Goal: Task Accomplishment & Management: Use online tool/utility

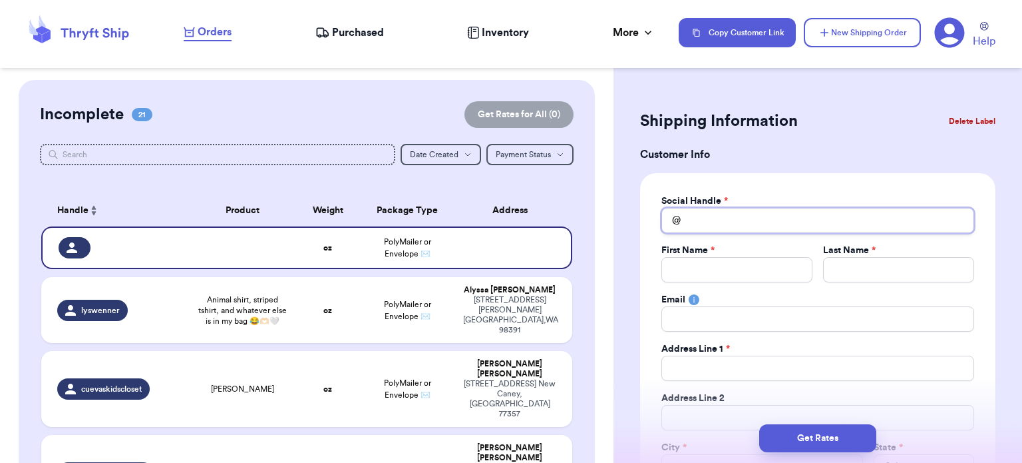
click at [736, 223] on input "Total Amount Paid" at bounding box center [818, 220] width 313 height 25
type input "2"
type input "2n"
type input "2ne"
type input "2nef"
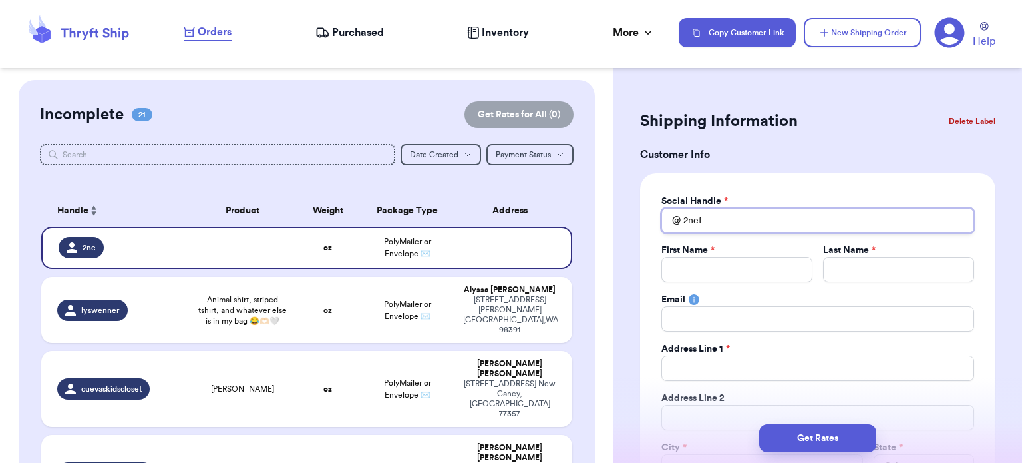
type input "2neff"
type input "2neff_"
type input "2neff_f"
type input "2neff_fi"
type input "2neff_fin"
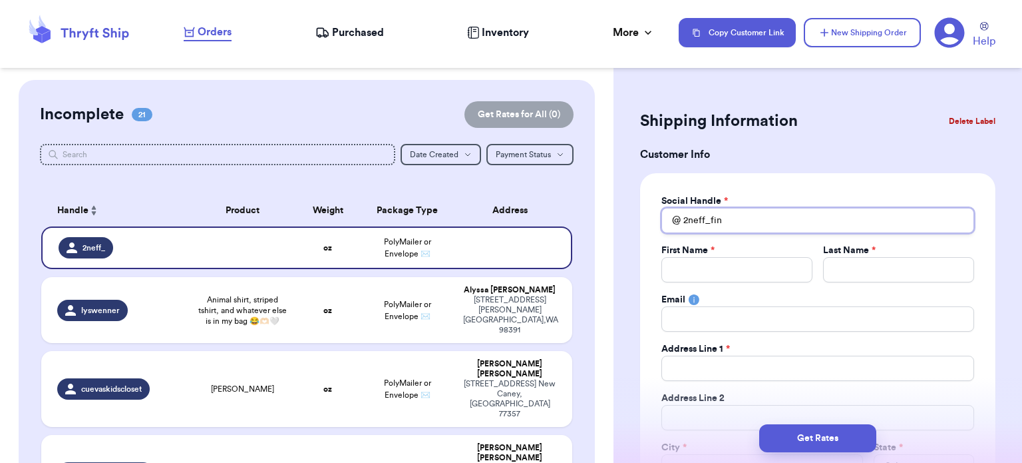
type input "2neff_find"
type input "2neff_finds"
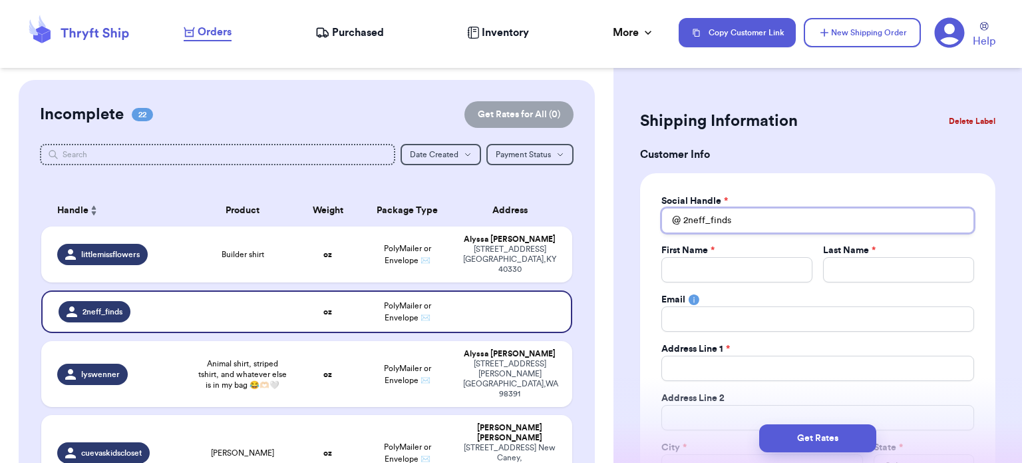
type input "2neff_finds"
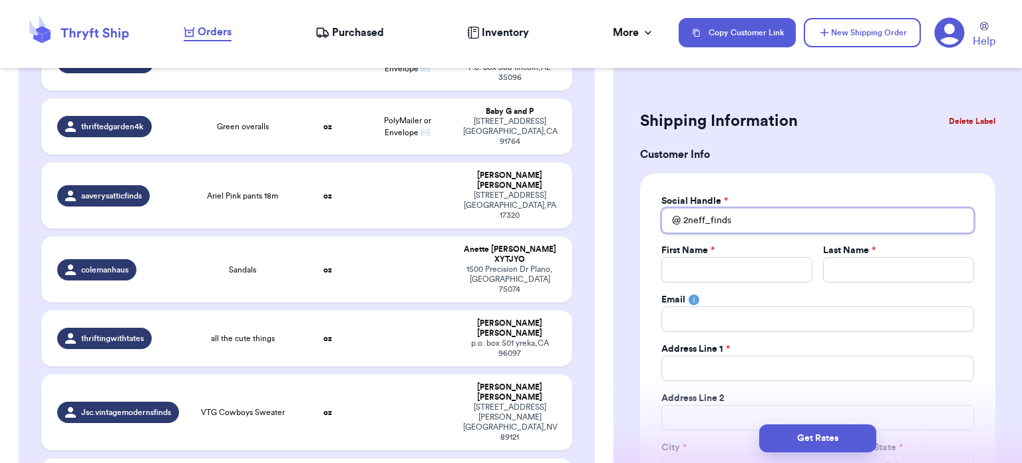
scroll to position [1036, 0]
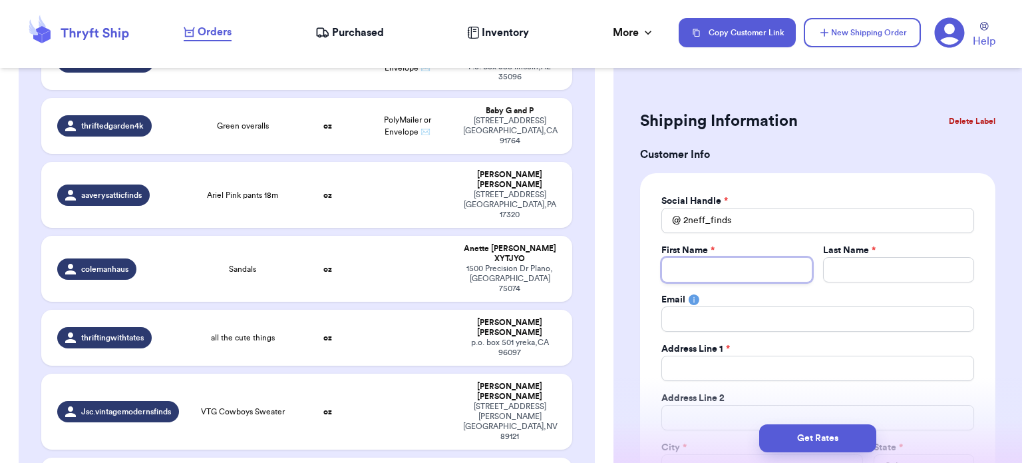
type input "A"
type input "Ap"
type input "Apr"
type input "Apri"
type input "April"
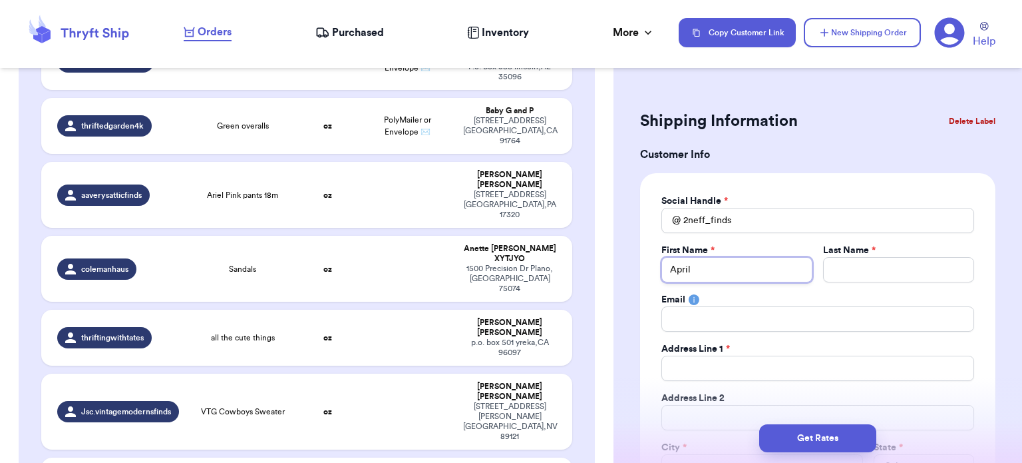
type input "April"
type input "O"
type input "Or"
type input "Ort"
type input "Orti"
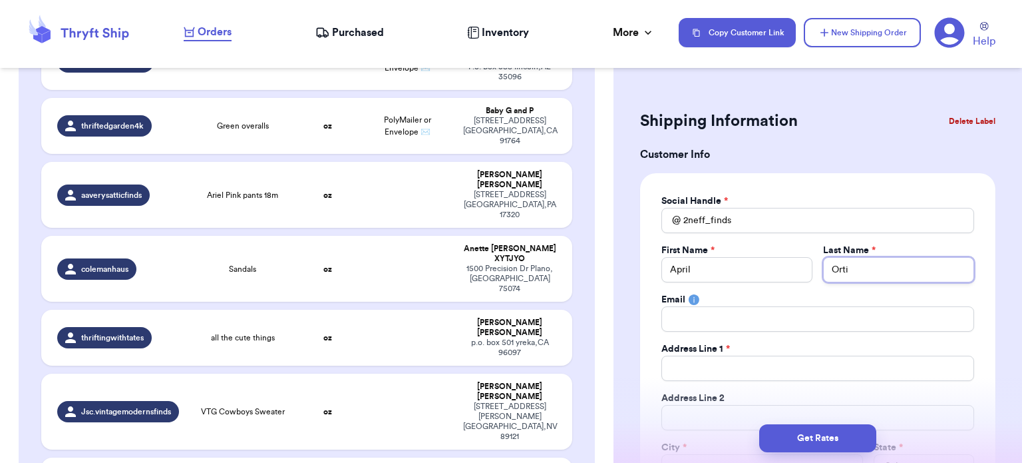
type input "[PERSON_NAME]"
type input "a"
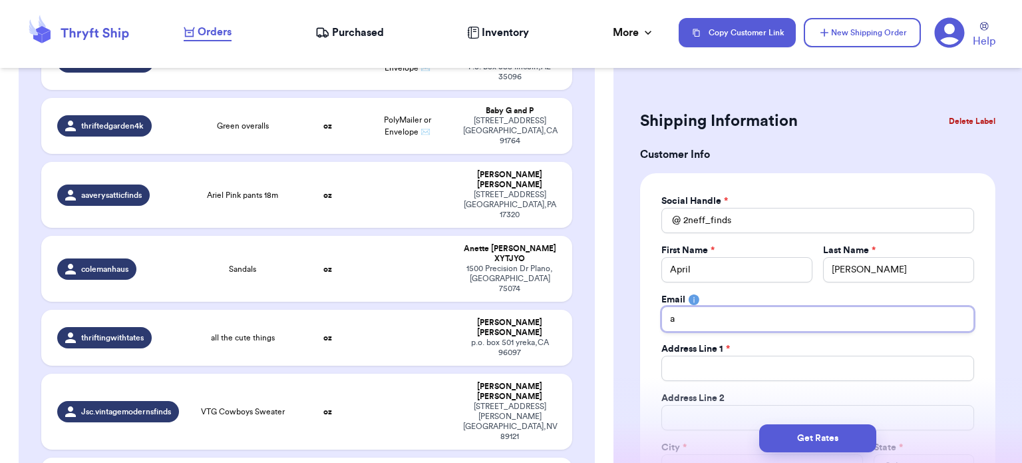
type input "ap"
type input "apr"
type input "apri"
type input "april"
type input "[DATE]"
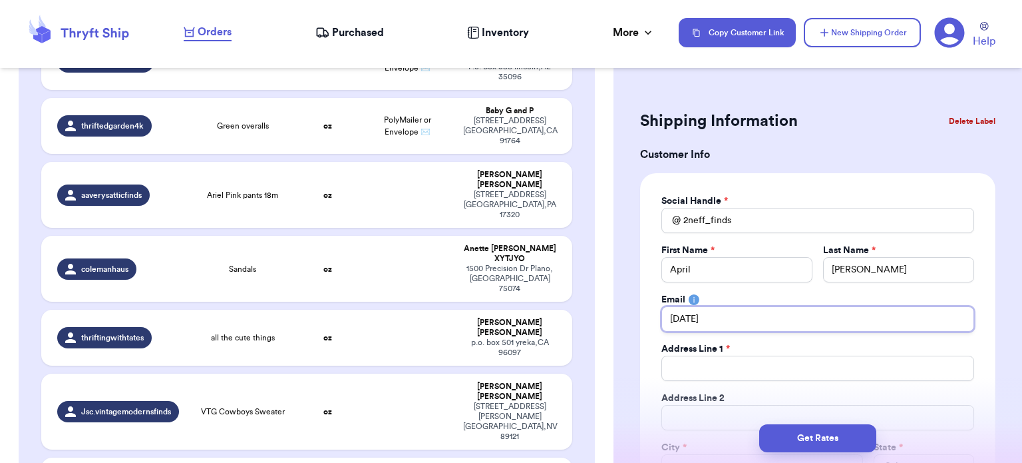
type input "april2n"
type input "april2ne"
type input "april2nef"
type input "april2neff"
type input "april2neff@"
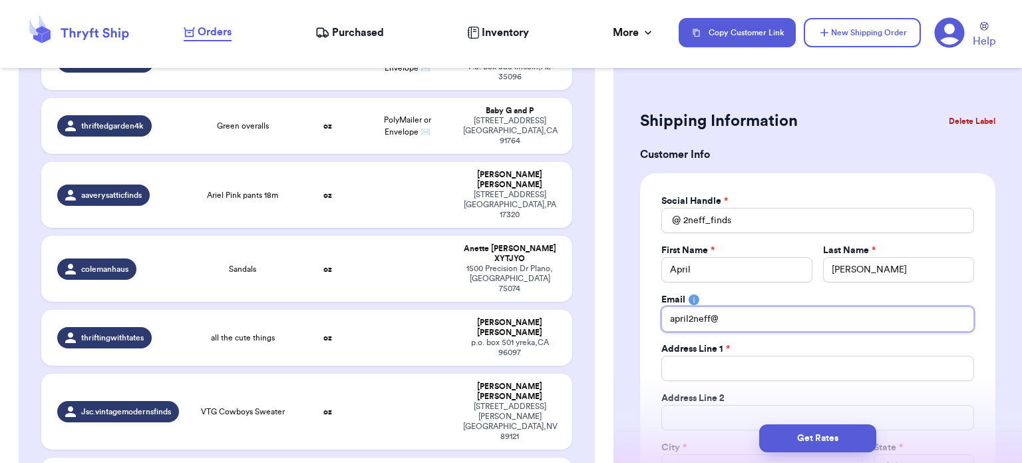
type input "april2neff@g"
type input "april2neff@gm"
type input "april2neff@gma"
type input "april2neff@gmau"
type input "april2neff@gmaui"
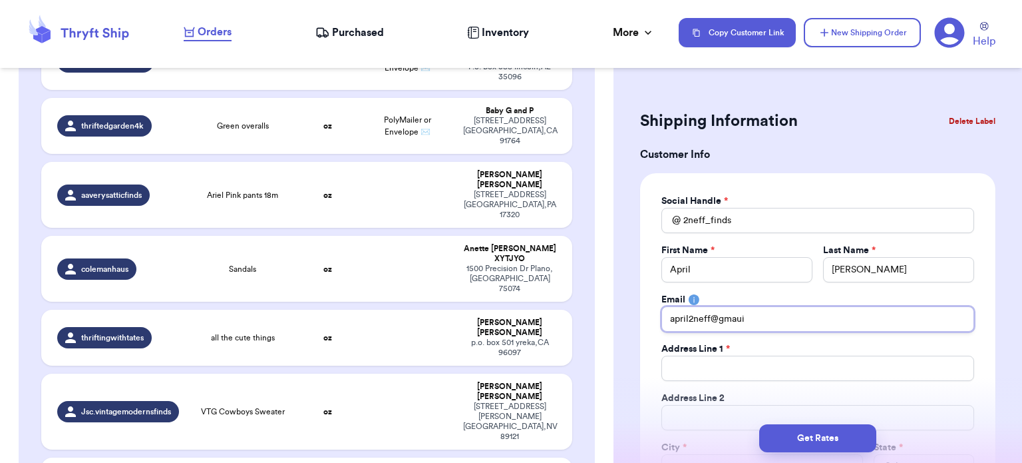
type input "april2neff@gmauil"
type input "april2neff@gmaui"
type input "april2neff@gmau"
type input "april2neff@gma"
type input "april2neff@gmai"
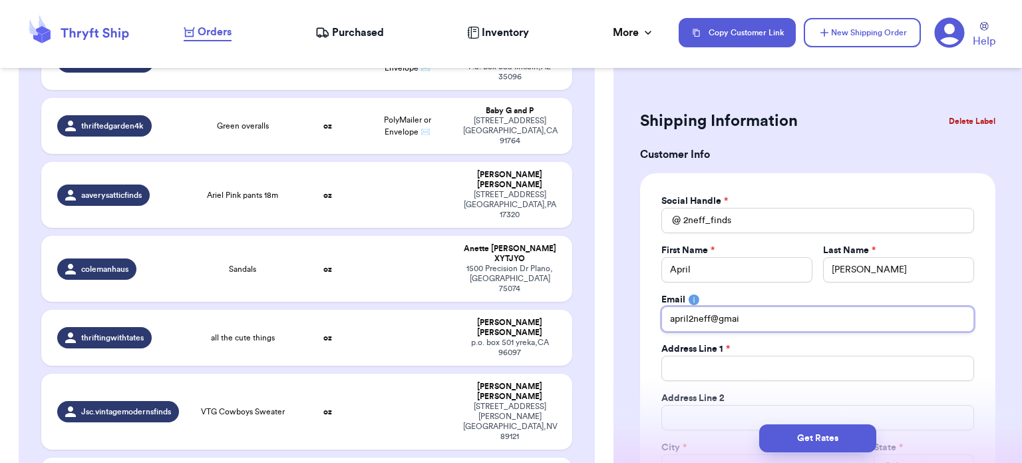
type input "[EMAIL_ADDRESS]"
type input "[EMAIL_ADDRESS]."
type input "april2neff@gmail.c"
type input "[EMAIL_ADDRESS][DOMAIN_NAME]"
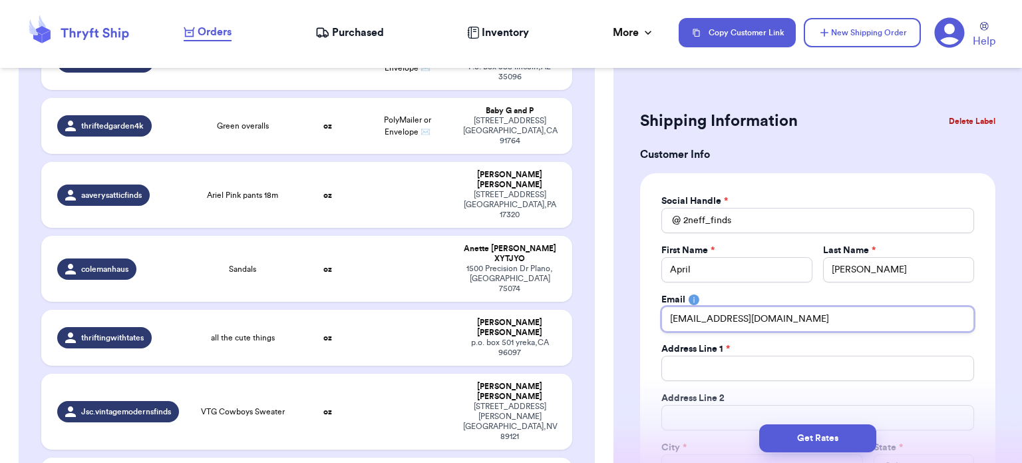
type input "[EMAIL_ADDRESS][DOMAIN_NAME]"
type input "1"
type input "13"
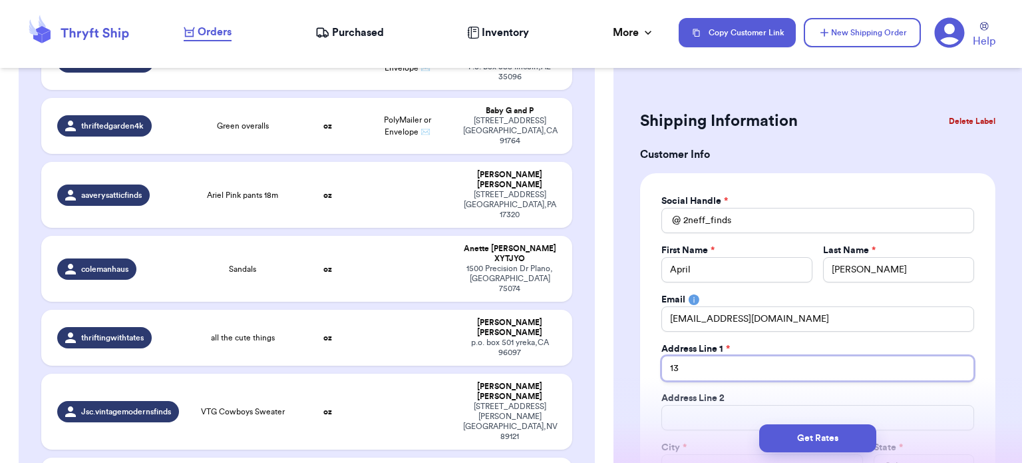
type input "131"
type input "1312"
type input "1312."
type input "1312"
type input "13120"
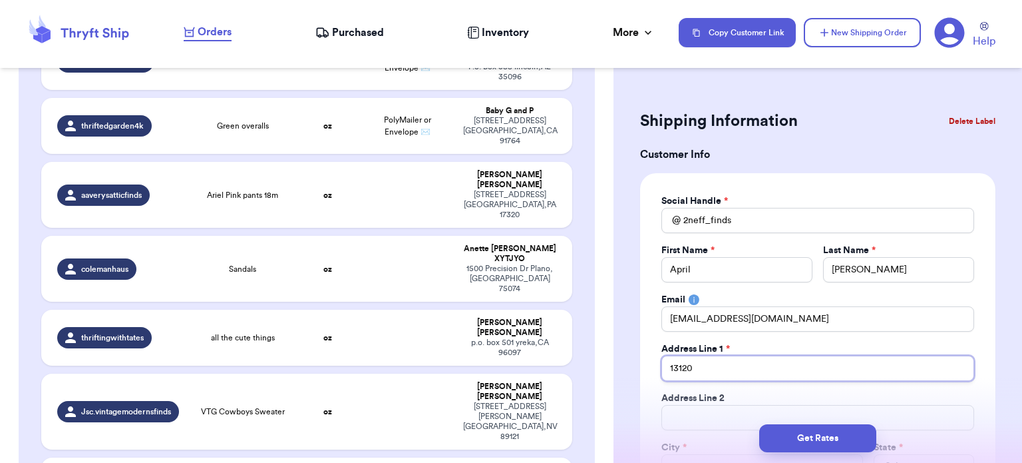
type input "13120"
type input "13120 T"
type input "13120 Te"
type input "13120 Ter"
type input "13120 Terr"
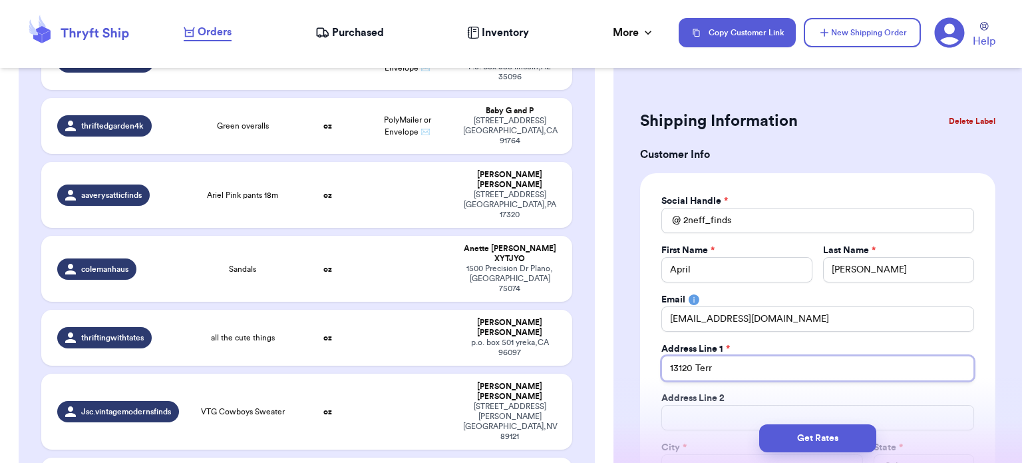
type input "[GEOGRAPHIC_DATA]"
type input "13120 Terra B"
type input "13120 Terra Be"
type input "[GEOGRAPHIC_DATA]"
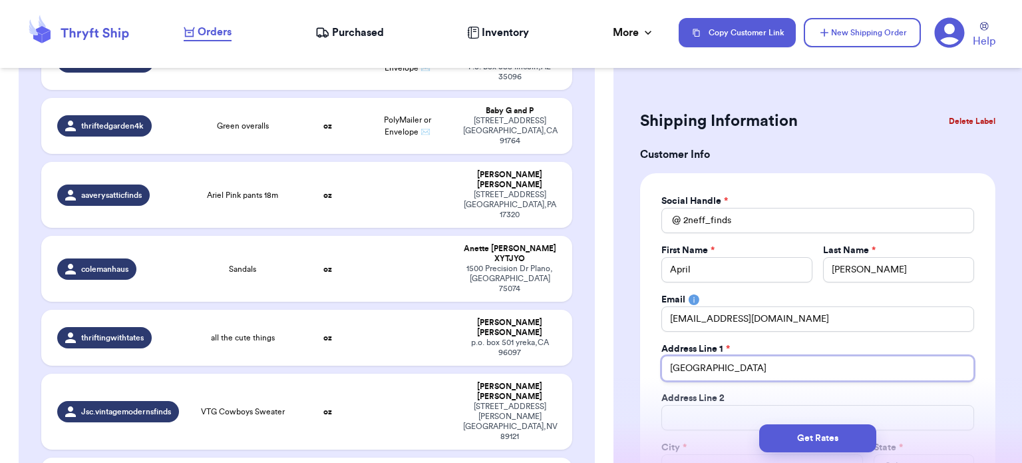
type input "13120 [PERSON_NAME]"
type input "13120 Terra Bella"
type input "13120 Terra Bella S"
type input "[STREET_ADDRESS]"
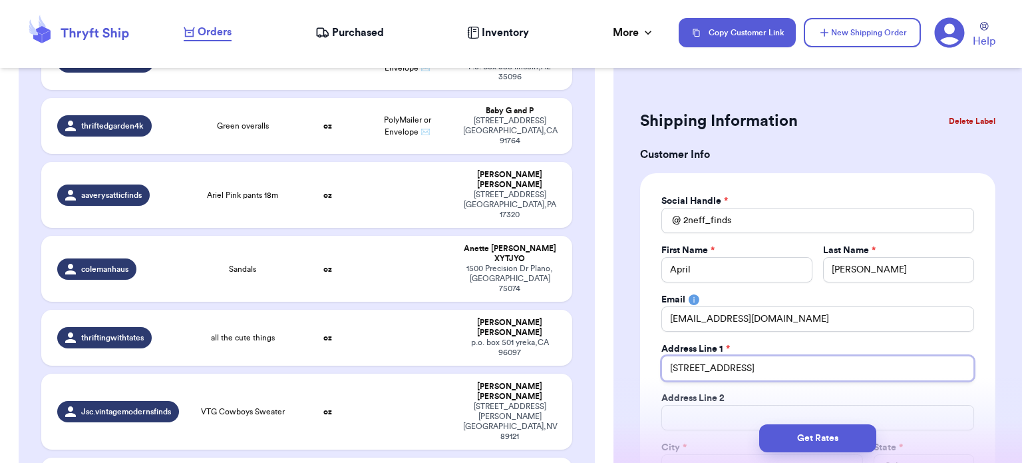
type input "[STREET_ADDRESS]"
type input "[STREET_ADDRESS][PERSON_NAME]"
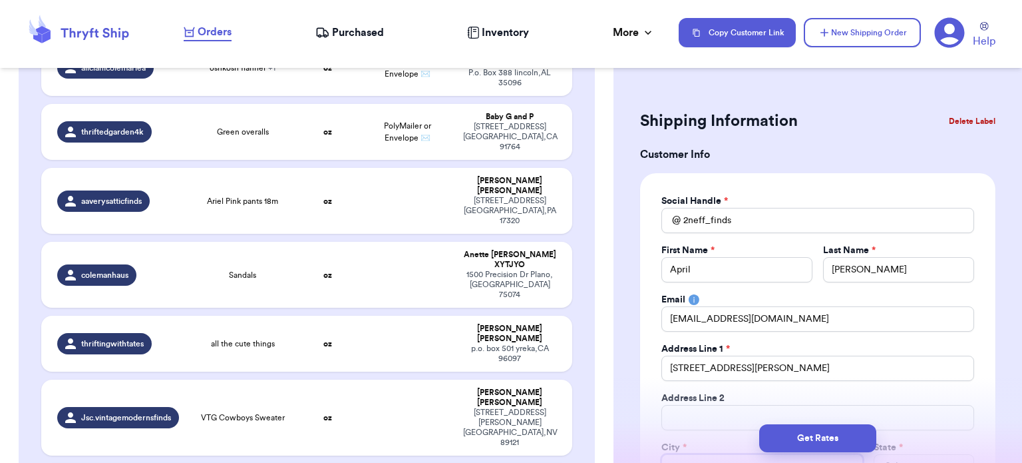
scroll to position [15, 0]
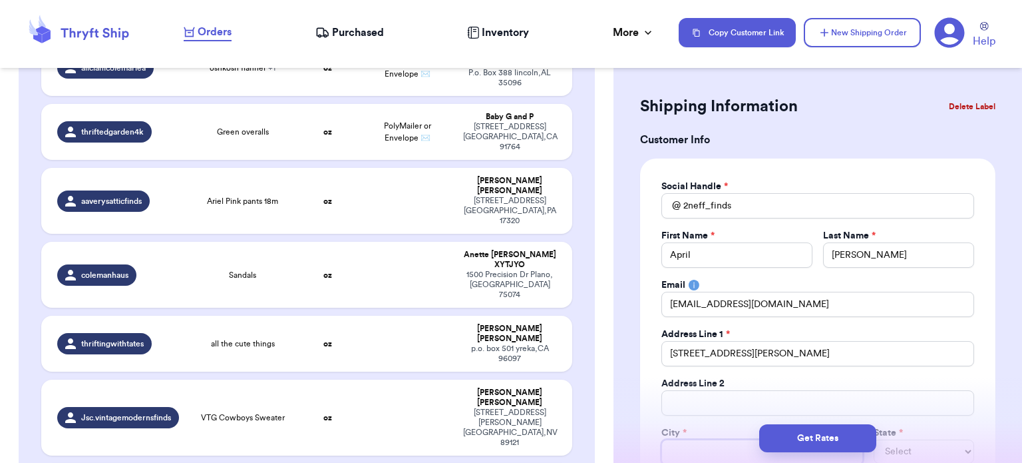
type input "P"
type input "Pa"
type input "Pac"
type input "[PERSON_NAME]"
type input "Pacoi"
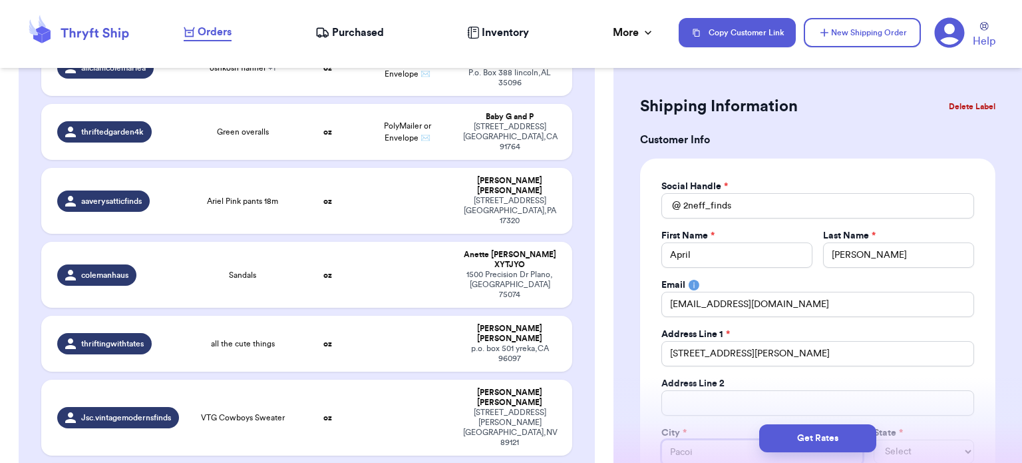
type input "Pacoim"
type input "[PERSON_NAME]"
select select "CA"
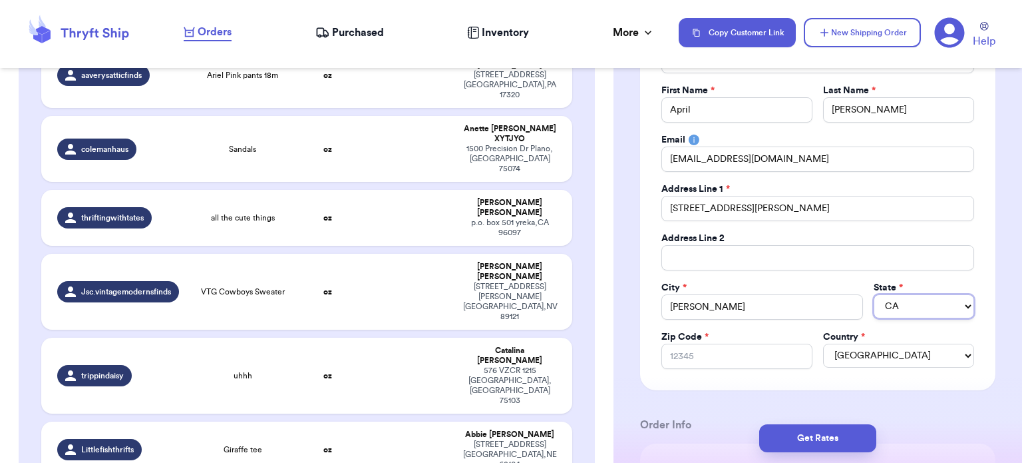
scroll to position [174, 0]
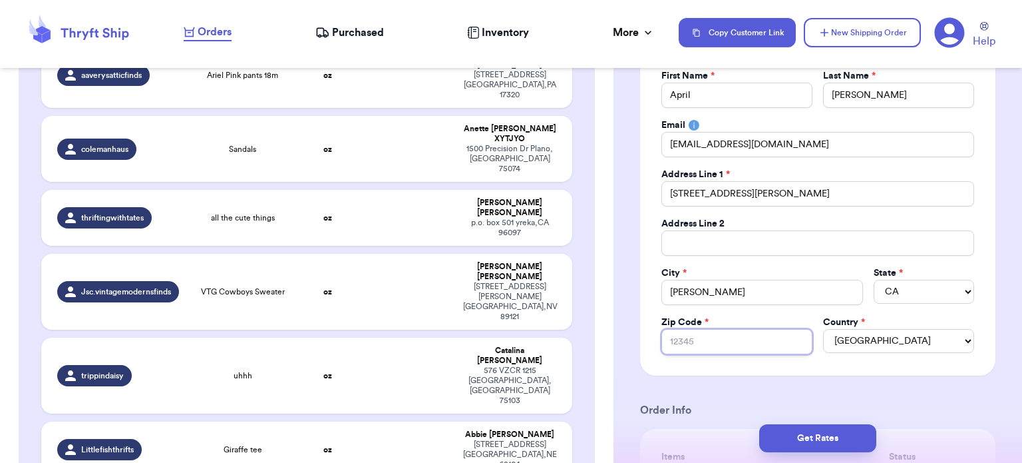
click at [705, 339] on input "Zip Code *" at bounding box center [737, 341] width 151 height 25
type input "9"
type input "91"
type input "913"
type input "9133"
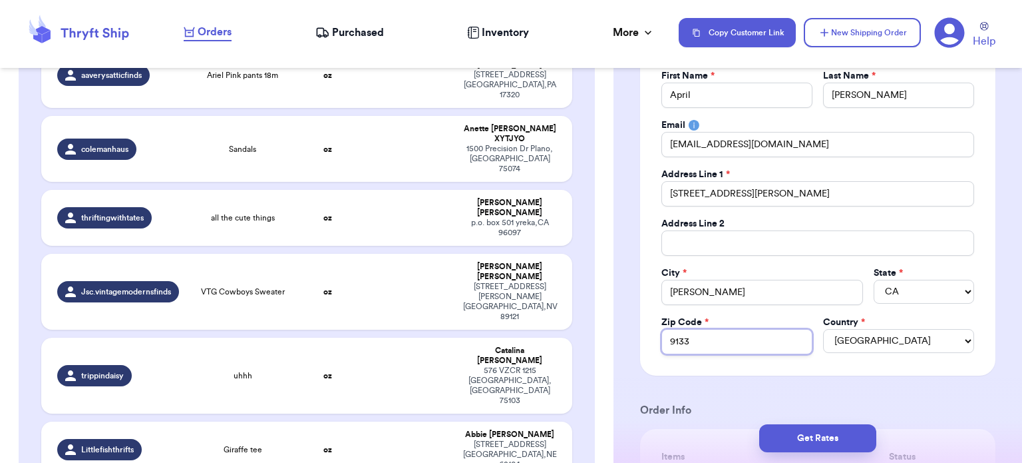
type input "91331"
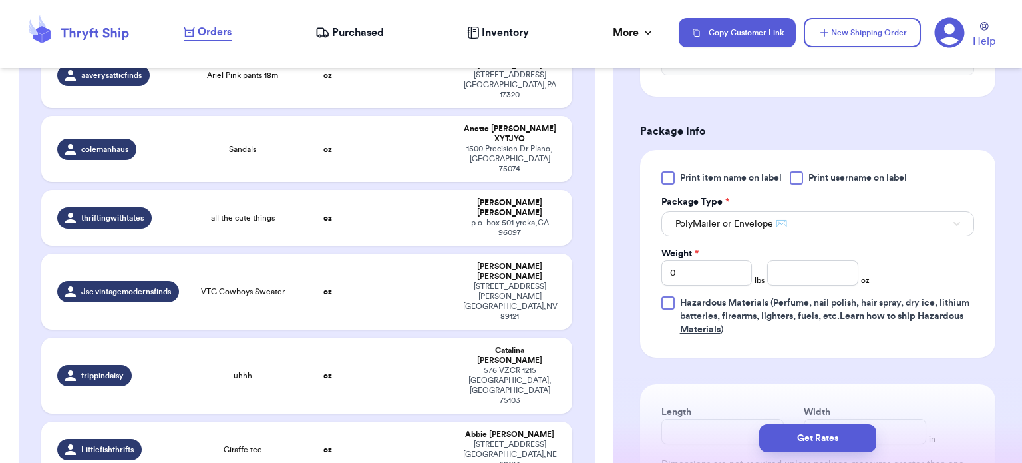
scroll to position [737, 0]
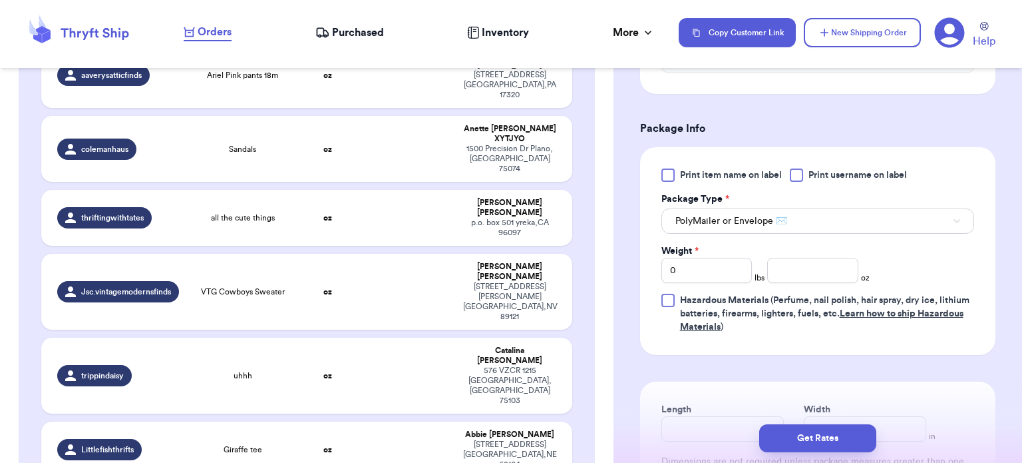
type input "91331"
click at [804, 272] on input "number" at bounding box center [812, 270] width 91 height 25
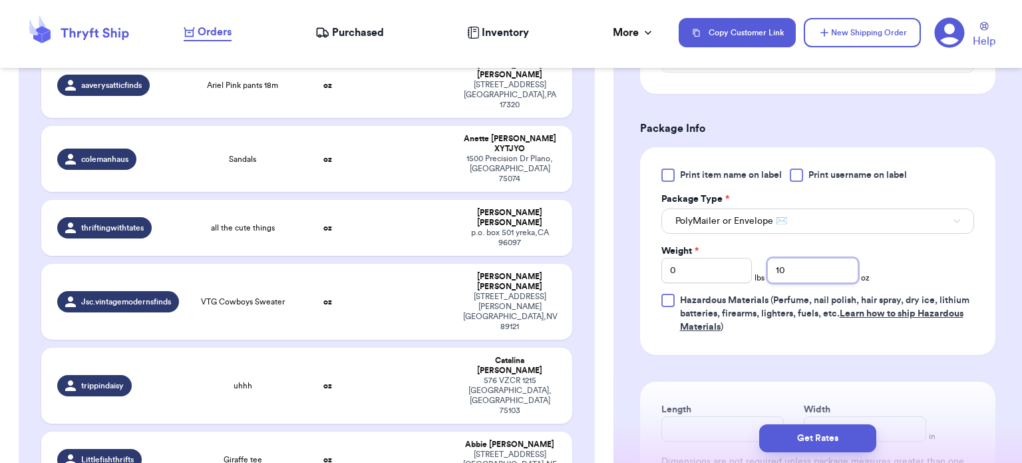
type input "10"
type input "9.5"
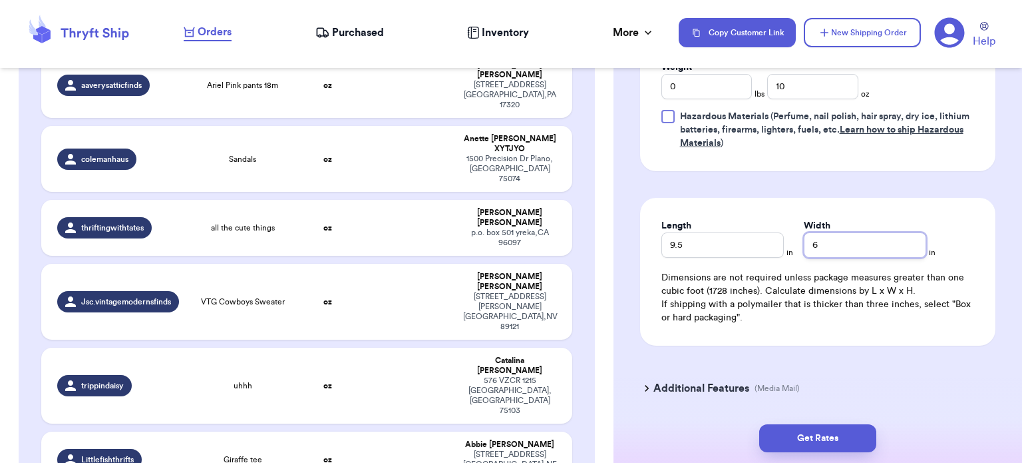
scroll to position [925, 0]
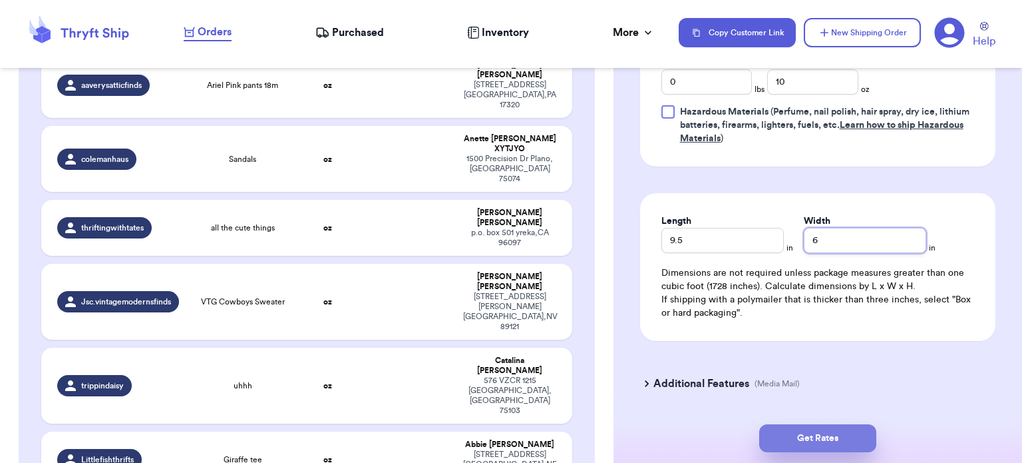
type input "6"
click at [852, 429] on button "Get Rates" at bounding box center [817, 438] width 117 height 28
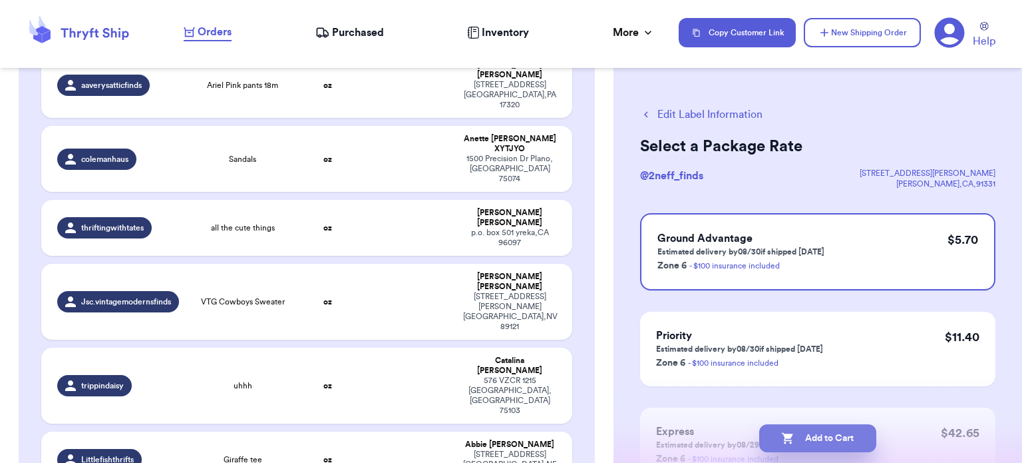
click at [807, 443] on button "Add to Cart" at bounding box center [817, 438] width 117 height 28
checkbox input "true"
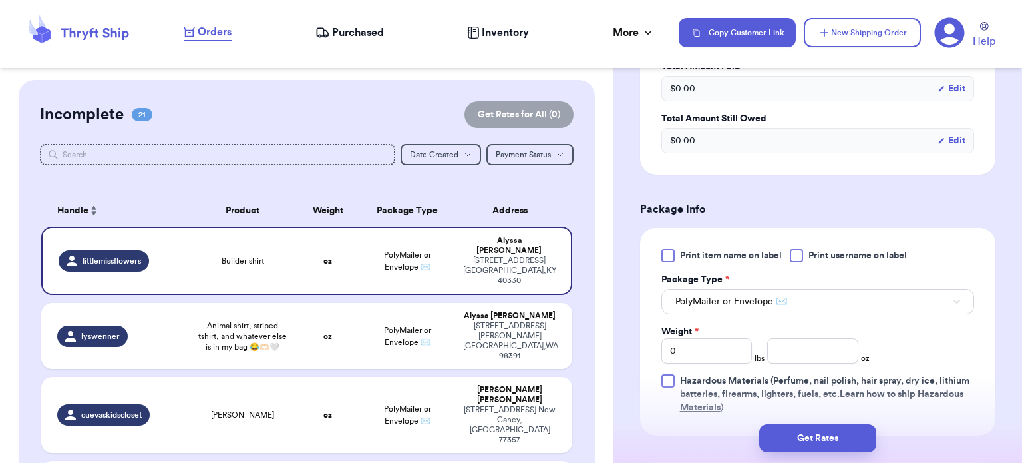
scroll to position [469, 0]
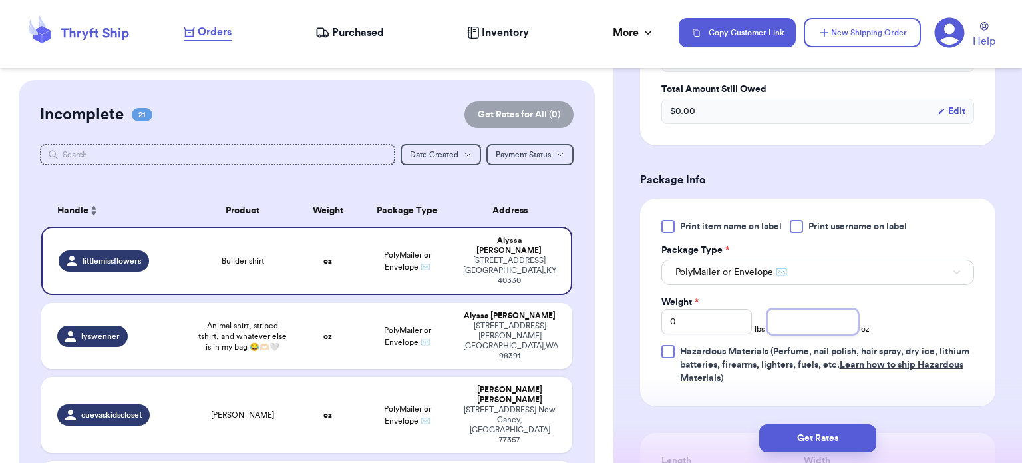
click at [792, 323] on input "number" at bounding box center [812, 321] width 91 height 25
type input "5"
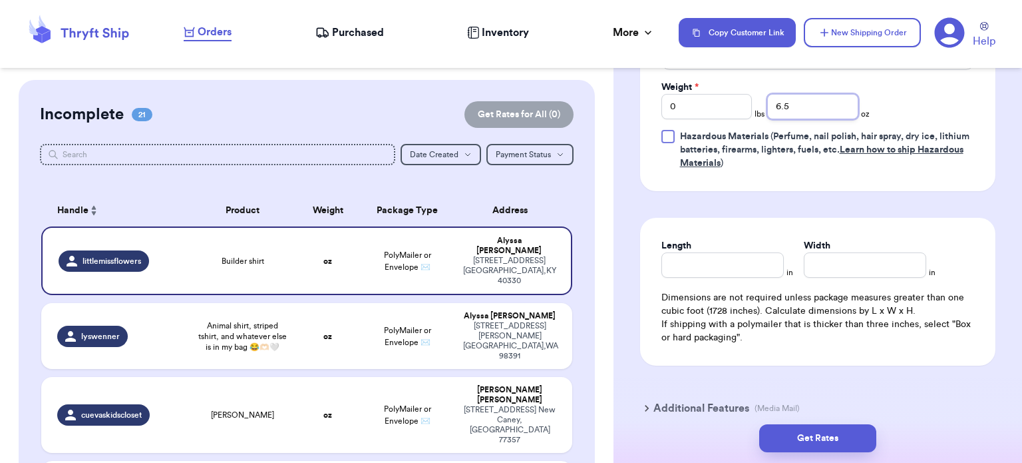
scroll to position [686, 0]
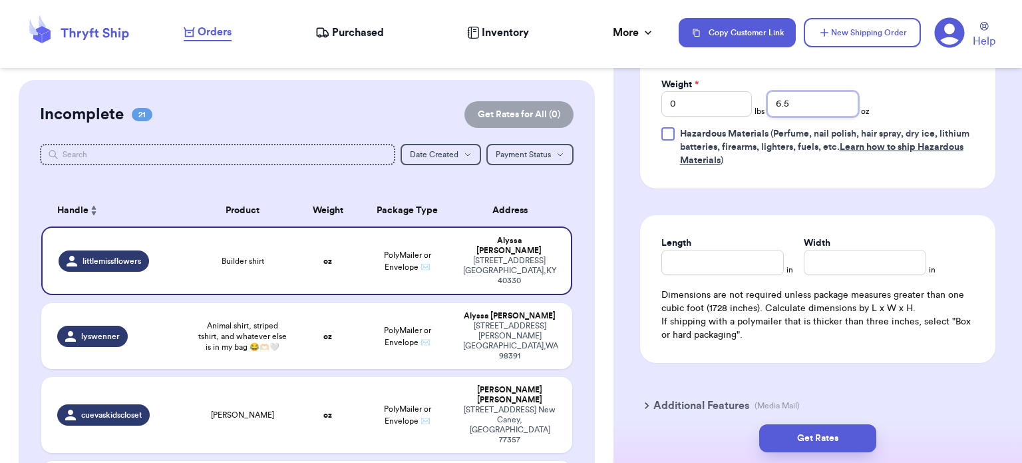
type input "6.5"
click at [710, 269] on input "Length" at bounding box center [723, 262] width 122 height 25
type input "9"
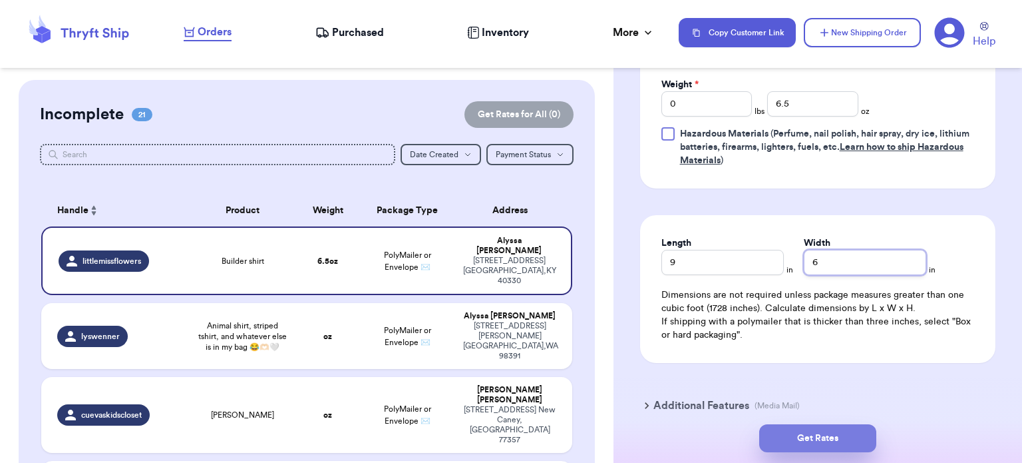
type input "6"
click at [800, 441] on button "Get Rates" at bounding box center [817, 438] width 117 height 28
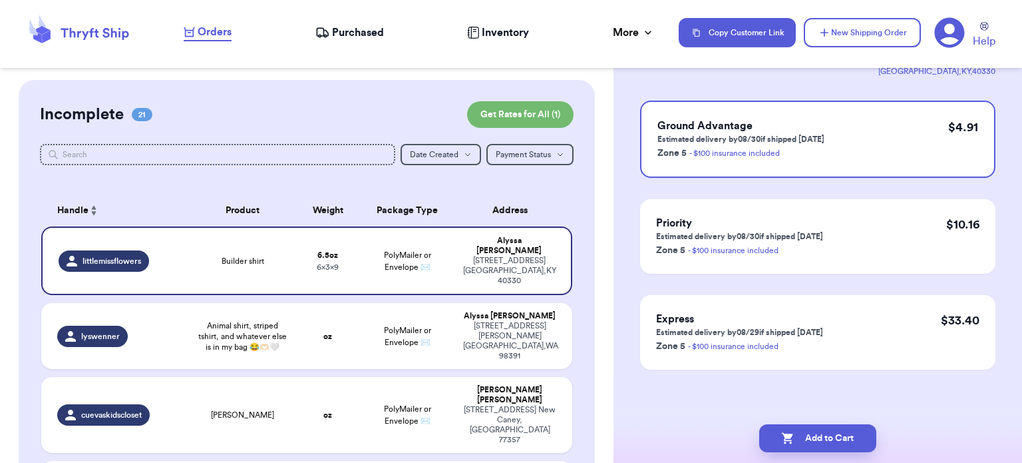
scroll to position [0, 0]
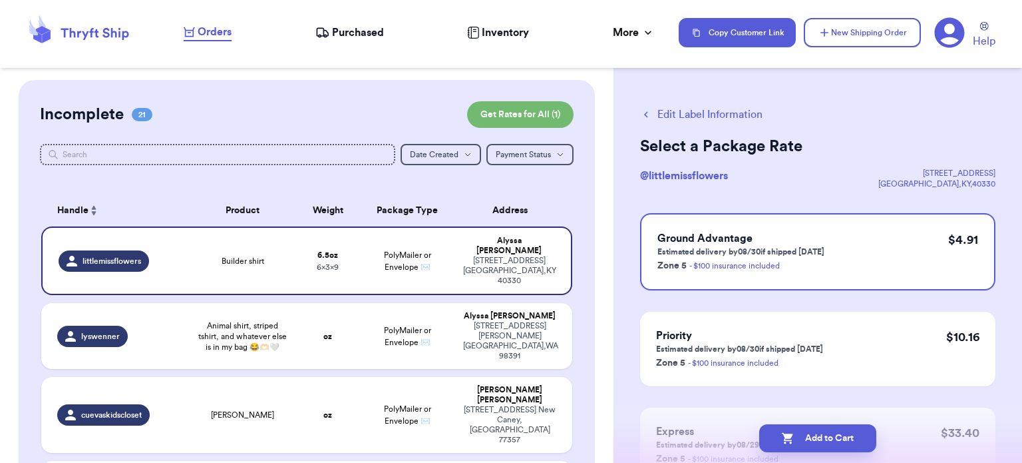
click at [800, 441] on button "Add to Cart" at bounding box center [817, 438] width 117 height 28
checkbox input "true"
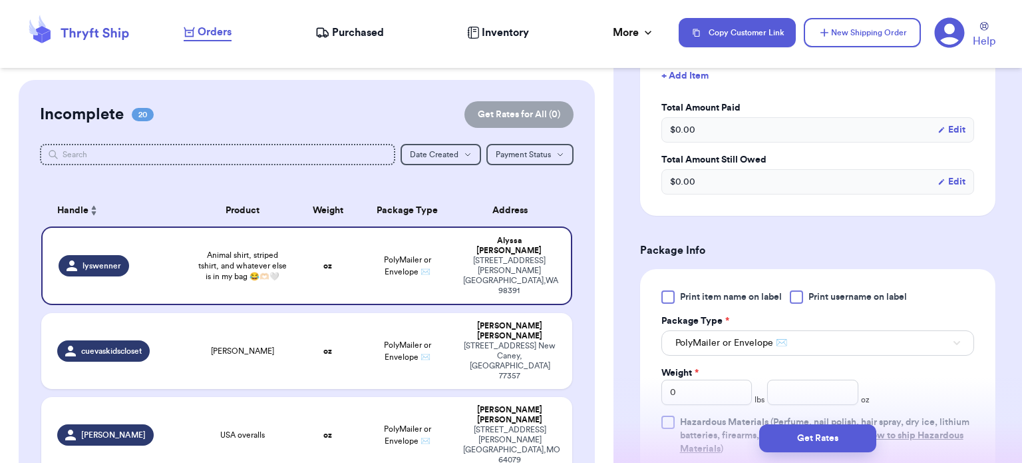
scroll to position [529, 0]
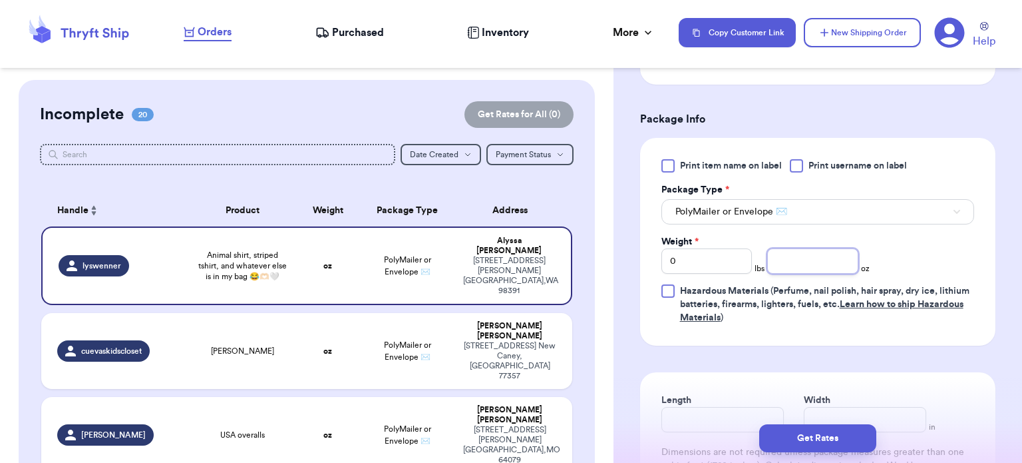
click at [824, 259] on input "number" at bounding box center [812, 260] width 91 height 25
type input "22"
type input "10"
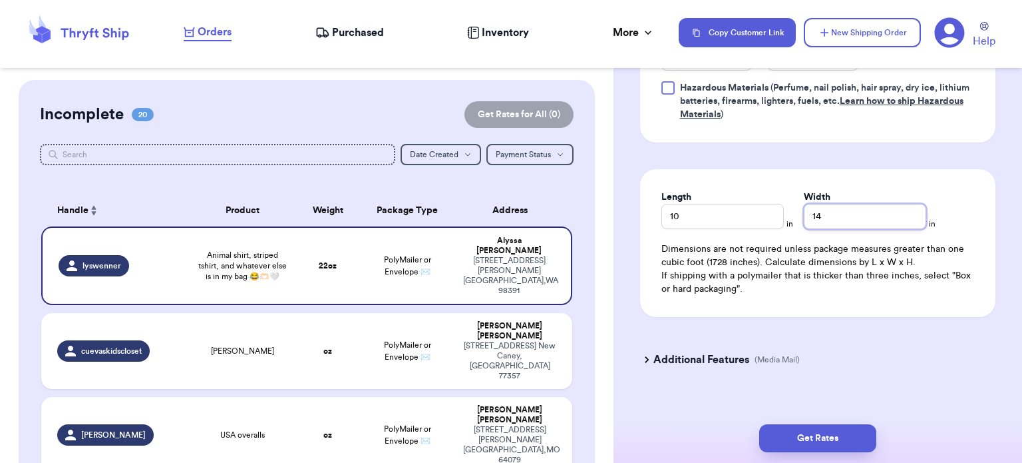
scroll to position [731, 0]
type input "14"
click at [790, 434] on button "Get Rates" at bounding box center [817, 438] width 117 height 28
type input "1"
type input "6"
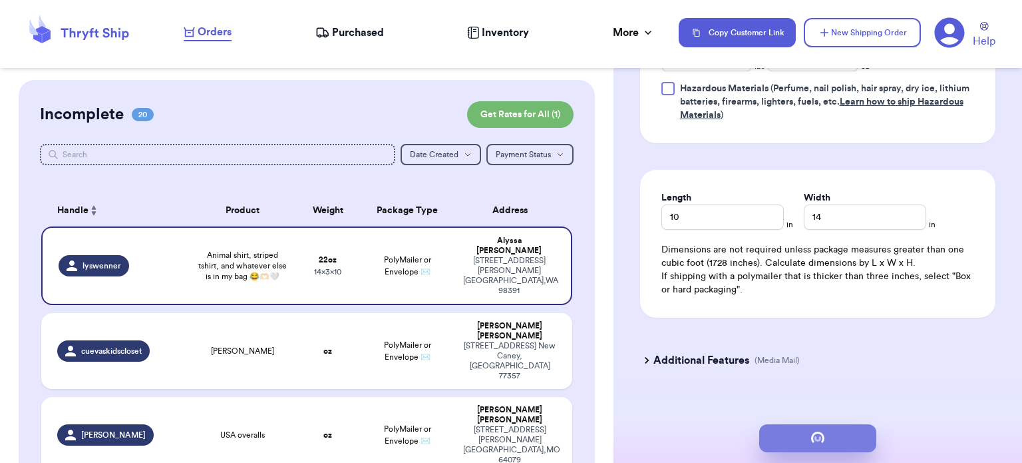
scroll to position [0, 0]
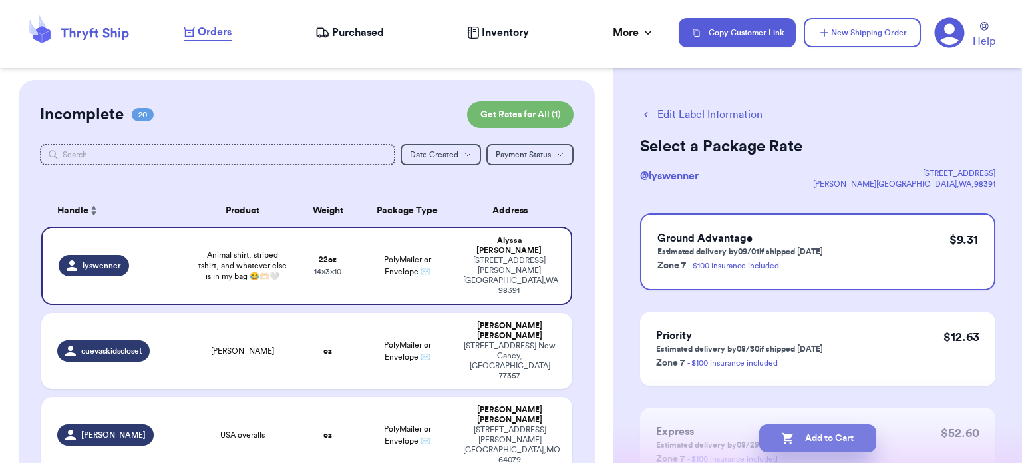
click at [865, 441] on button "Add to Cart" at bounding box center [817, 438] width 117 height 28
checkbox input "true"
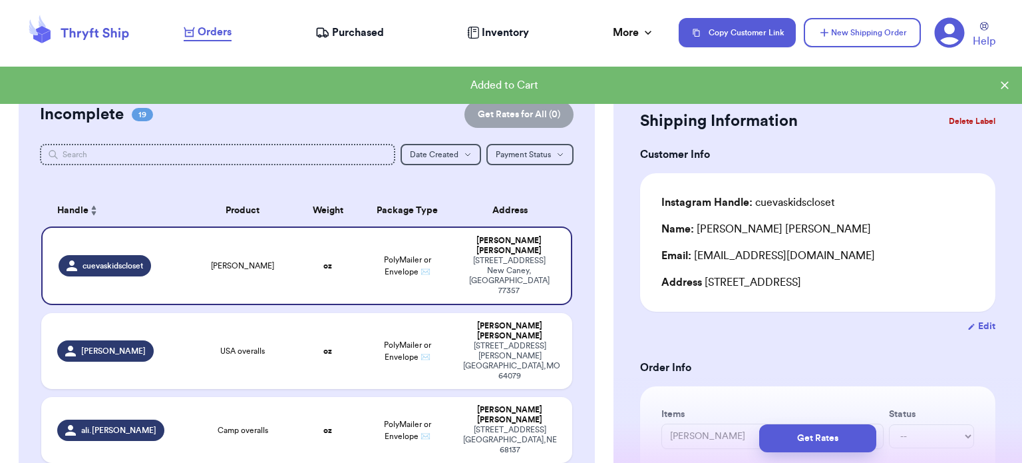
scroll to position [64, 0]
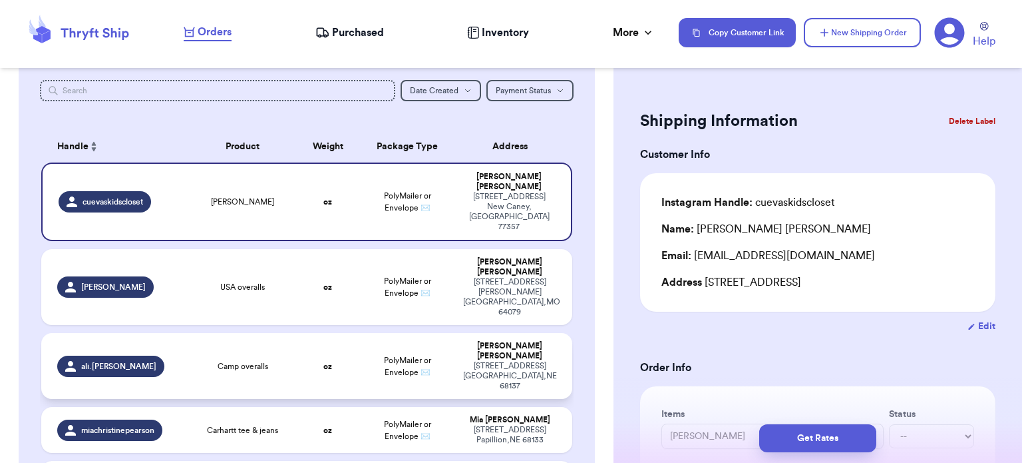
click at [237, 361] on span "Camp overalls" at bounding box center [243, 366] width 51 height 11
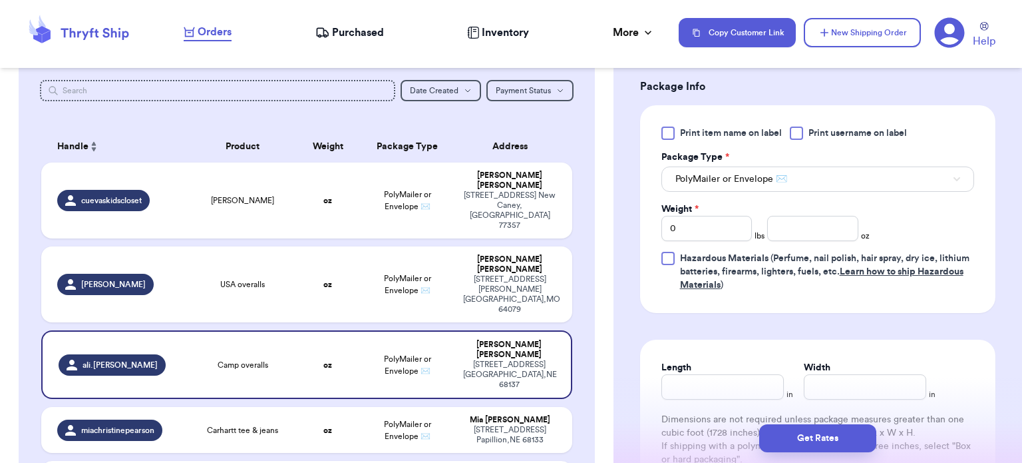
scroll to position [562, 0]
click at [817, 236] on input "number" at bounding box center [812, 228] width 91 height 25
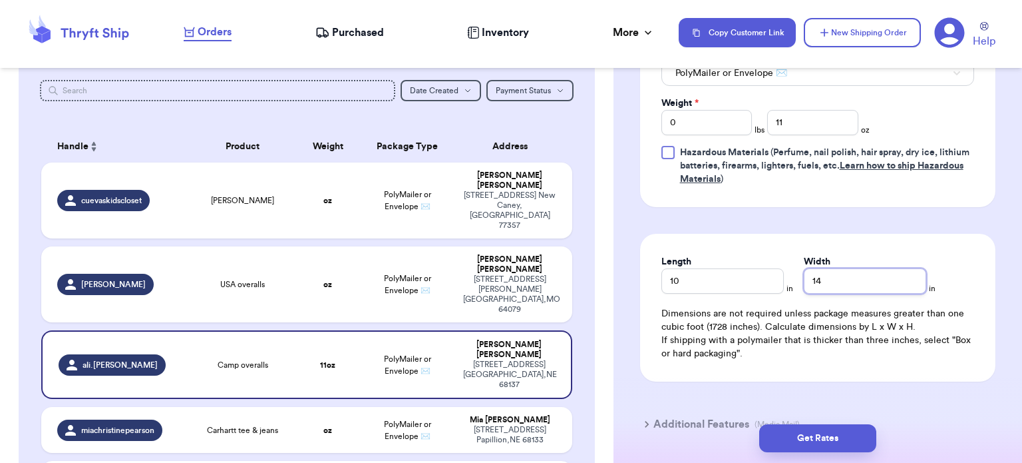
scroll to position [668, 0]
click at [825, 447] on button "Get Rates" at bounding box center [817, 438] width 117 height 28
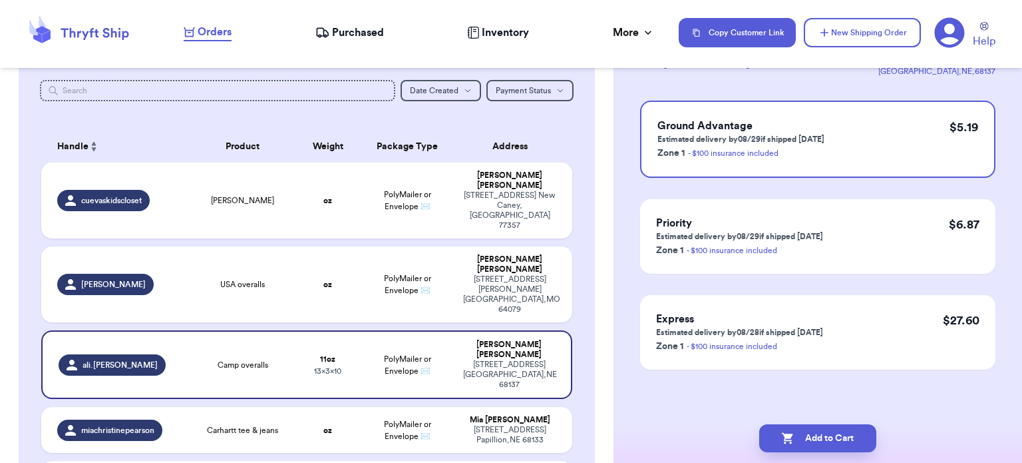
scroll to position [0, 0]
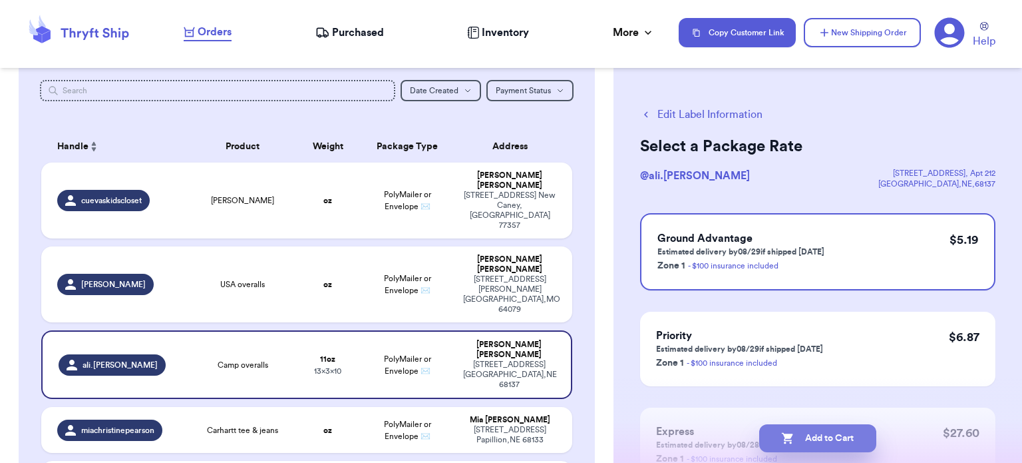
click at [833, 435] on button "Add to Cart" at bounding box center [817, 438] width 117 height 28
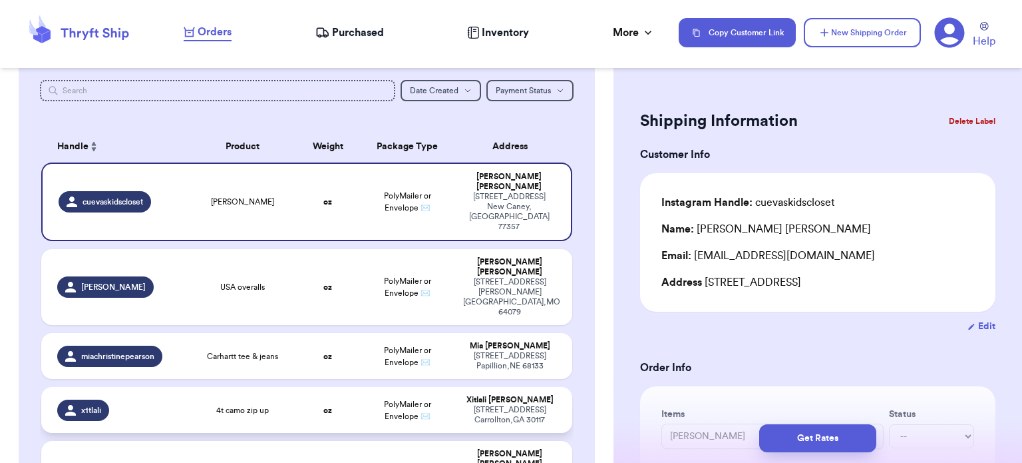
scroll to position [148, 0]
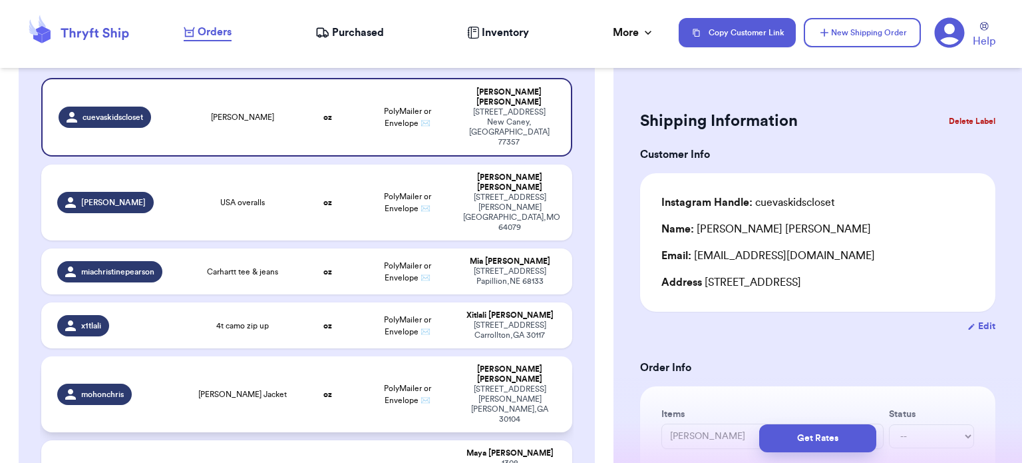
click at [305, 356] on td "oz" at bounding box center [328, 394] width 64 height 76
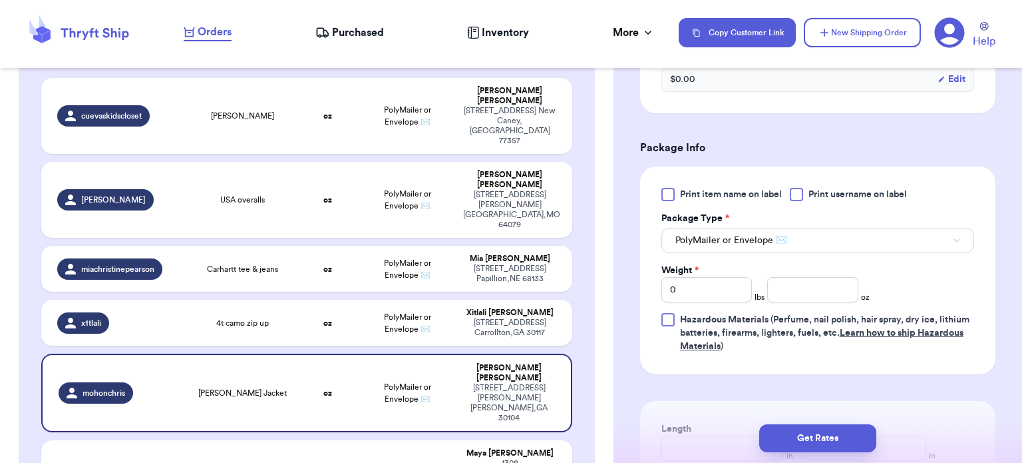
scroll to position [608, 0]
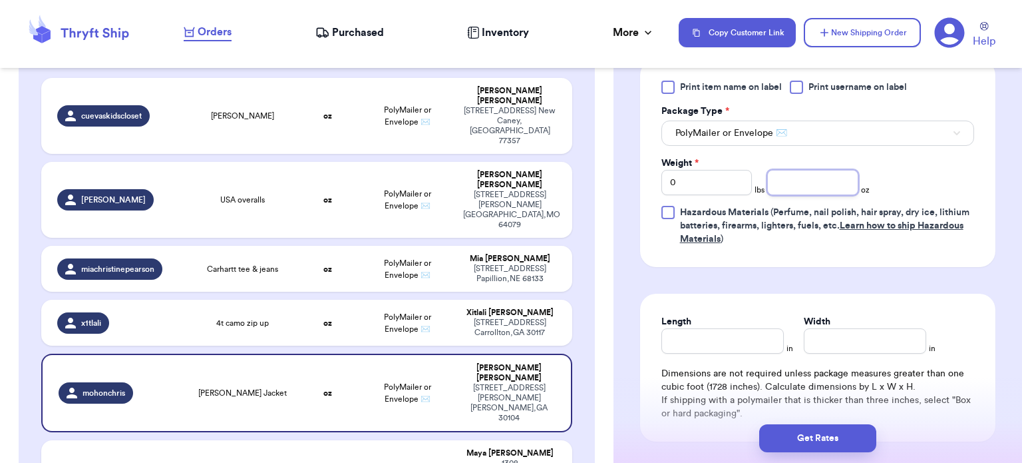
click at [803, 180] on input "number" at bounding box center [812, 182] width 91 height 25
click at [820, 441] on button "Get Rates" at bounding box center [817, 438] width 117 height 28
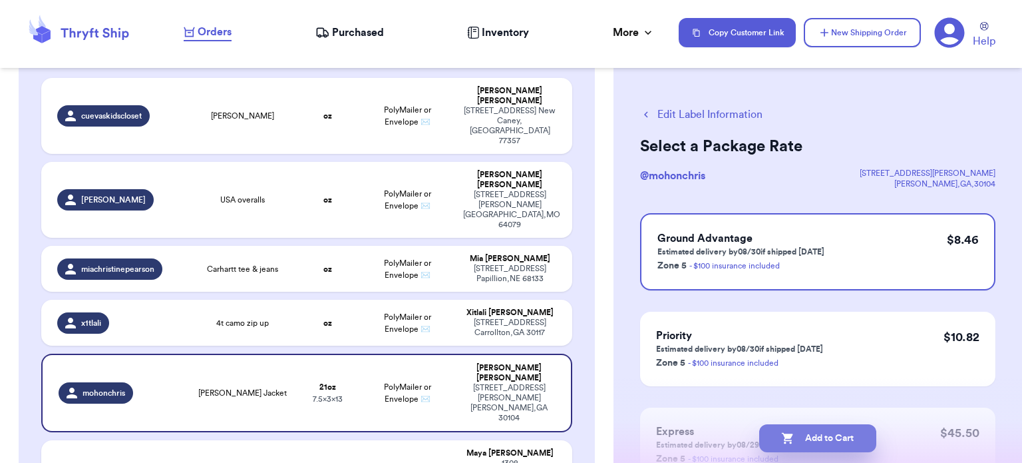
click at [820, 441] on button "Add to Cart" at bounding box center [817, 438] width 117 height 28
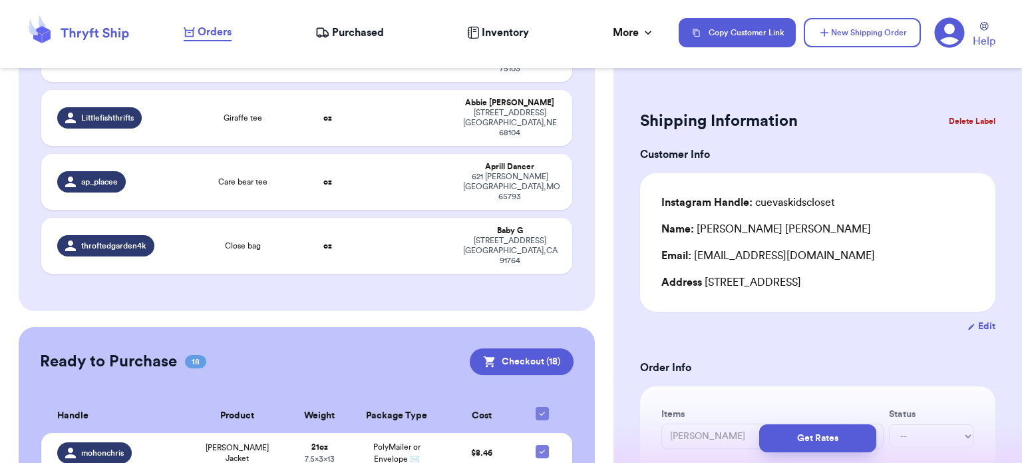
scroll to position [1142, 0]
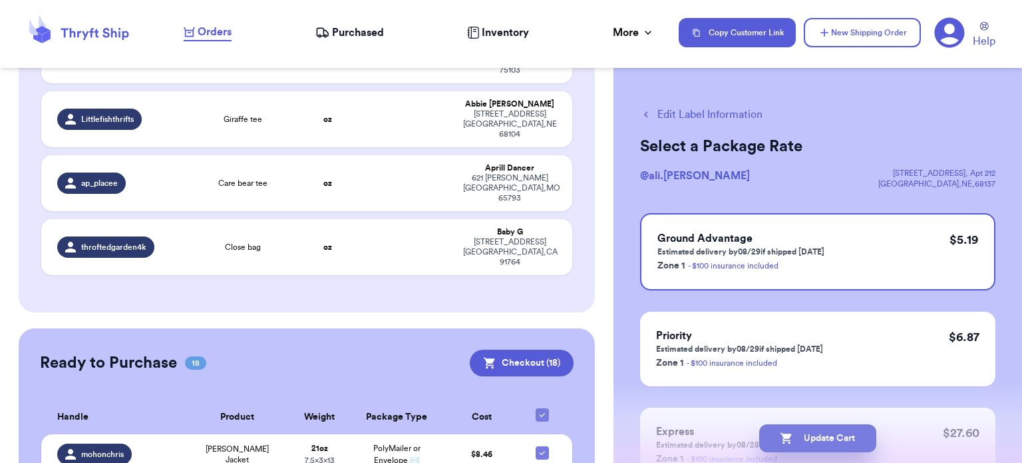
click at [807, 439] on button "Update Cart" at bounding box center [817, 438] width 117 height 28
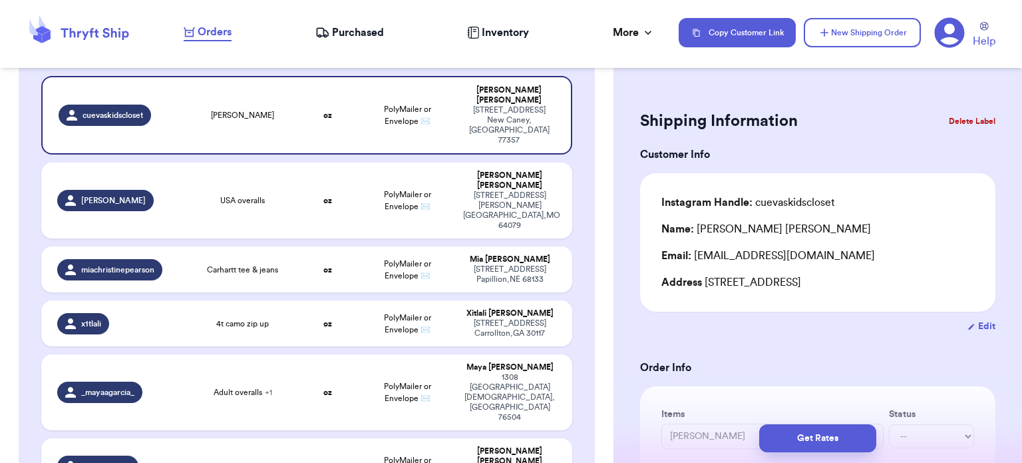
scroll to position [95, 0]
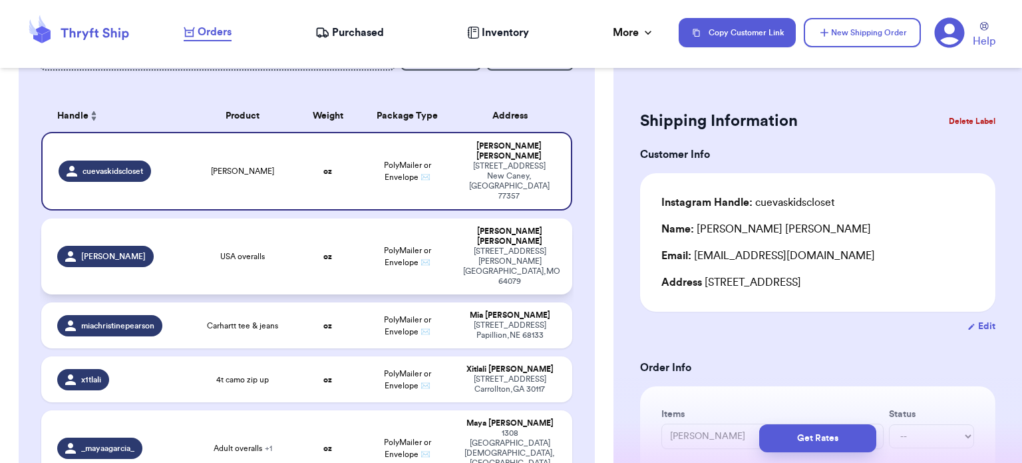
click at [309, 226] on td "oz" at bounding box center [328, 256] width 64 height 76
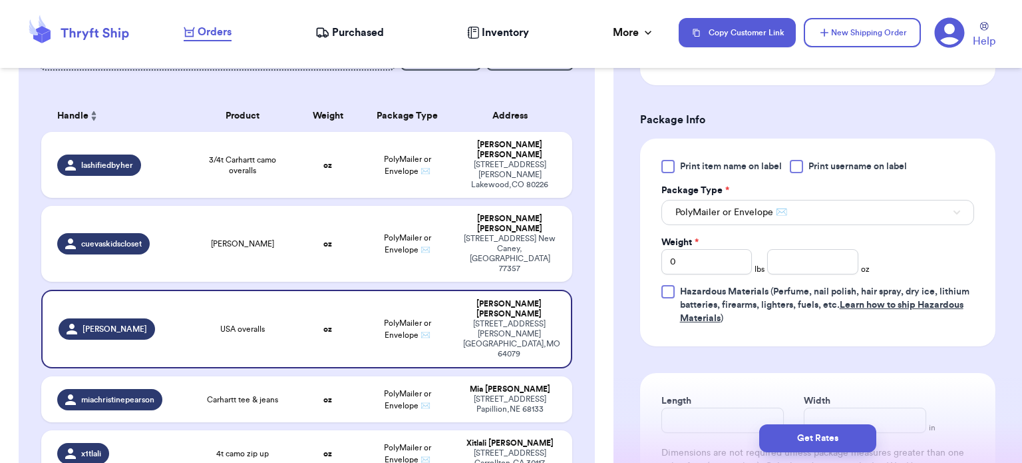
scroll to position [527, 0]
click at [823, 272] on input "number" at bounding box center [812, 262] width 91 height 25
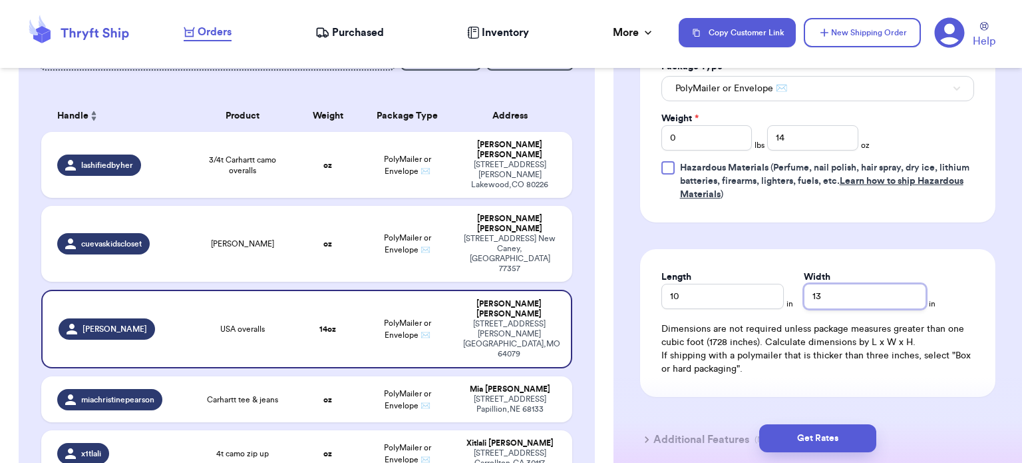
scroll to position [652, 0]
click at [812, 436] on button "Get Rates" at bounding box center [817, 438] width 117 height 28
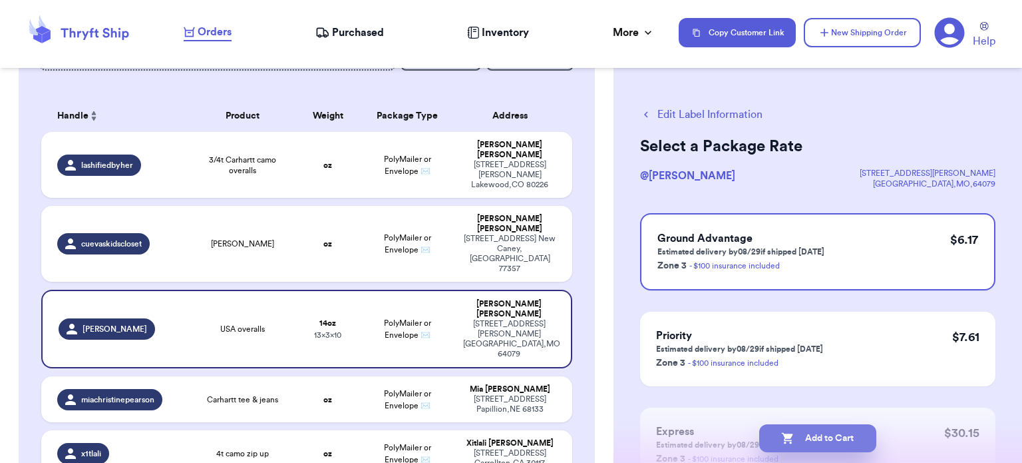
click at [837, 441] on button "Add to Cart" at bounding box center [817, 438] width 117 height 28
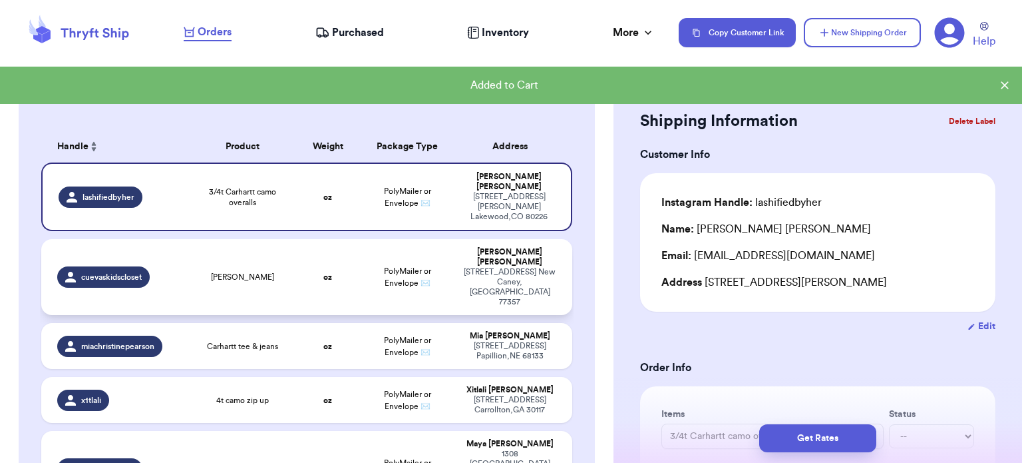
scroll to position [63, 0]
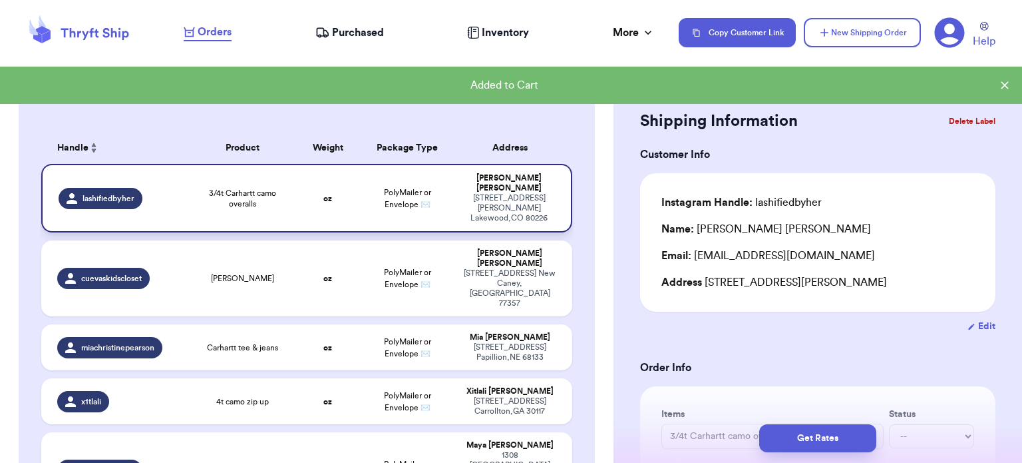
click at [276, 188] on span "3/4t Carhartt camo overalls" at bounding box center [243, 198] width 91 height 21
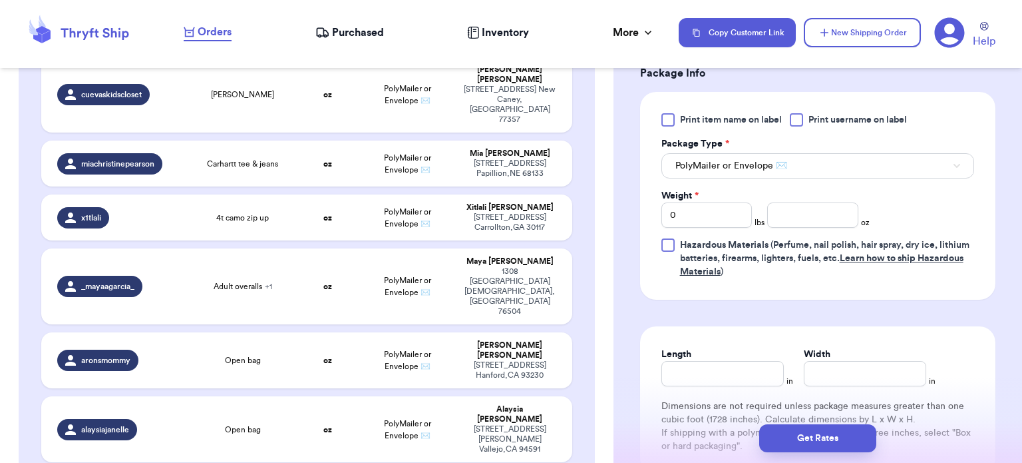
scroll to position [575, 0]
click at [793, 212] on input "number" at bounding box center [812, 214] width 91 height 25
click at [849, 433] on button "Get Rates" at bounding box center [817, 438] width 117 height 28
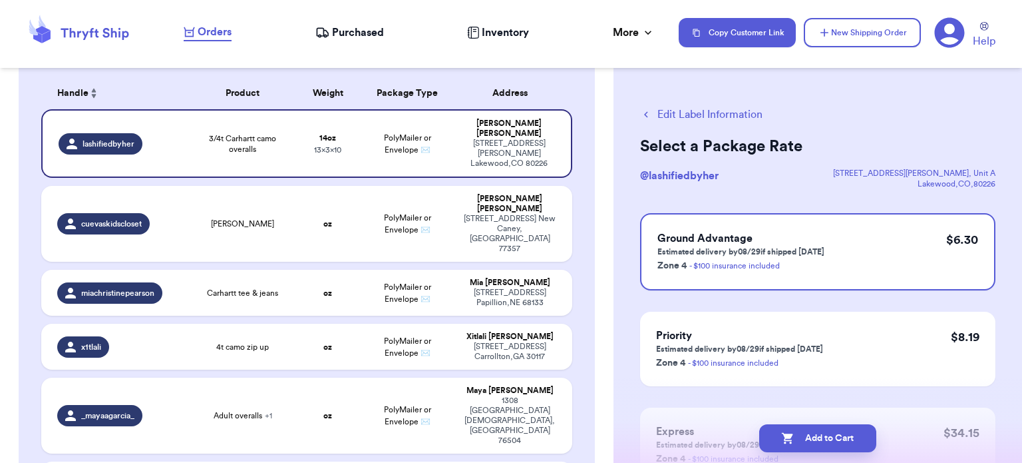
scroll to position [116, 0]
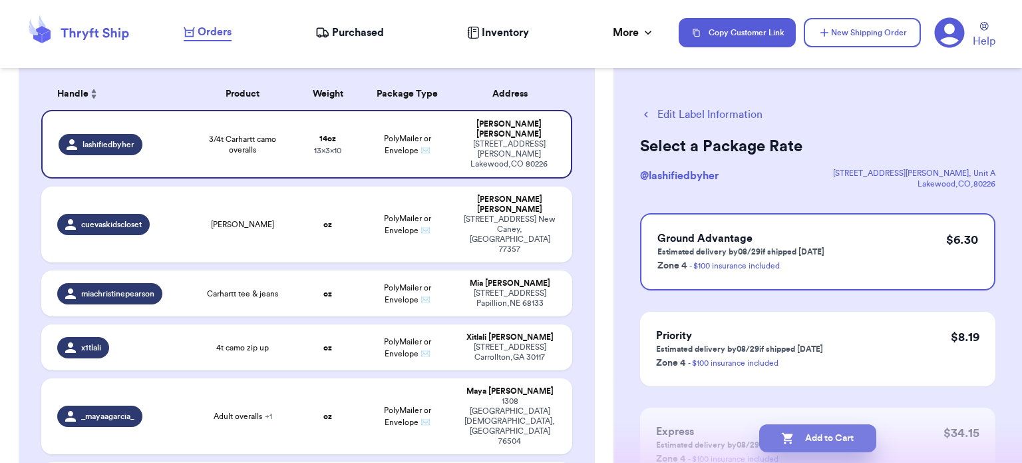
click at [804, 438] on button "Add to Cart" at bounding box center [817, 438] width 117 height 28
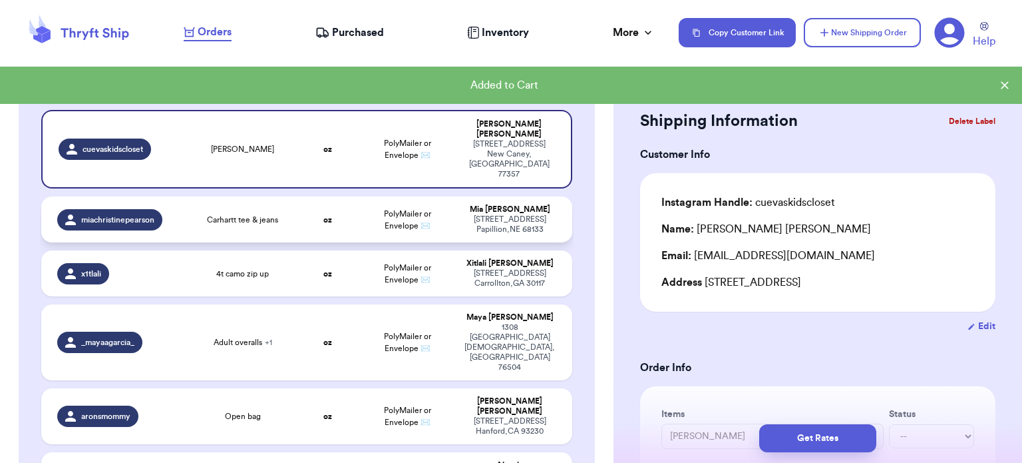
click at [252, 214] on span "Carhartt tee & jeans" at bounding box center [242, 219] width 71 height 11
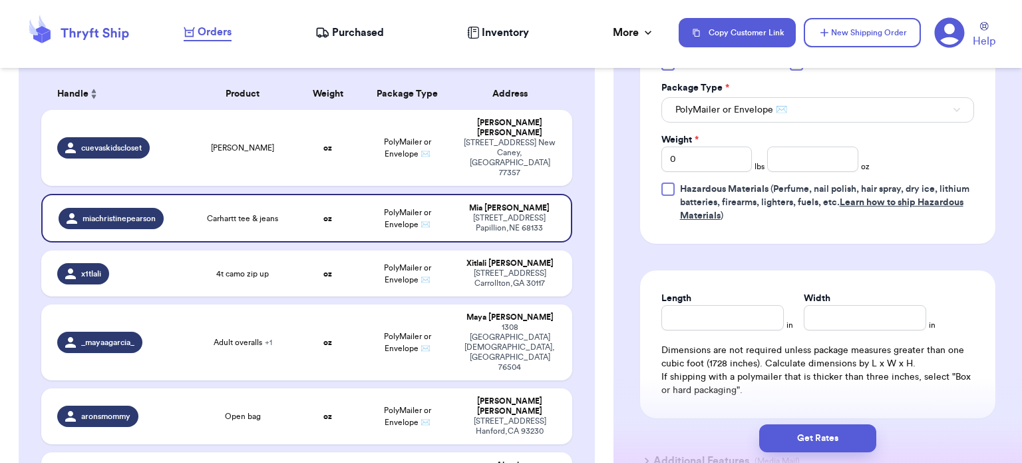
scroll to position [630, 0]
click at [727, 317] on input "Length" at bounding box center [723, 317] width 122 height 25
click at [797, 147] on input "number" at bounding box center [812, 159] width 91 height 25
click at [804, 435] on button "Get Rates" at bounding box center [817, 438] width 117 height 28
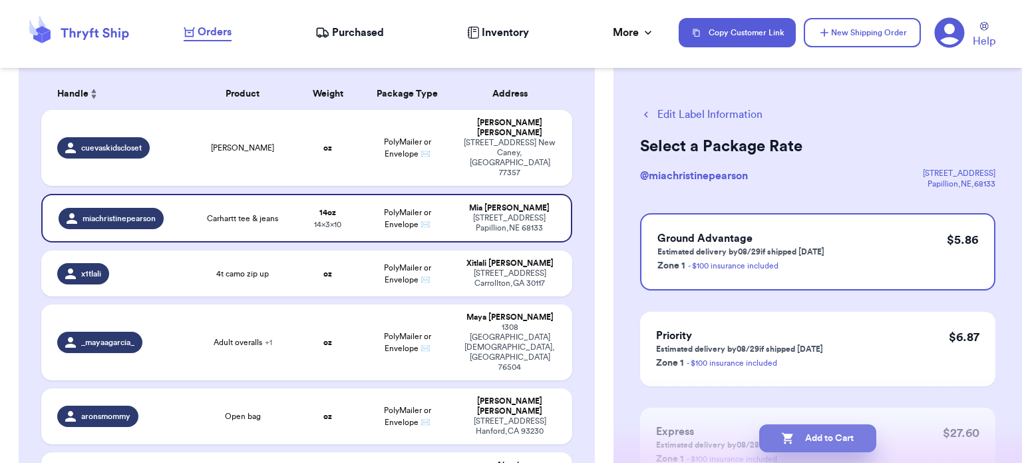
drag, startPoint x: 804, startPoint y: 435, endPoint x: 814, endPoint y: 446, distance: 14.6
click at [814, 446] on button "Add to Cart" at bounding box center [817, 438] width 117 height 28
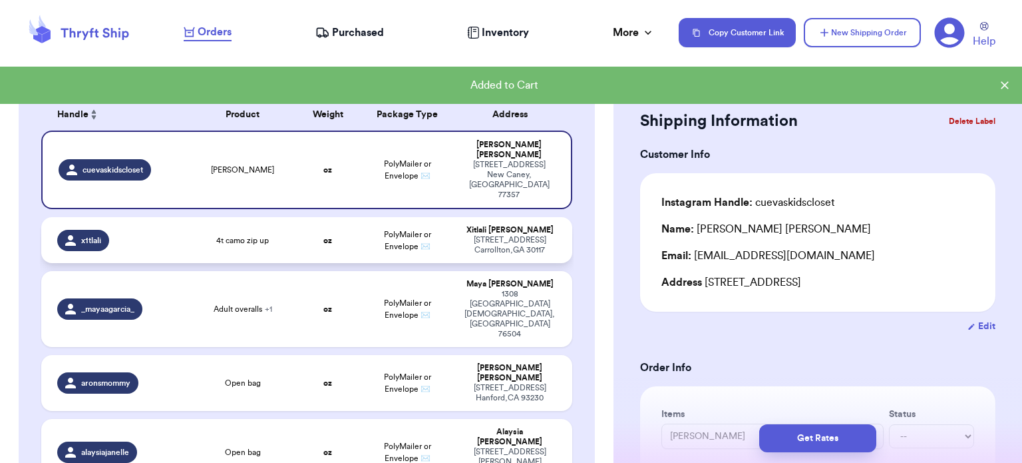
scroll to position [96, 0]
click at [268, 235] on div "4t camo zip up" at bounding box center [243, 240] width 91 height 11
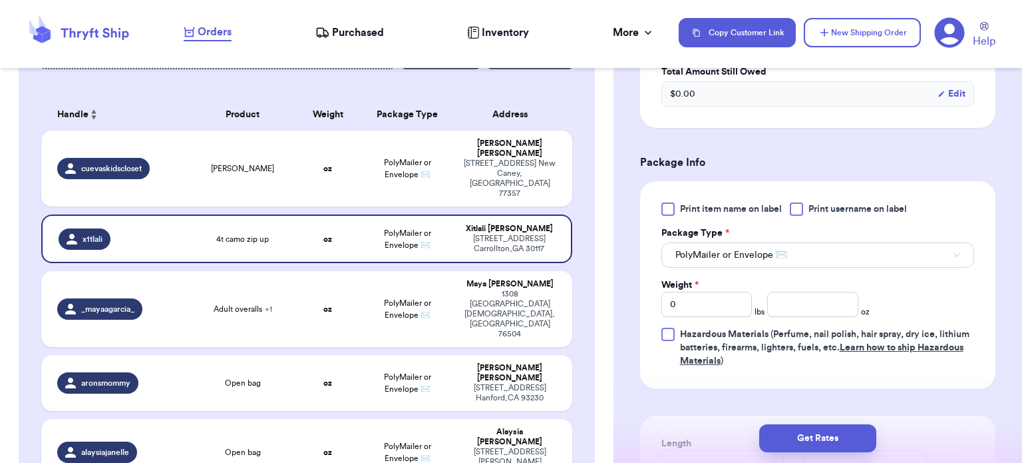
scroll to position [486, 0]
click at [808, 294] on input "number" at bounding box center [812, 303] width 91 height 25
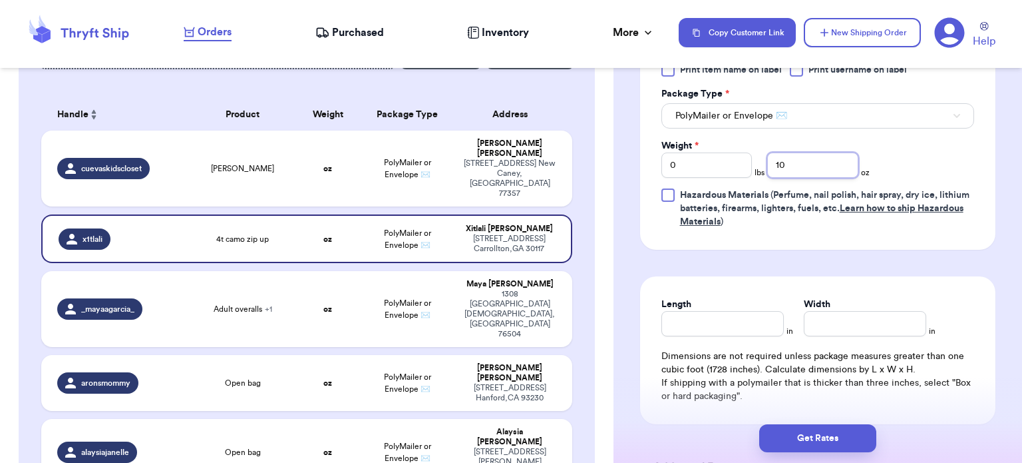
scroll to position [625, 0]
click at [734, 322] on input "Length" at bounding box center [723, 323] width 122 height 25
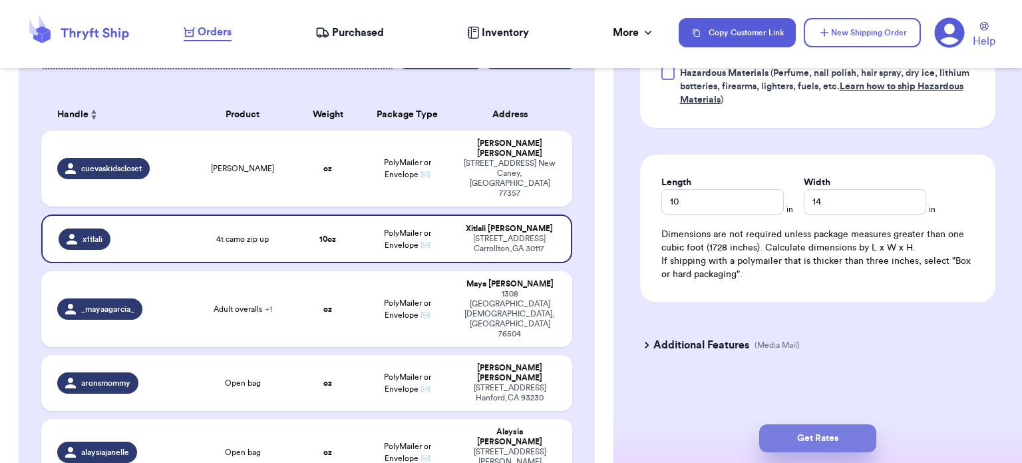
click at [785, 439] on button "Get Rates" at bounding box center [817, 438] width 117 height 28
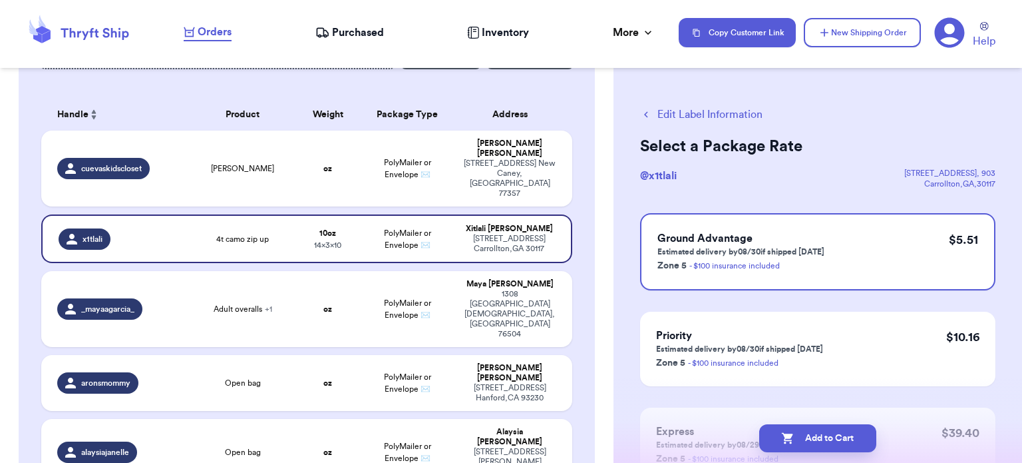
click at [785, 439] on icon "button" at bounding box center [787, 438] width 11 height 11
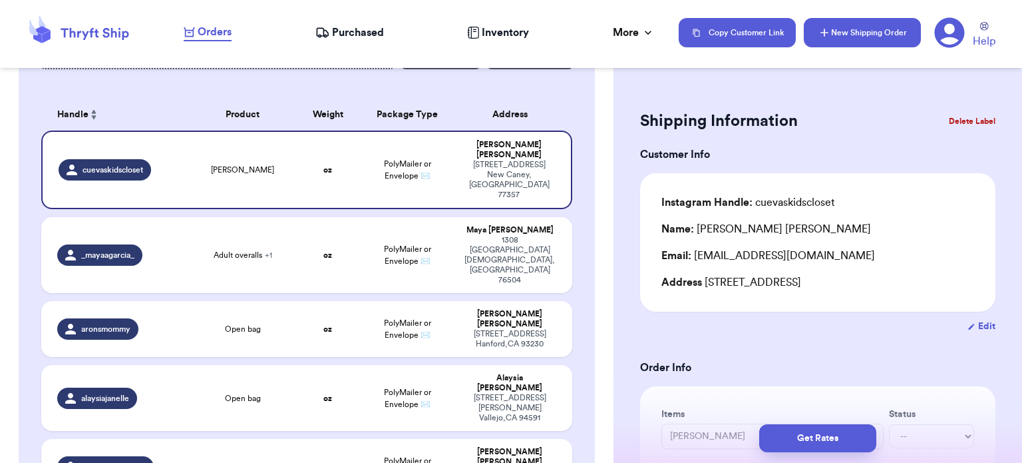
click at [831, 33] on button "New Shipping Order" at bounding box center [862, 32] width 117 height 29
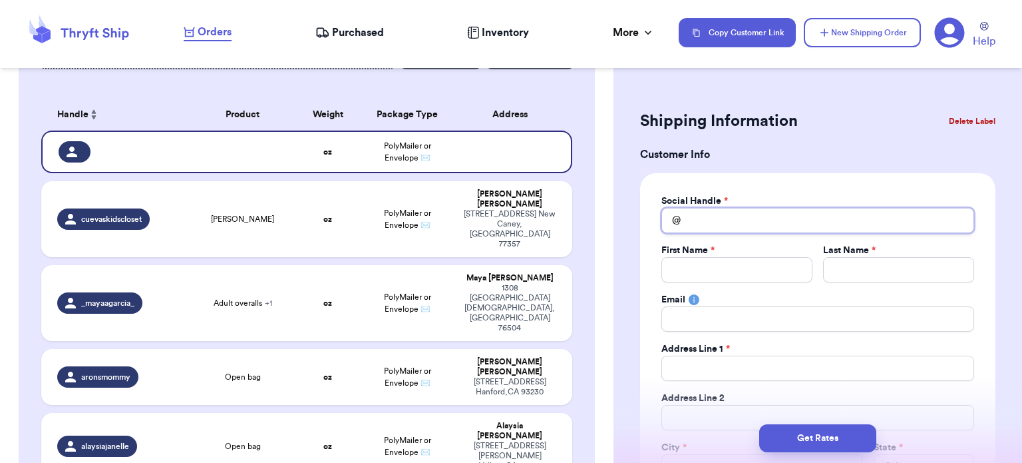
click at [725, 222] on input "Total Amount Paid" at bounding box center [818, 220] width 313 height 25
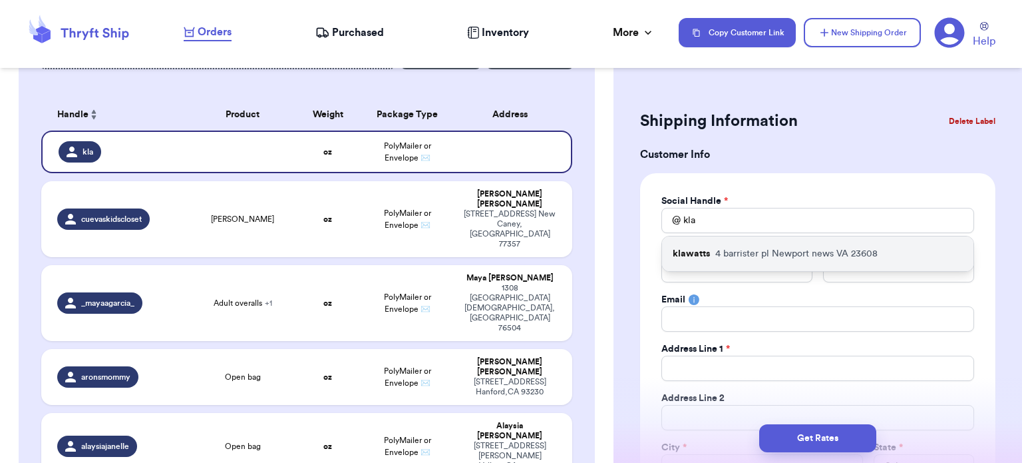
click at [727, 261] on div "klawatts [STREET_ADDRESS]" at bounding box center [817, 253] width 311 height 35
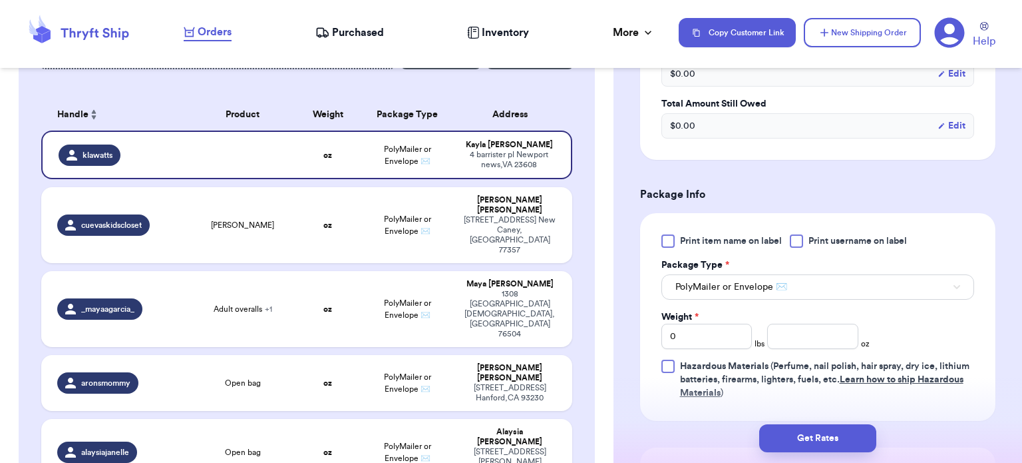
scroll to position [678, 0]
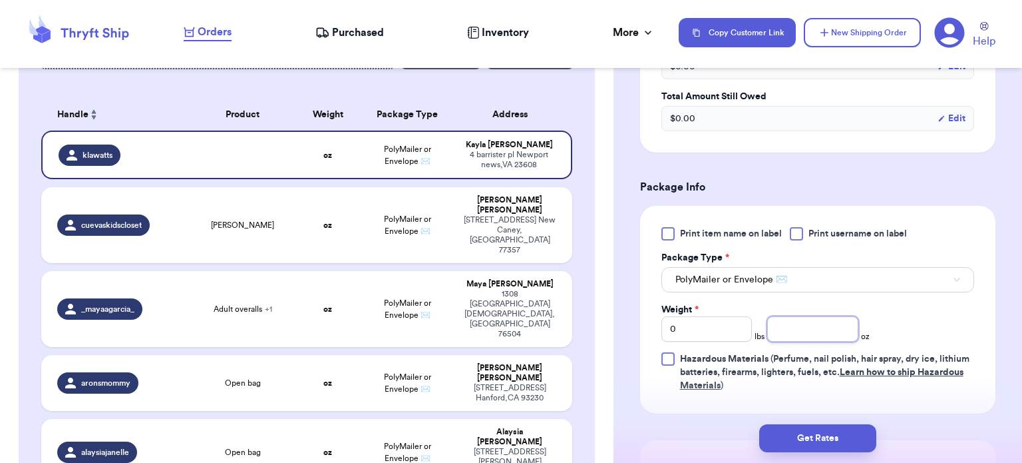
click at [803, 337] on input "number" at bounding box center [812, 328] width 91 height 25
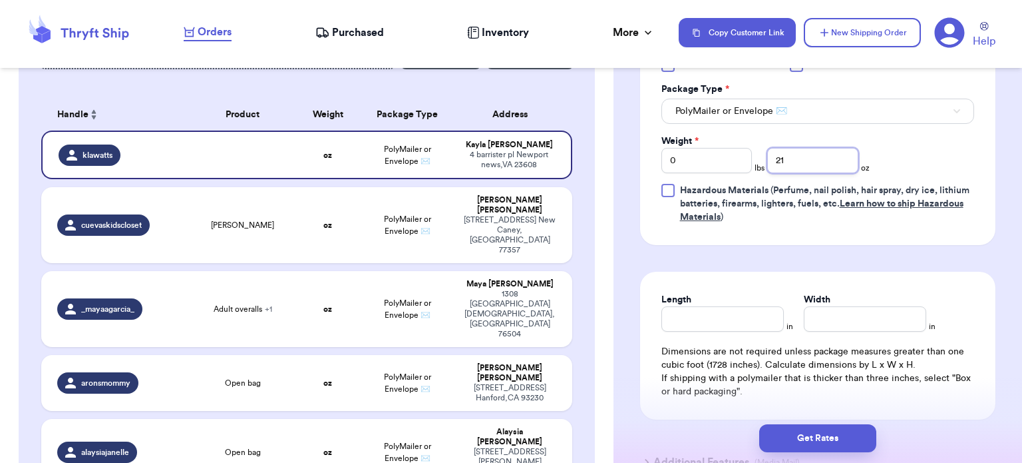
scroll to position [846, 0]
click at [757, 311] on input "Length" at bounding box center [723, 319] width 122 height 25
click at [836, 441] on button "Get Rates" at bounding box center [817, 438] width 117 height 28
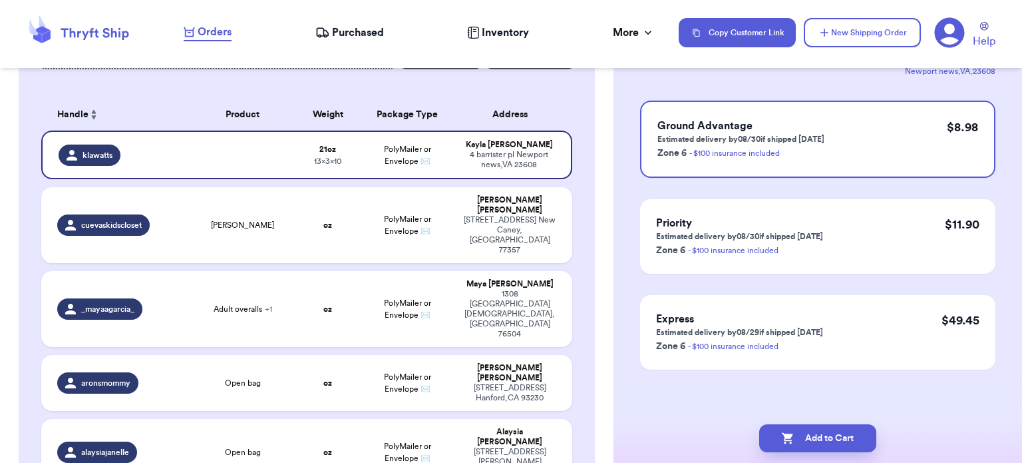
scroll to position [0, 0]
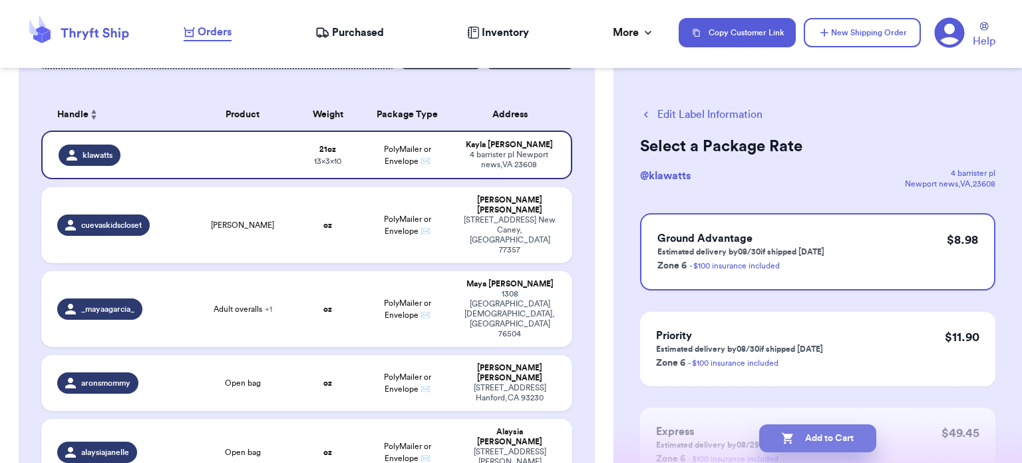
click at [841, 439] on button "Add to Cart" at bounding box center [817, 438] width 117 height 28
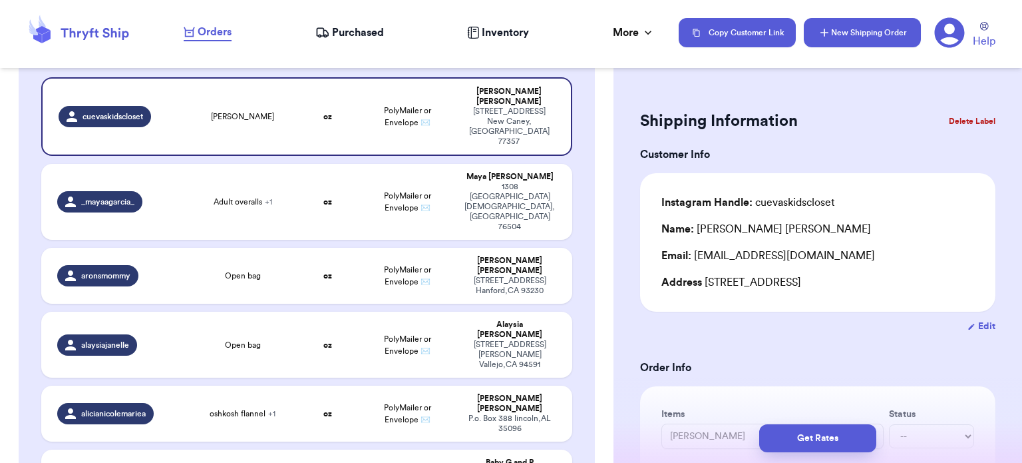
click at [855, 31] on button "New Shipping Order" at bounding box center [862, 32] width 117 height 29
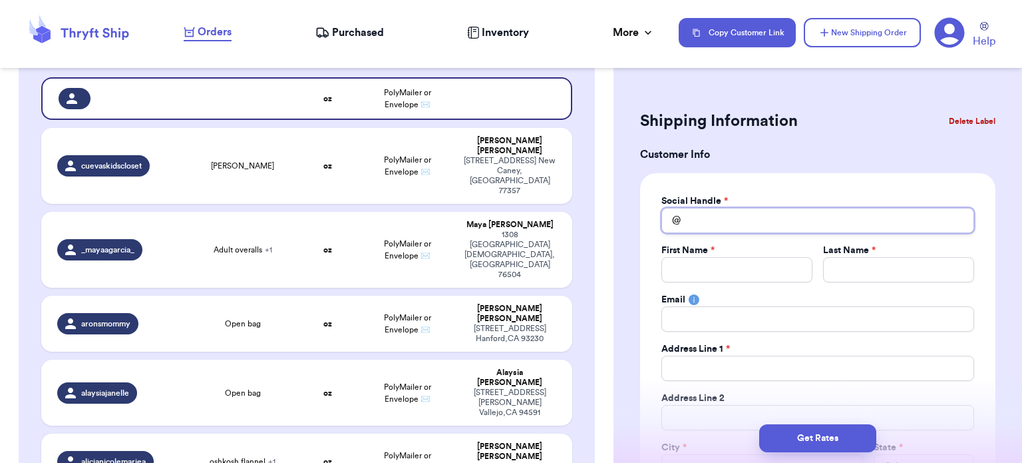
click at [719, 212] on input "Total Amount Paid" at bounding box center [818, 220] width 313 height 25
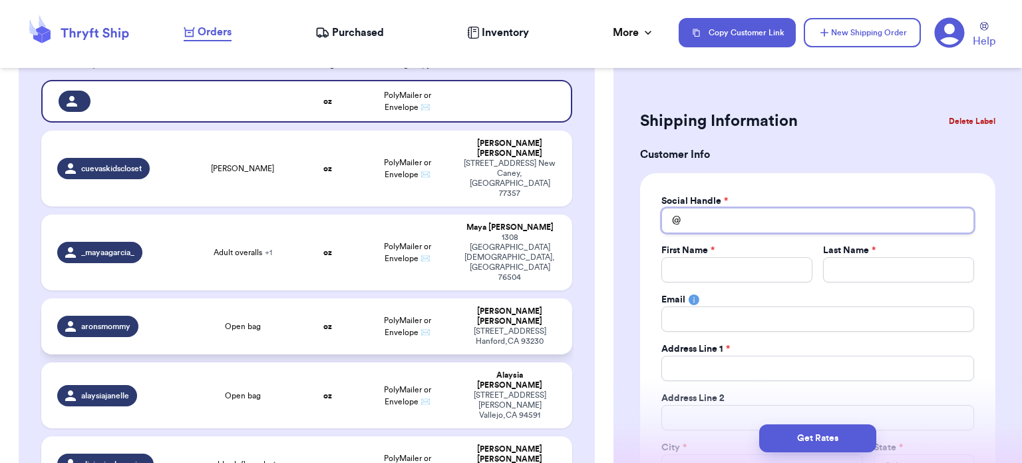
scroll to position [146, 0]
click at [266, 248] on span "+ 1" at bounding box center [268, 252] width 7 height 8
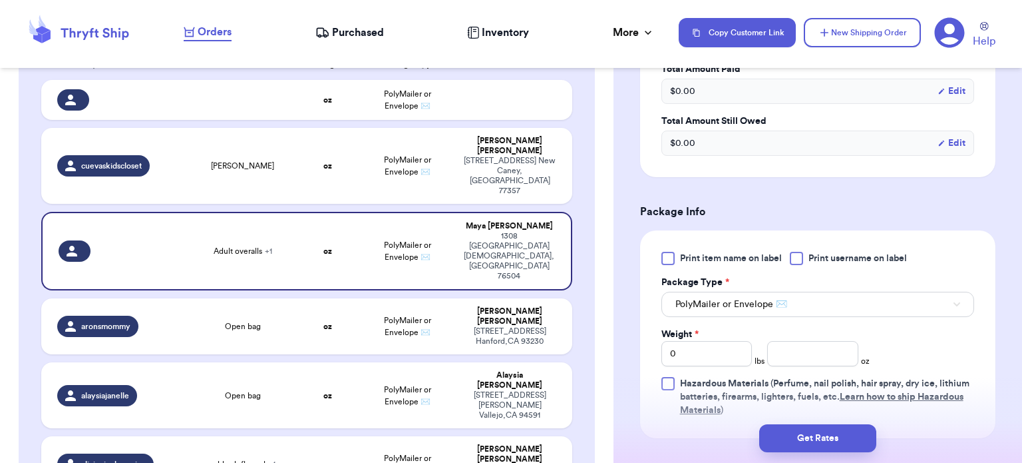
scroll to position [564, 0]
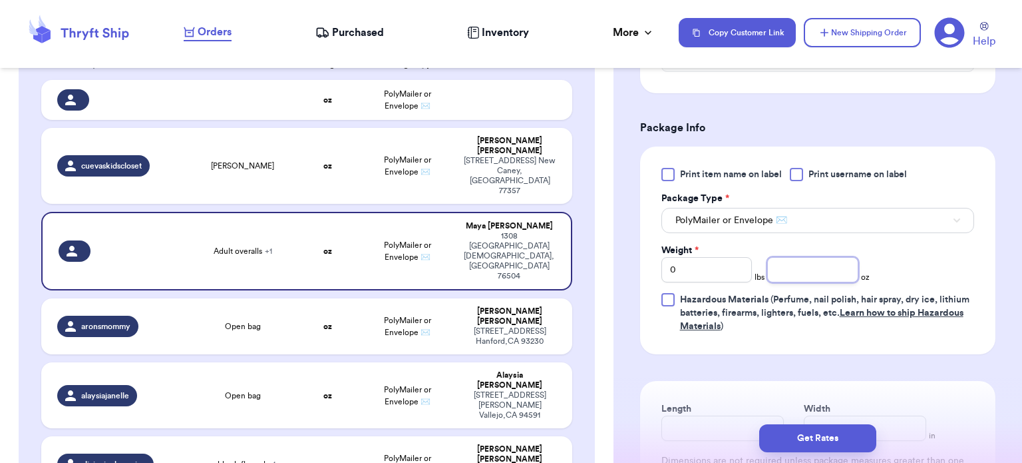
click at [788, 268] on input "number" at bounding box center [812, 269] width 91 height 25
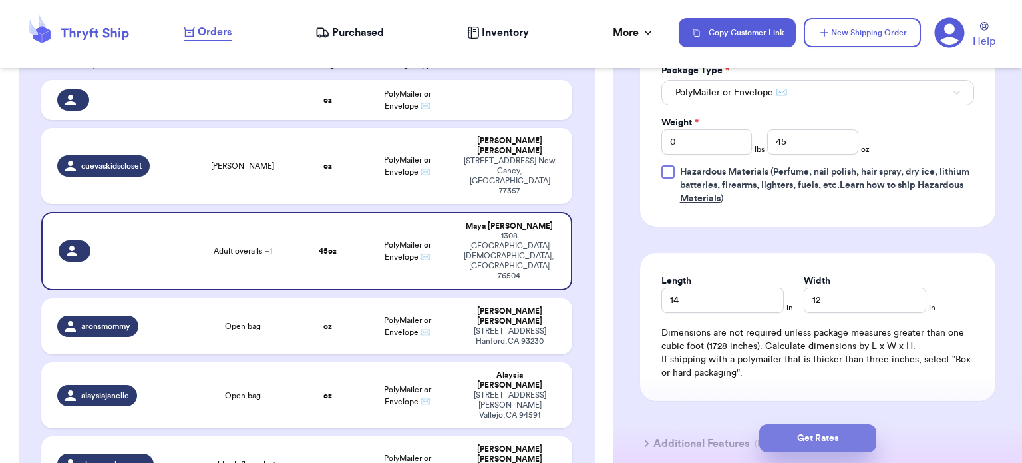
click at [814, 433] on button "Get Rates" at bounding box center [817, 438] width 117 height 28
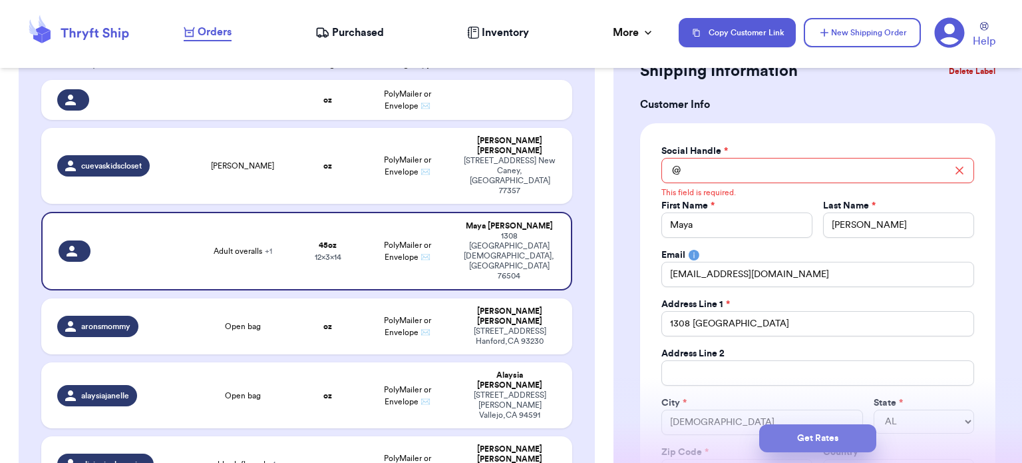
scroll to position [0, 0]
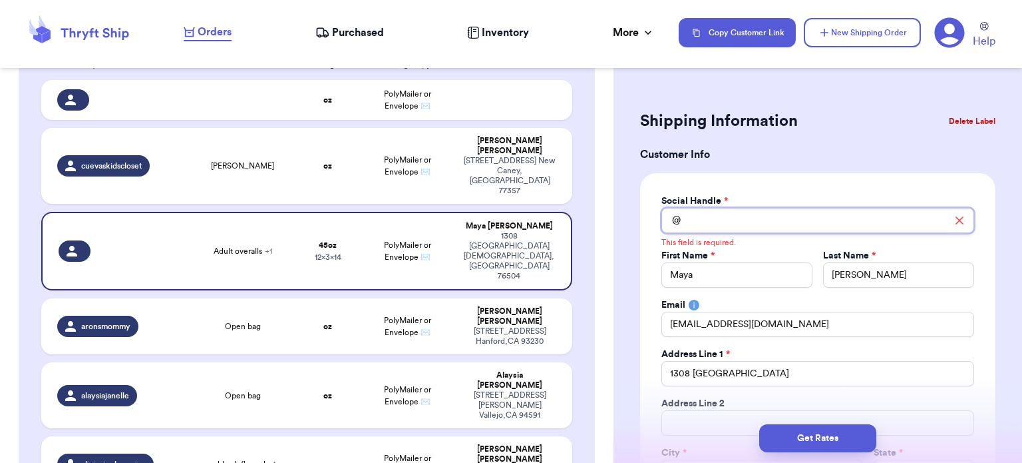
click at [717, 216] on input "Total Amount Paid" at bounding box center [818, 220] width 313 height 25
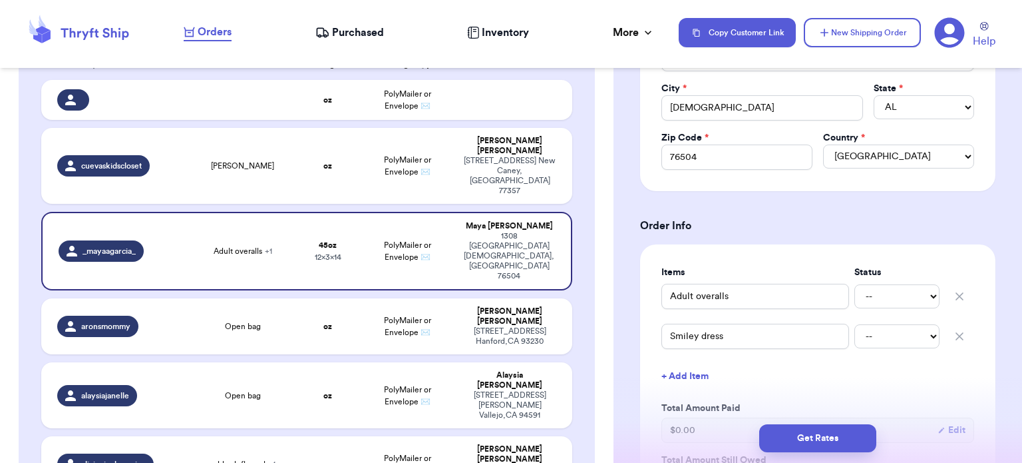
scroll to position [447, 0]
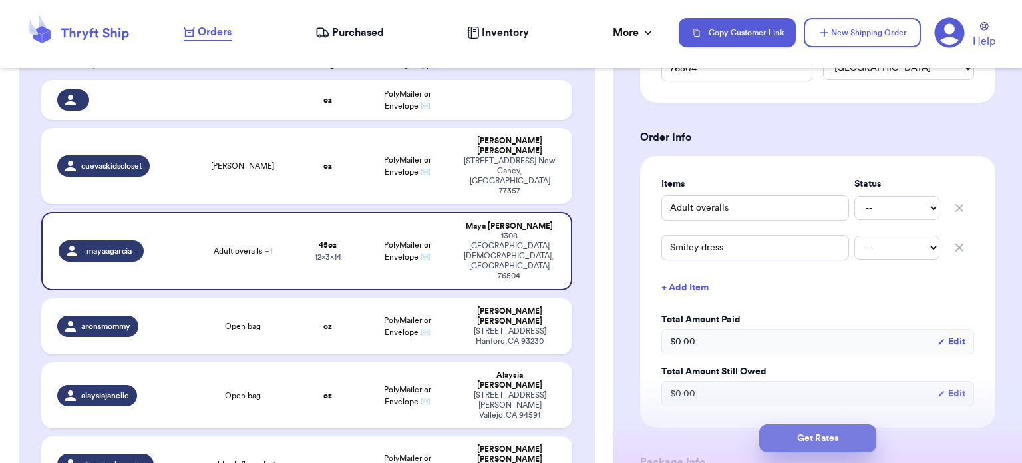
click at [809, 445] on button "Get Rates" at bounding box center [817, 438] width 117 height 28
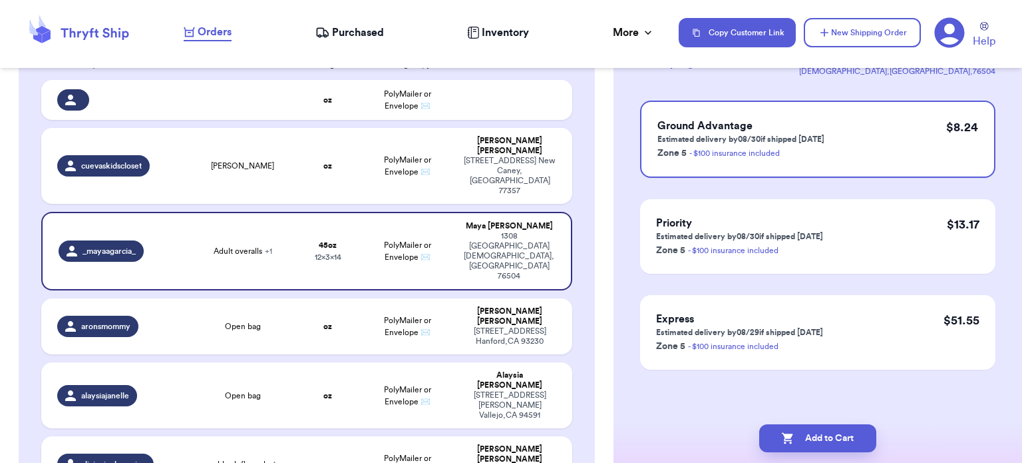
scroll to position [0, 0]
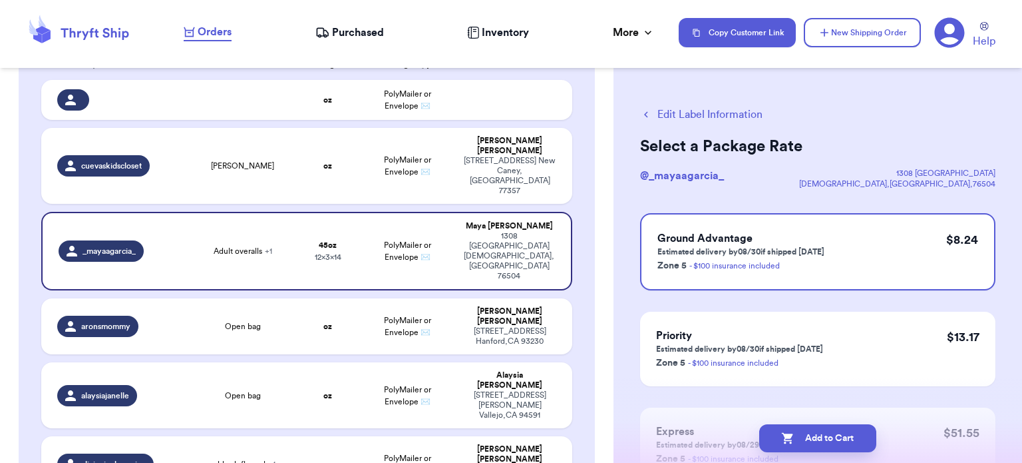
click at [809, 445] on button "Add to Cart" at bounding box center [817, 438] width 117 height 28
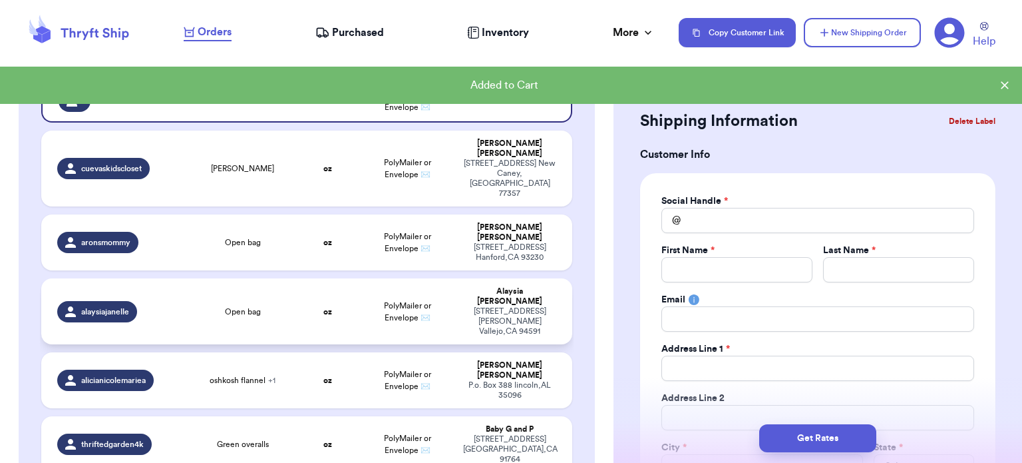
scroll to position [146, 0]
click at [315, 214] on td "oz" at bounding box center [328, 242] width 64 height 56
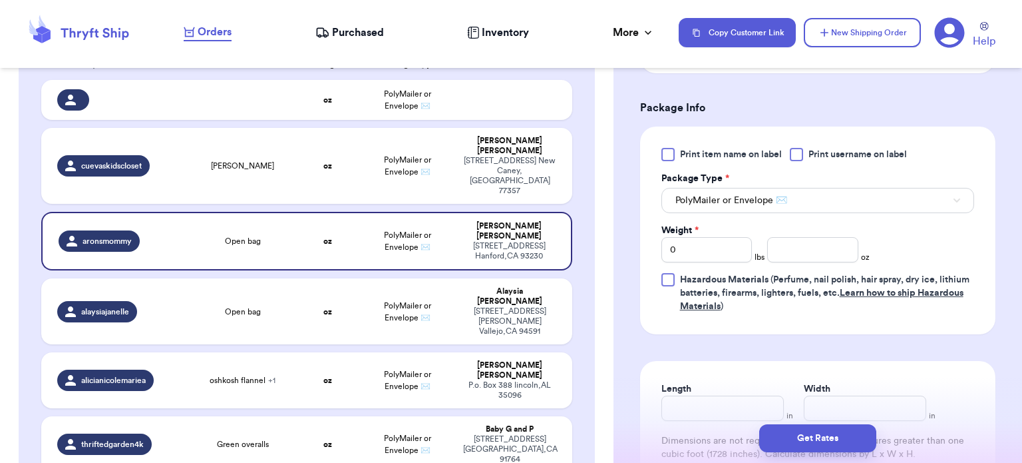
scroll to position [541, 0]
click at [795, 250] on input "number" at bounding box center [812, 248] width 91 height 25
click at [699, 410] on input "Length" at bounding box center [723, 407] width 122 height 25
click at [818, 443] on button "Get Rates" at bounding box center [817, 438] width 117 height 28
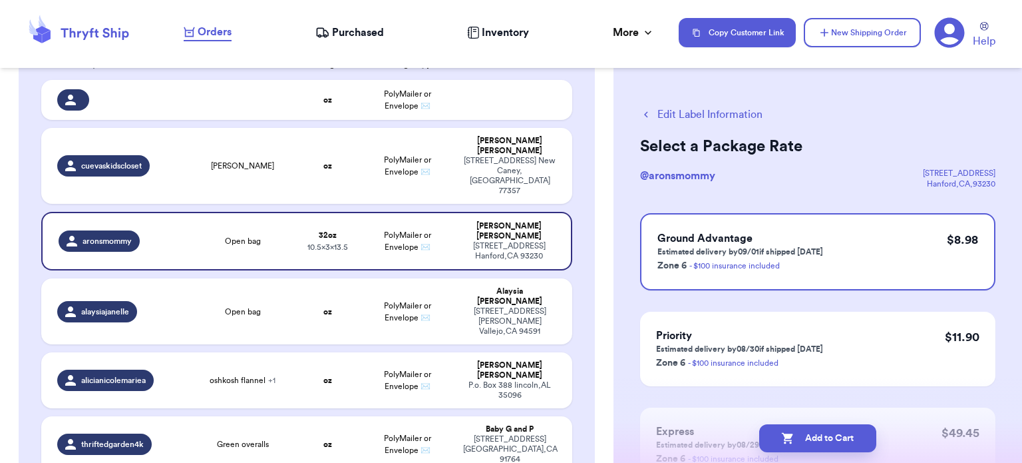
click at [818, 443] on button "Add to Cart" at bounding box center [817, 438] width 117 height 28
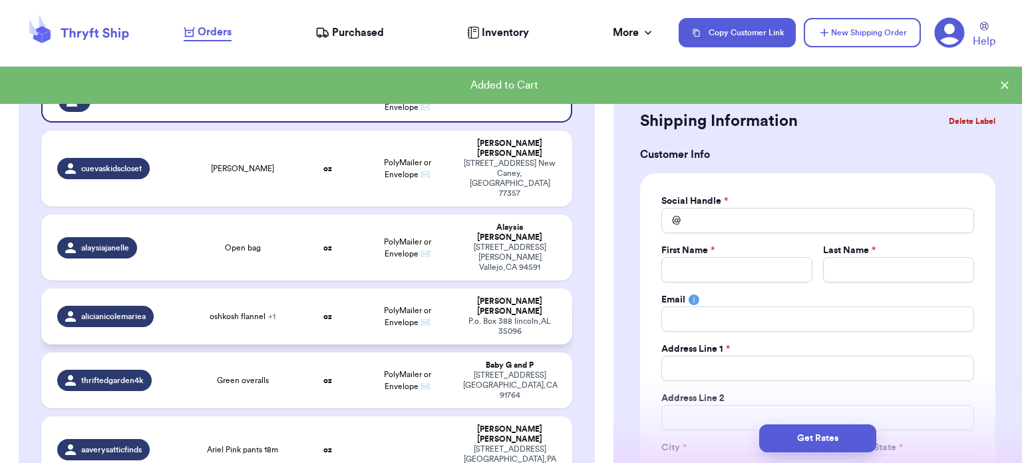
scroll to position [190, 0]
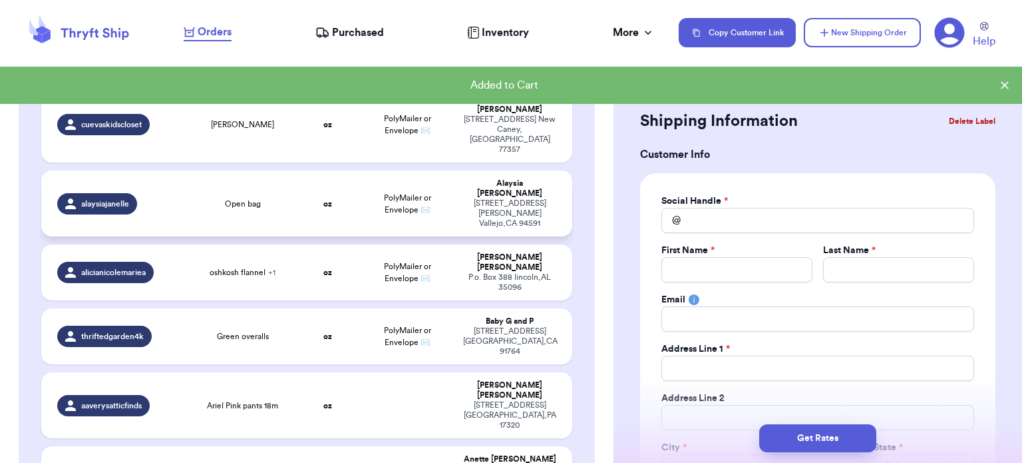
click at [257, 198] on div "Open bag" at bounding box center [243, 203] width 91 height 11
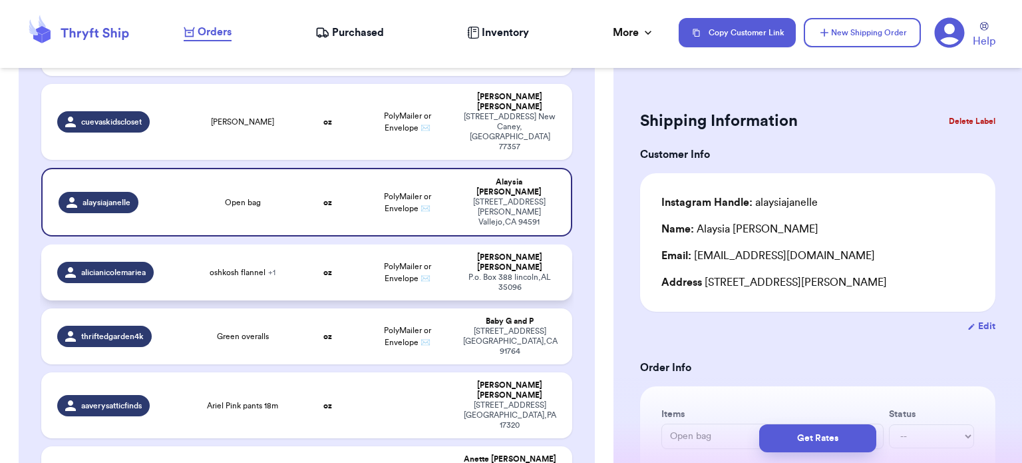
click at [245, 244] on td "oshkosh flannel + 1" at bounding box center [243, 272] width 106 height 56
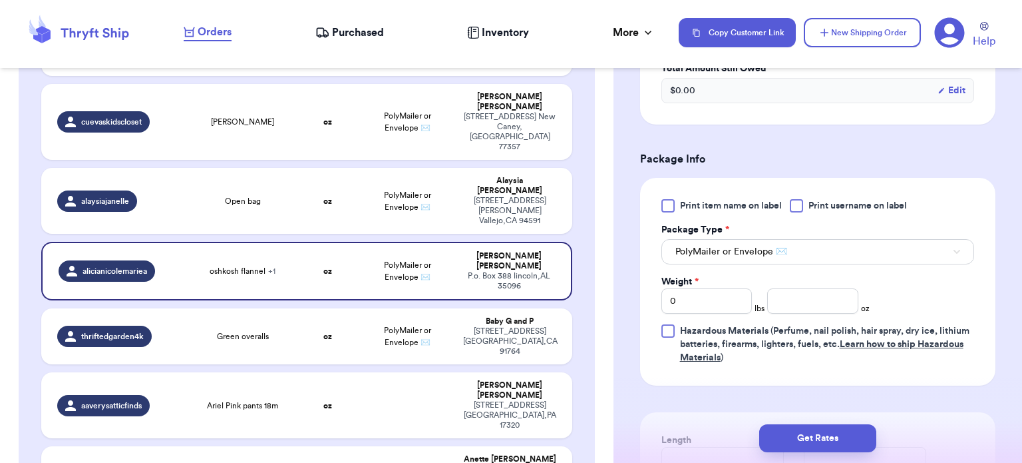
scroll to position [591, 0]
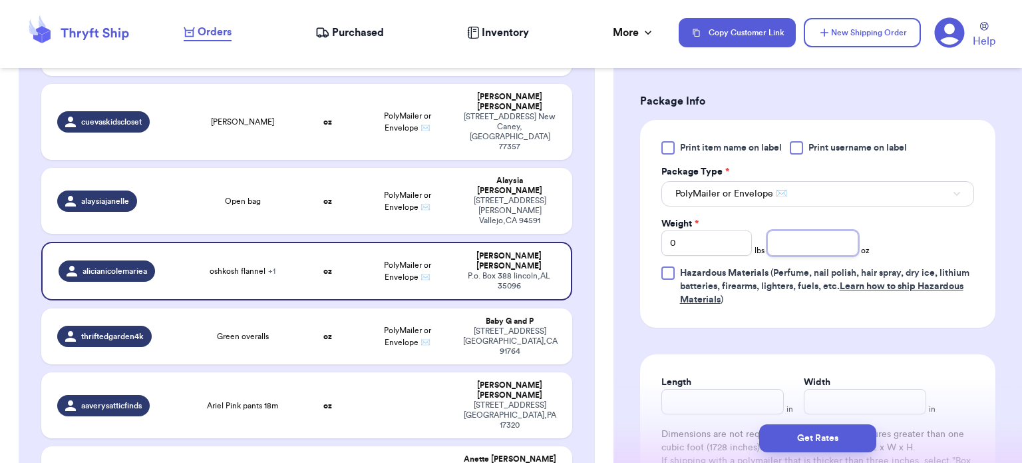
click at [821, 243] on input "number" at bounding box center [812, 242] width 91 height 25
click at [786, 447] on button "Get Rates" at bounding box center [817, 438] width 117 height 28
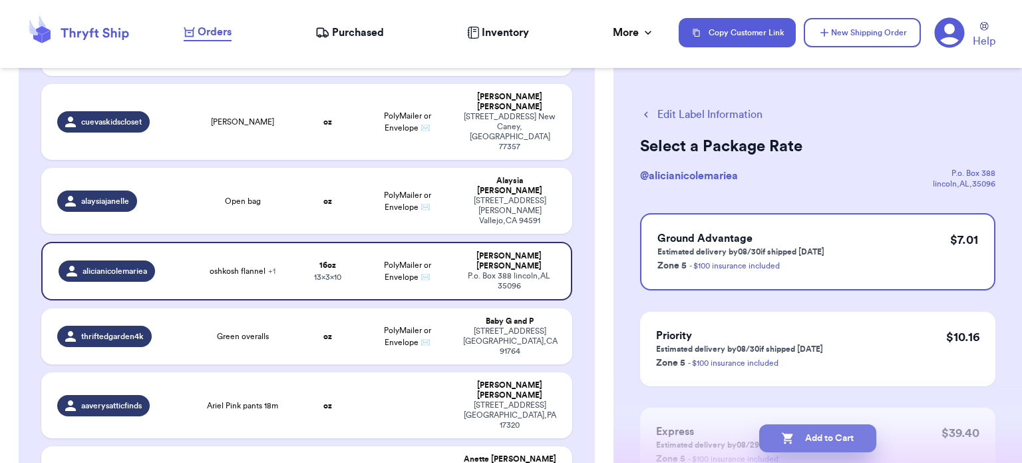
click at [811, 433] on button "Add to Cart" at bounding box center [817, 438] width 117 height 28
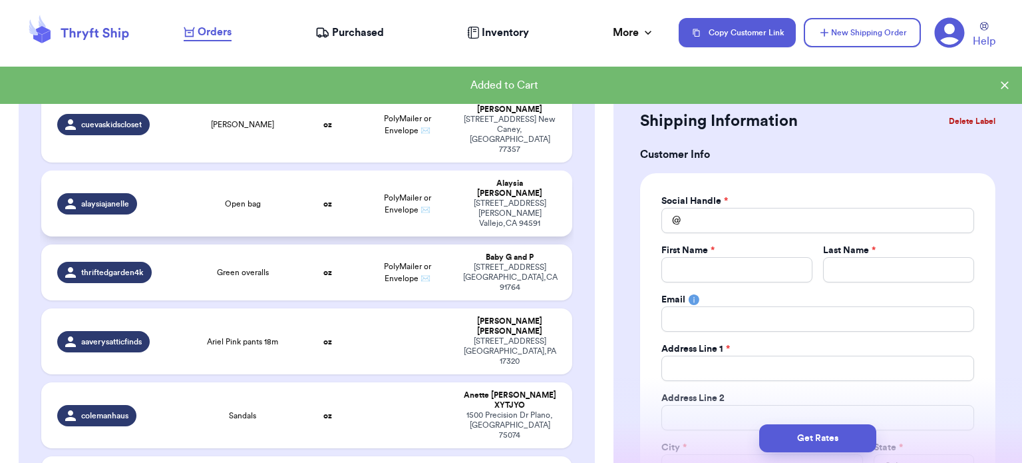
click at [315, 180] on td "oz" at bounding box center [328, 203] width 64 height 66
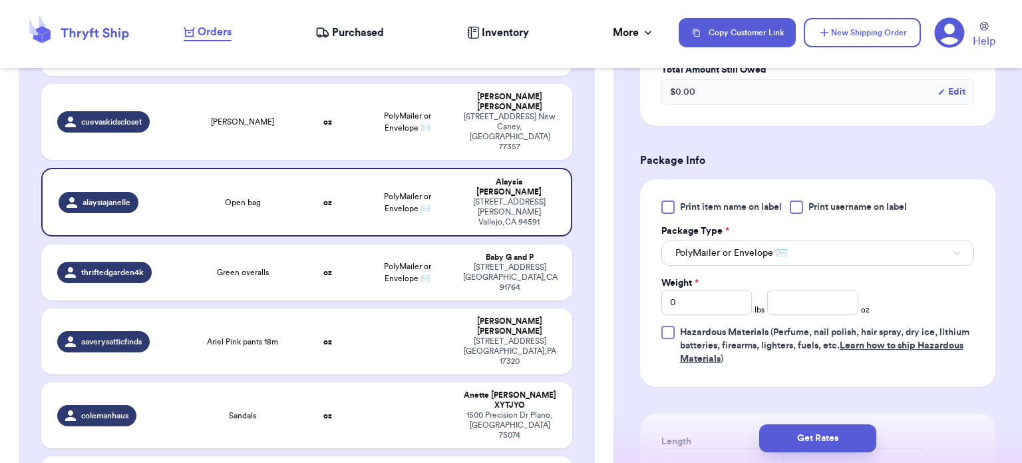
scroll to position [521, 0]
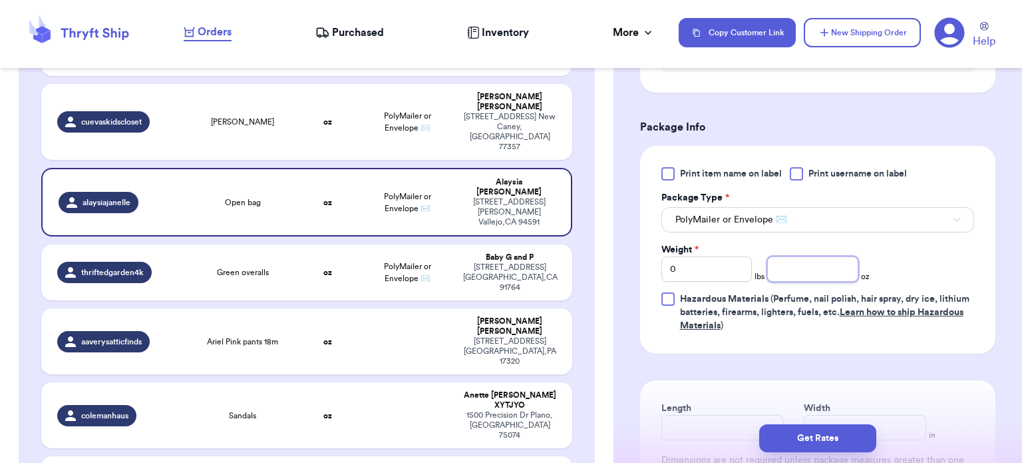
click at [809, 268] on input "number" at bounding box center [812, 268] width 91 height 25
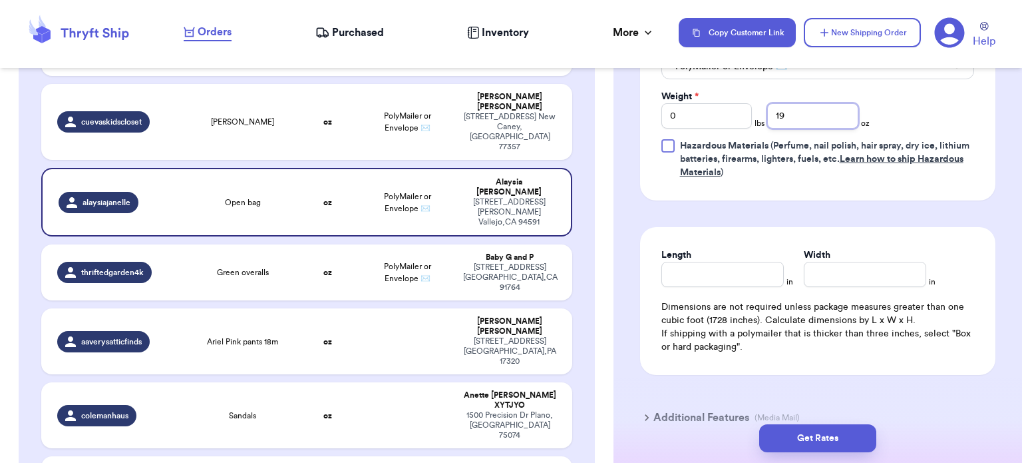
scroll to position [747, 0]
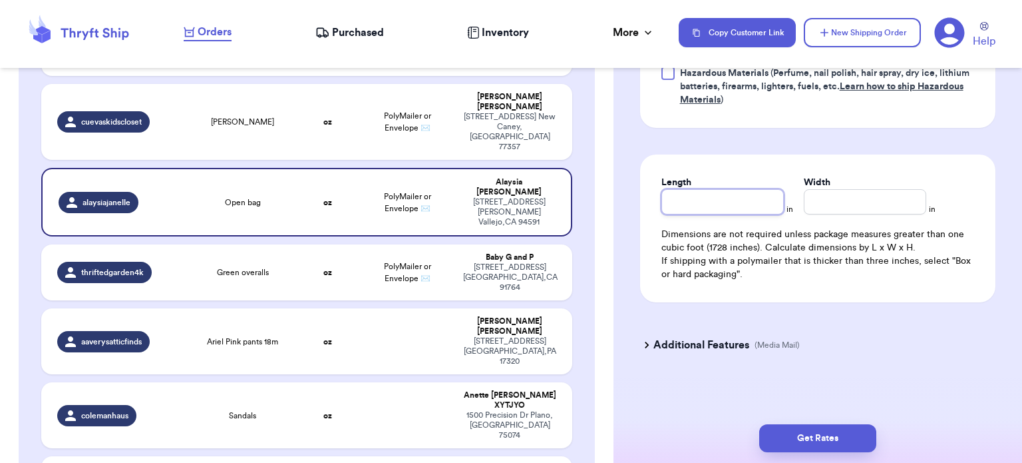
click at [729, 194] on input "Length" at bounding box center [723, 201] width 122 height 25
click at [803, 434] on button "Get Rates" at bounding box center [817, 438] width 117 height 28
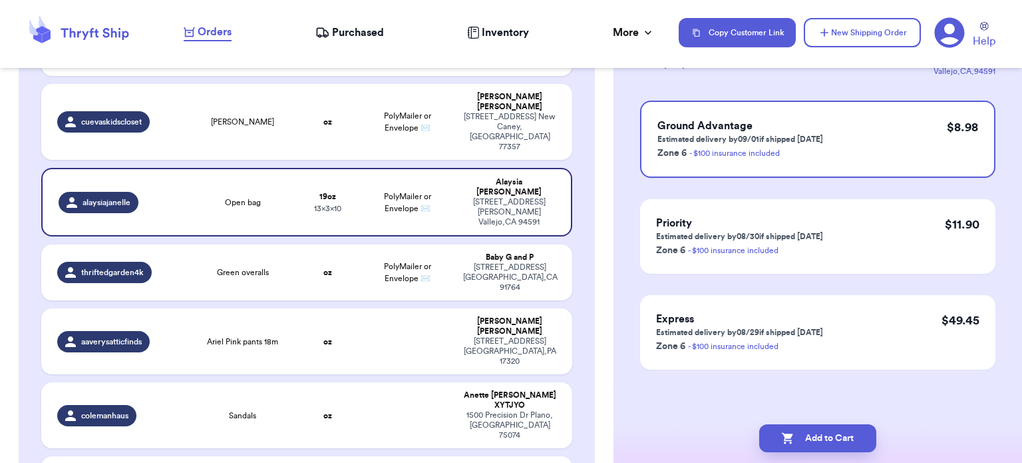
scroll to position [0, 0]
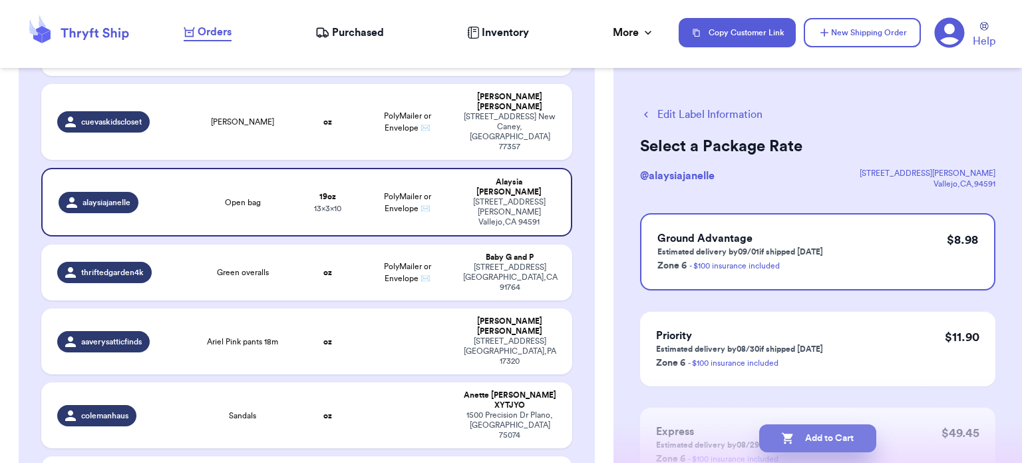
click at [835, 439] on button "Add to Cart" at bounding box center [817, 438] width 117 height 28
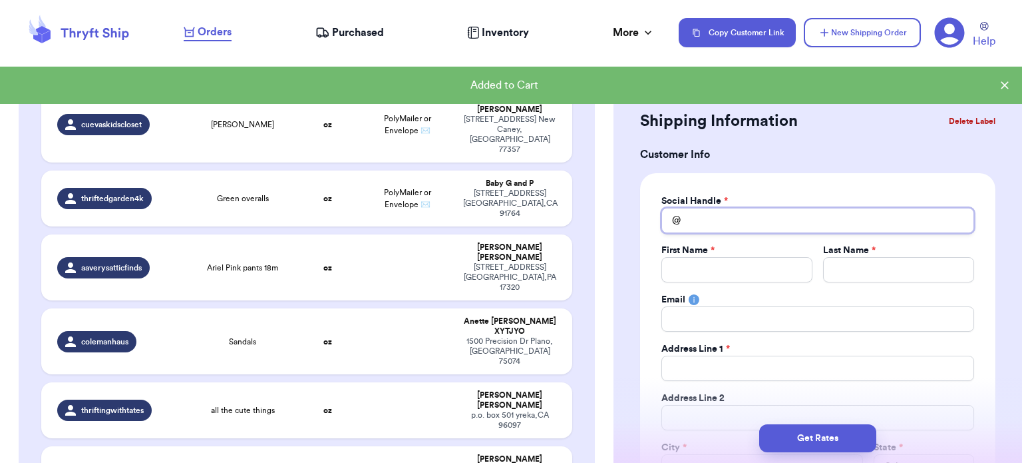
click at [740, 212] on input "Total Amount Paid" at bounding box center [818, 220] width 313 height 25
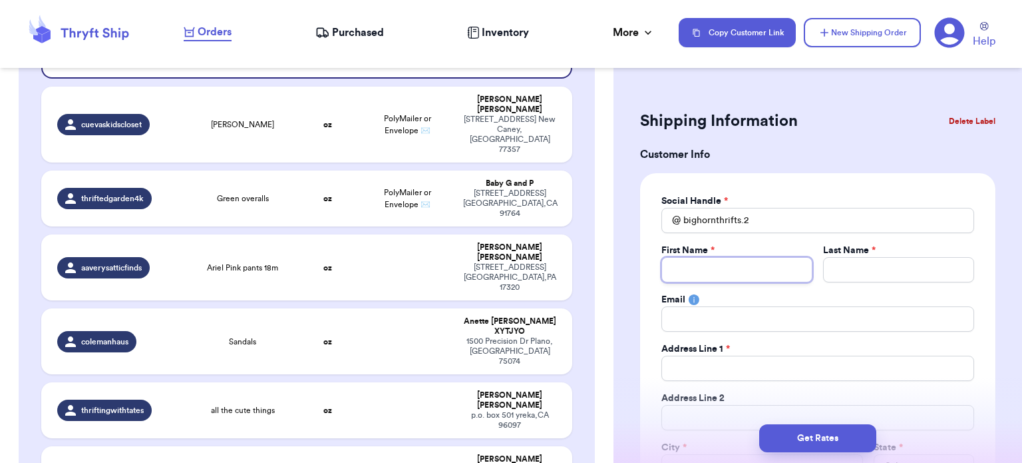
click at [723, 275] on input "Total Amount Paid" at bounding box center [737, 269] width 151 height 25
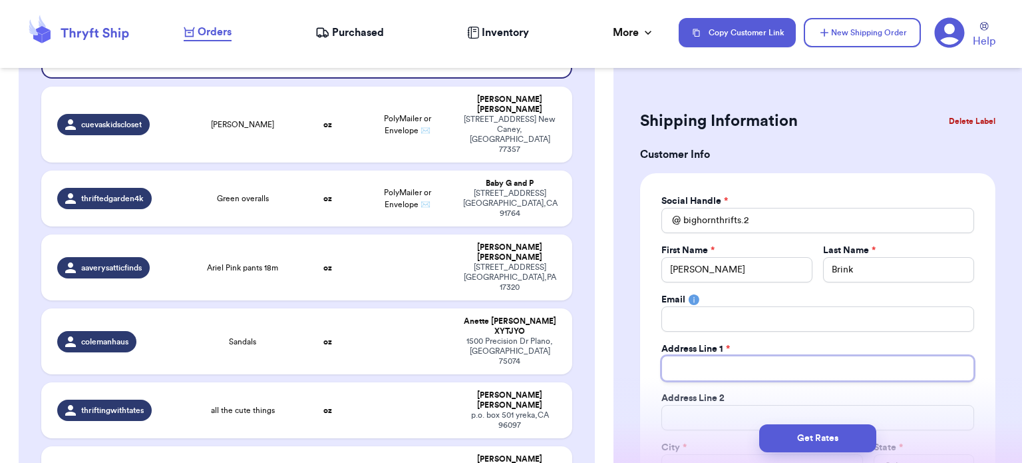
click at [712, 371] on input "Total Amount Paid" at bounding box center [818, 367] width 313 height 25
paste input "[PERSON_NAME] PO Box 566 Story WY 82842-0566"
click at [712, 367] on input "[PERSON_NAME] PO Box 566 Story WY 82842-0566" at bounding box center [818, 367] width 313 height 25
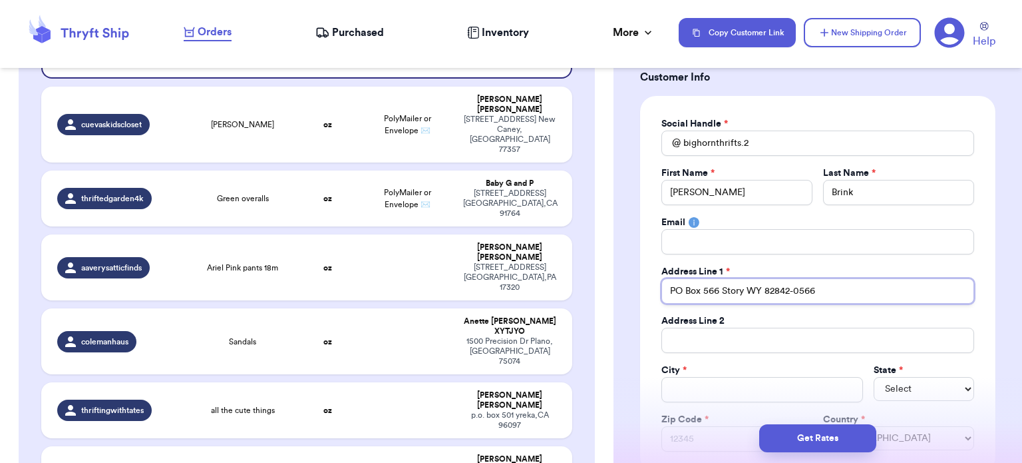
scroll to position [125, 0]
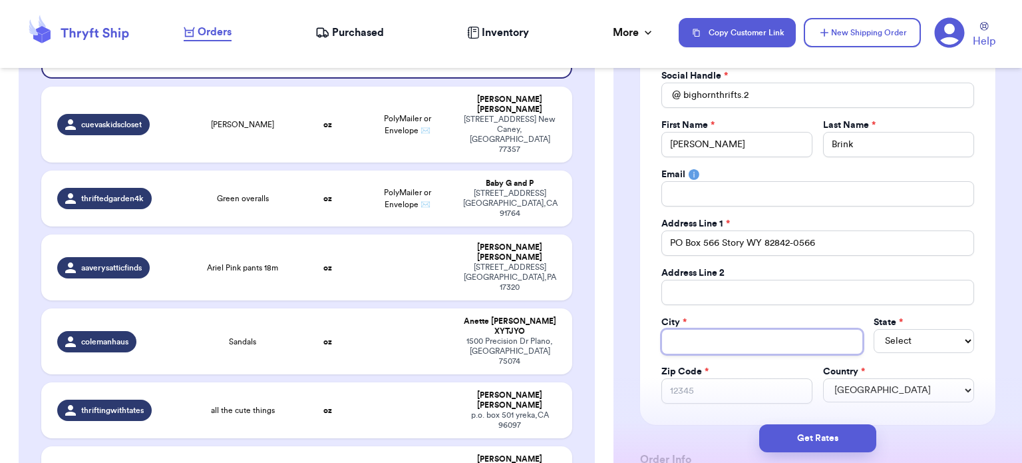
click at [707, 339] on input "Total Amount Paid" at bounding box center [763, 341] width 202 height 25
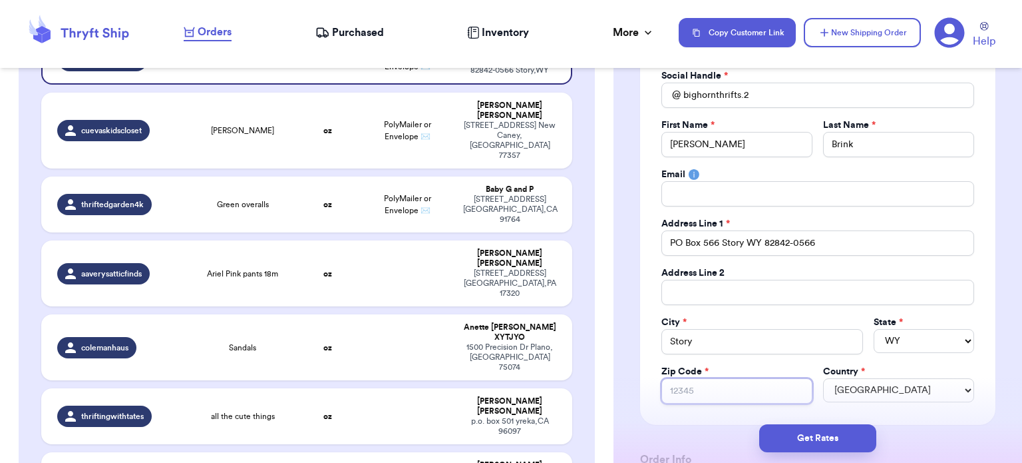
click at [708, 381] on input "Zip Code *" at bounding box center [737, 390] width 151 height 25
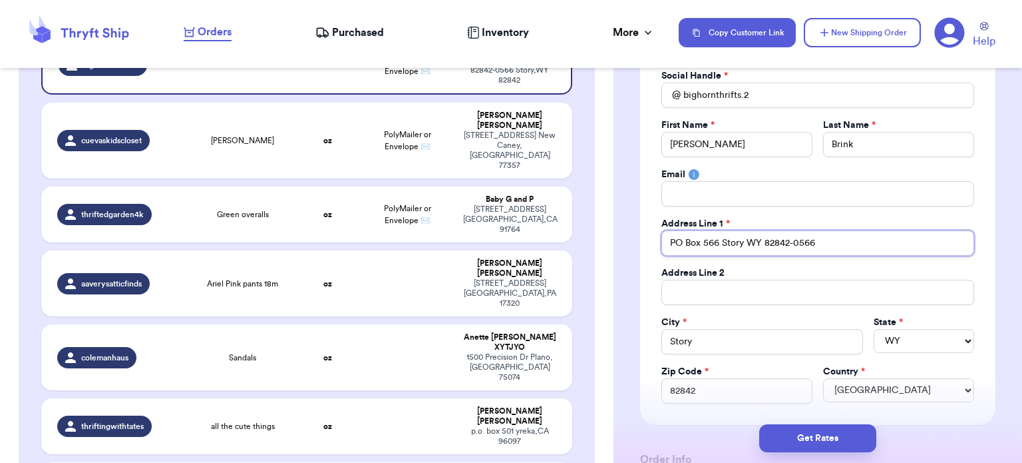
drag, startPoint x: 721, startPoint y: 242, endPoint x: 840, endPoint y: 234, distance: 119.4
click at [840, 234] on input "PO Box 566 Story WY 82842-0566" at bounding box center [818, 242] width 313 height 25
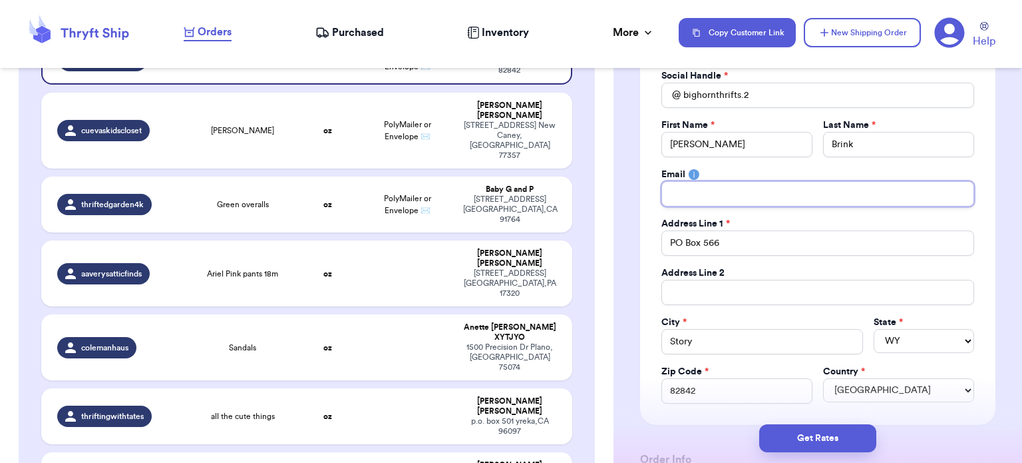
click at [732, 181] on input "Total Amount Paid" at bounding box center [818, 193] width 313 height 25
paste input "[EMAIL_ADDRESS][DOMAIN_NAME]"
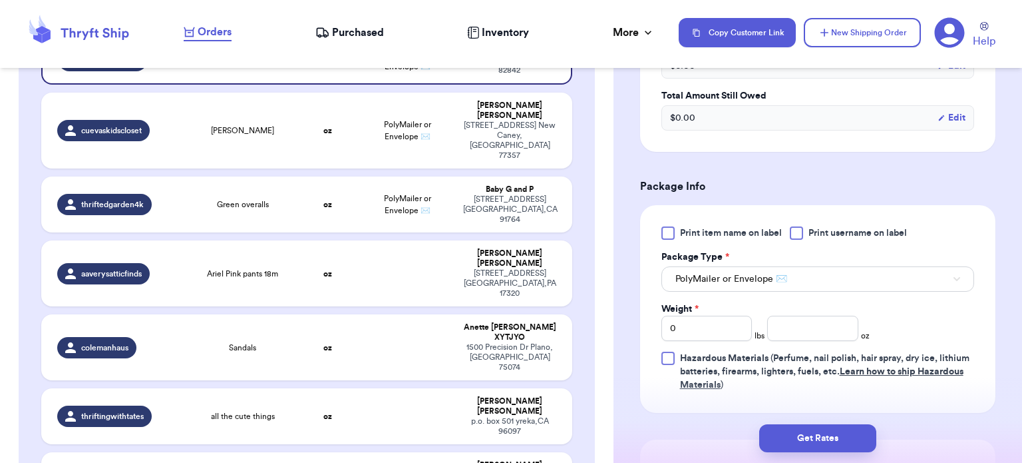
scroll to position [700, 0]
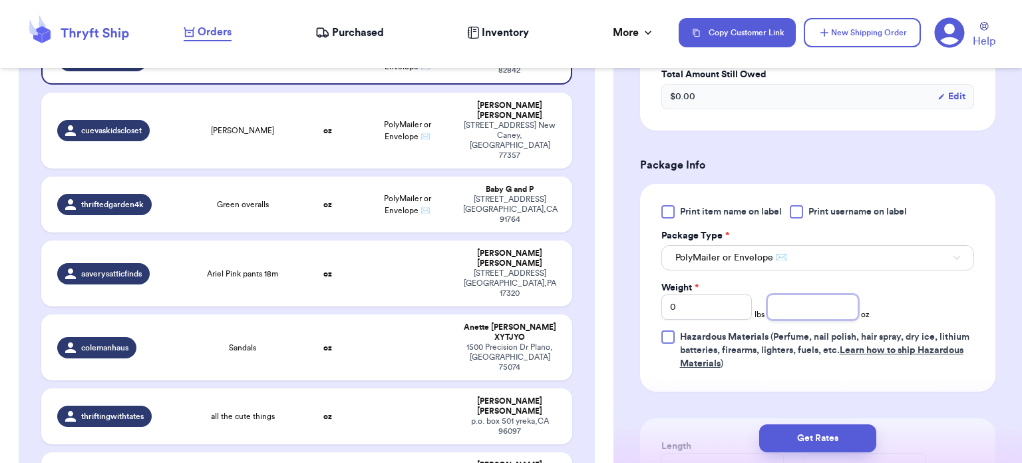
click at [789, 305] on input "number" at bounding box center [812, 306] width 91 height 25
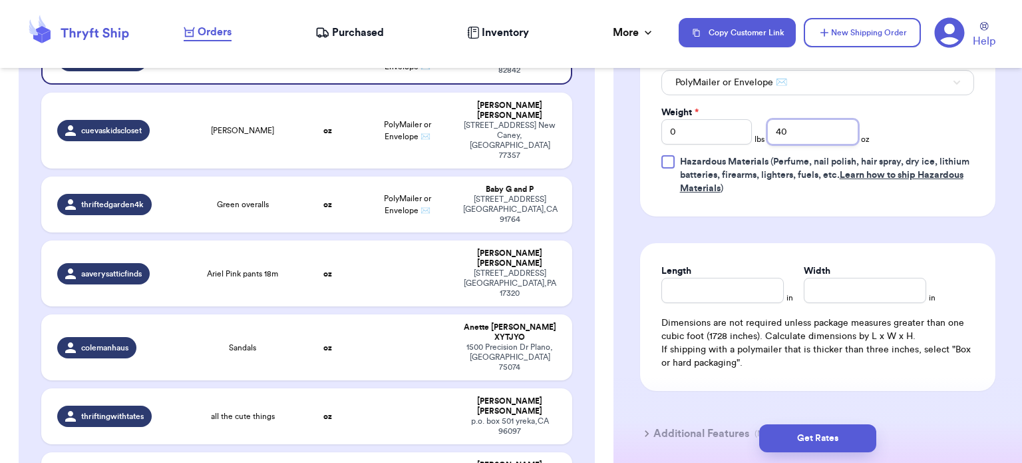
scroll to position [876, 0]
click at [735, 290] on input "Length" at bounding box center [723, 289] width 122 height 25
click at [827, 444] on button "Get Rates" at bounding box center [817, 438] width 117 height 28
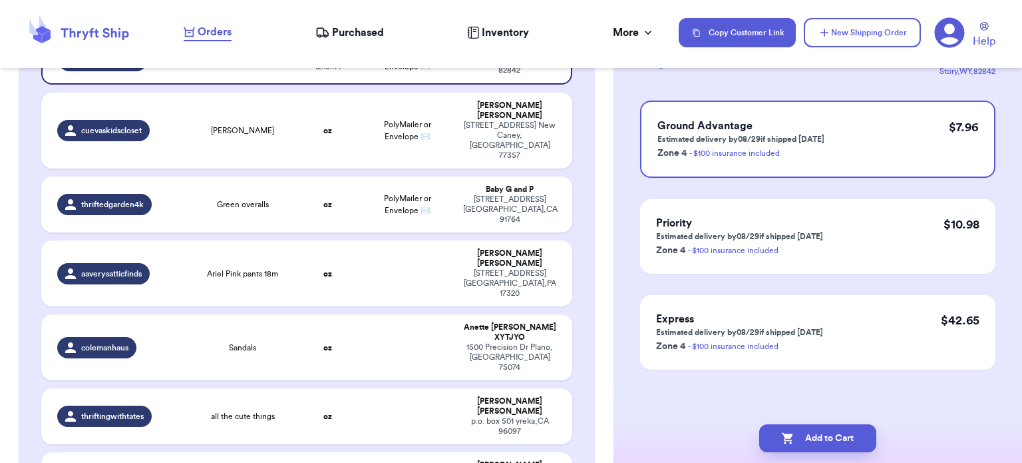
scroll to position [0, 0]
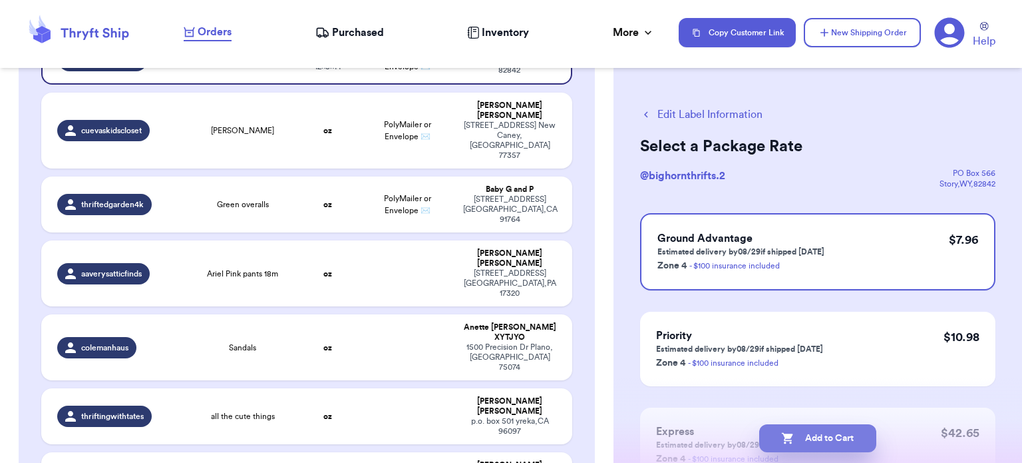
drag, startPoint x: 827, startPoint y: 444, endPoint x: 845, endPoint y: 443, distance: 18.0
click at [845, 443] on button "Add to Cart" at bounding box center [817, 438] width 117 height 28
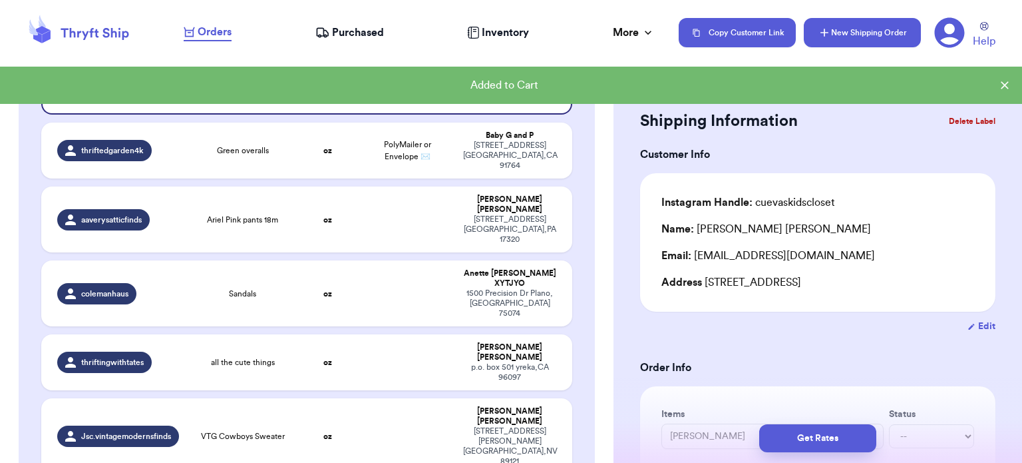
click at [833, 31] on button "New Shipping Order" at bounding box center [862, 32] width 117 height 29
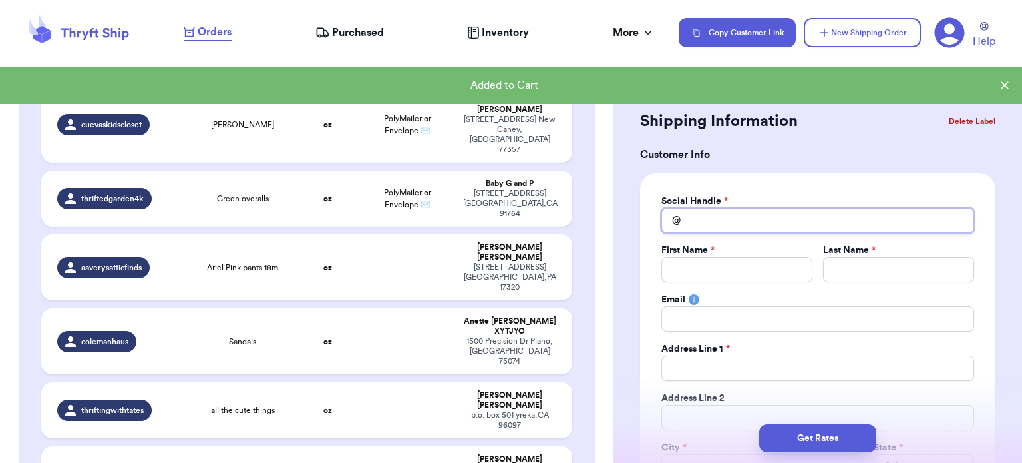
click at [691, 223] on input "Total Amount Paid" at bounding box center [818, 220] width 313 height 25
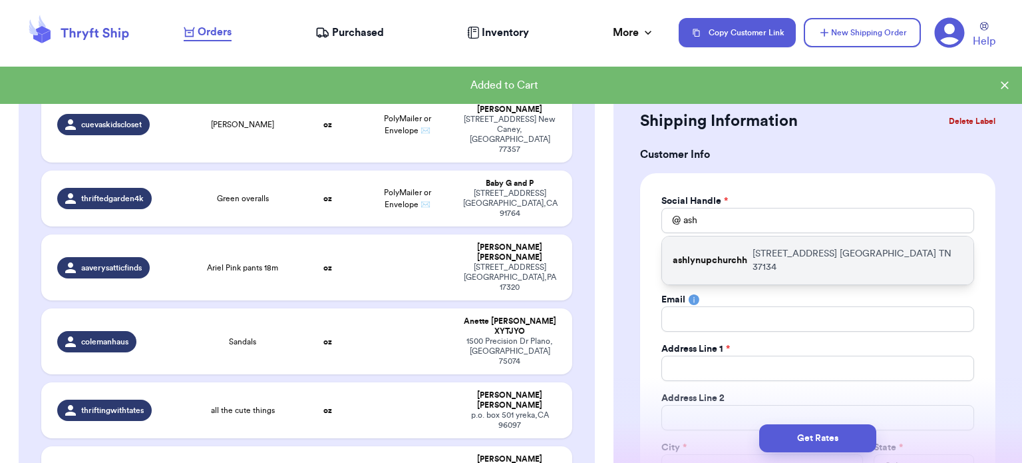
click at [713, 256] on p "ashlynupchurchh" at bounding box center [710, 260] width 75 height 13
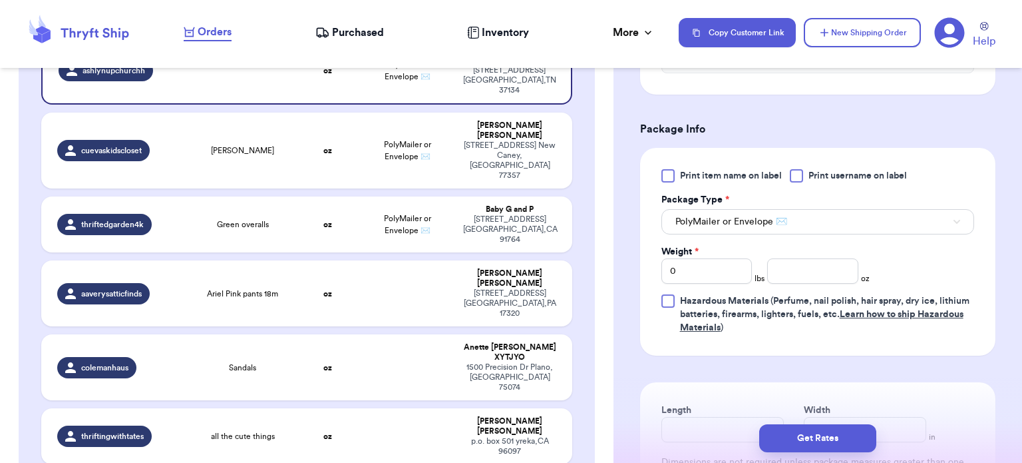
scroll to position [736, 0]
click at [785, 268] on input "number" at bounding box center [812, 270] width 91 height 25
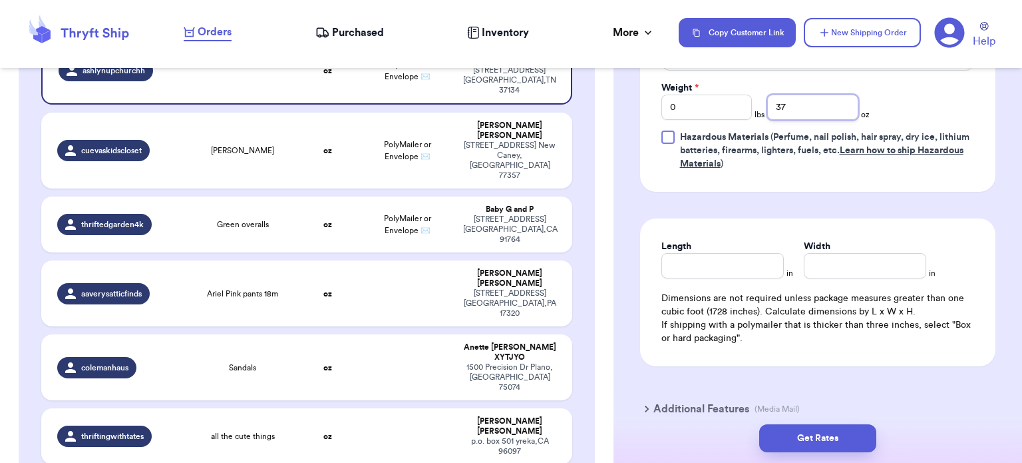
scroll to position [901, 0]
click at [719, 263] on input "Length" at bounding box center [723, 264] width 122 height 25
click at [827, 439] on button "Get Rates" at bounding box center [817, 438] width 117 height 28
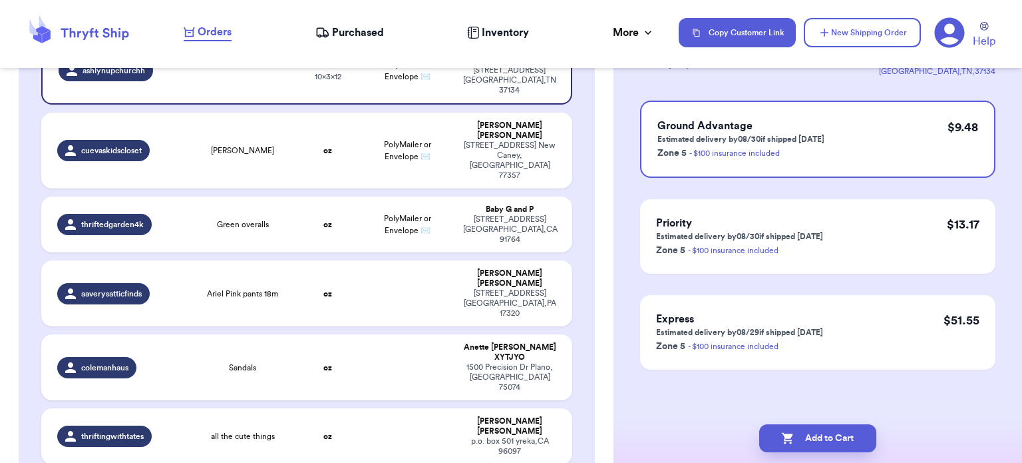
scroll to position [0, 0]
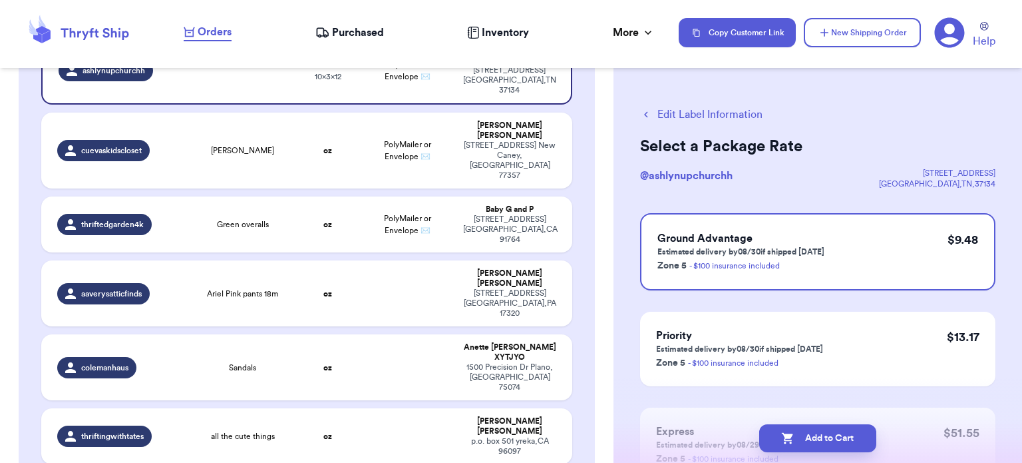
click at [827, 439] on button "Add to Cart" at bounding box center [817, 438] width 117 height 28
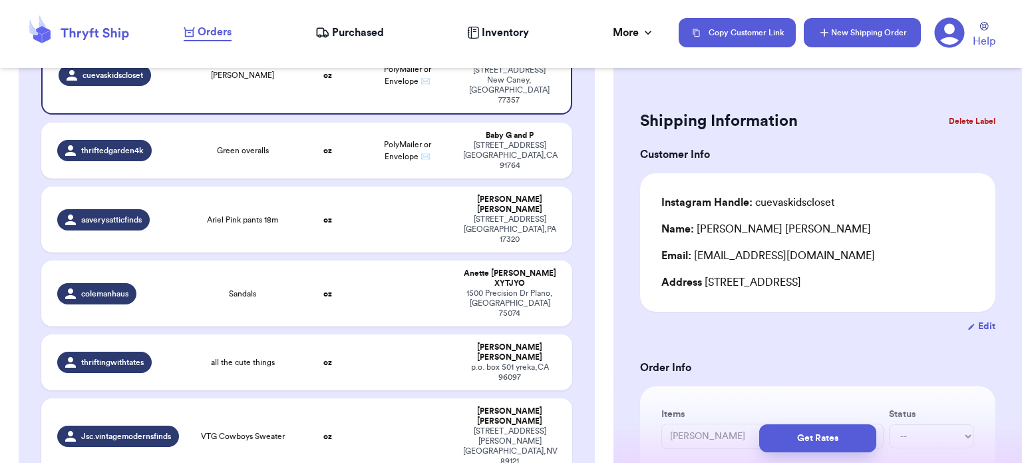
click at [863, 42] on button "New Shipping Order" at bounding box center [862, 32] width 117 height 29
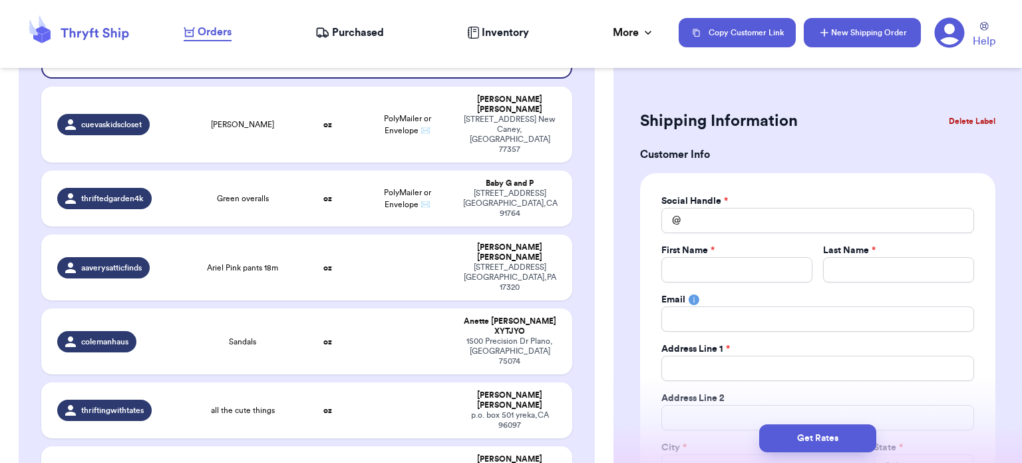
click at [863, 42] on button "New Shipping Order" at bounding box center [862, 32] width 117 height 29
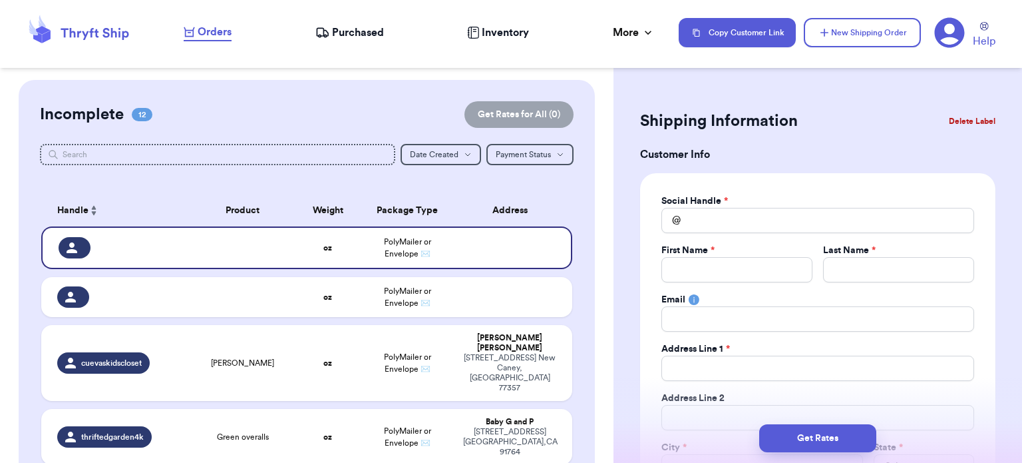
click at [956, 120] on button "Delete Label" at bounding box center [972, 120] width 57 height 29
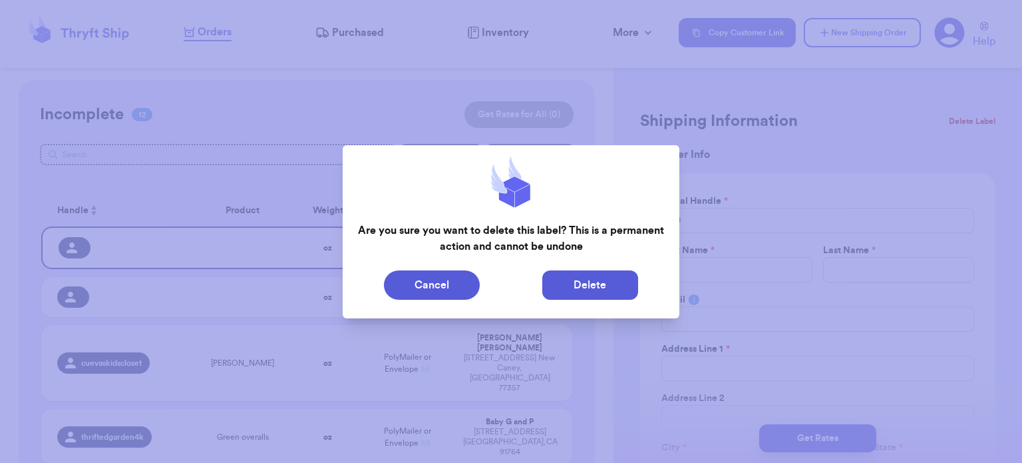
click at [583, 282] on button "Delete" at bounding box center [590, 284] width 96 height 29
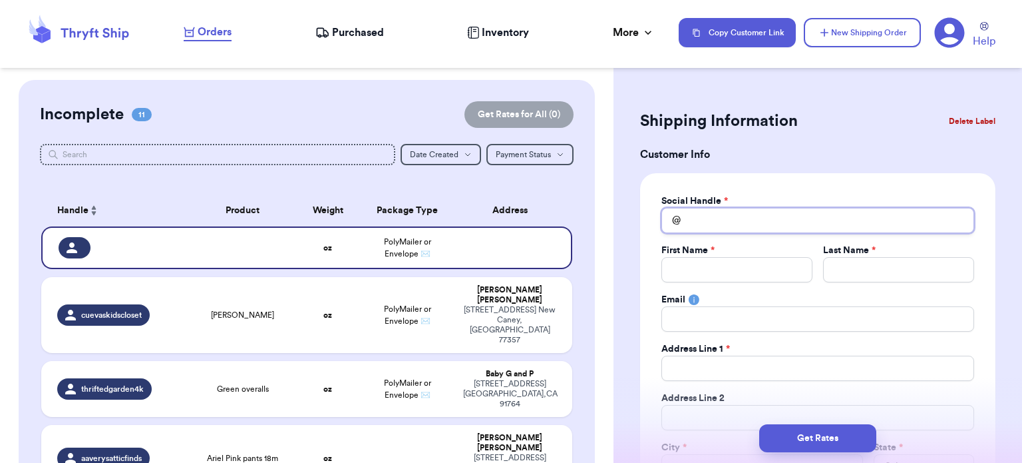
click at [693, 224] on input "Total Amount Paid" at bounding box center [818, 220] width 313 height 25
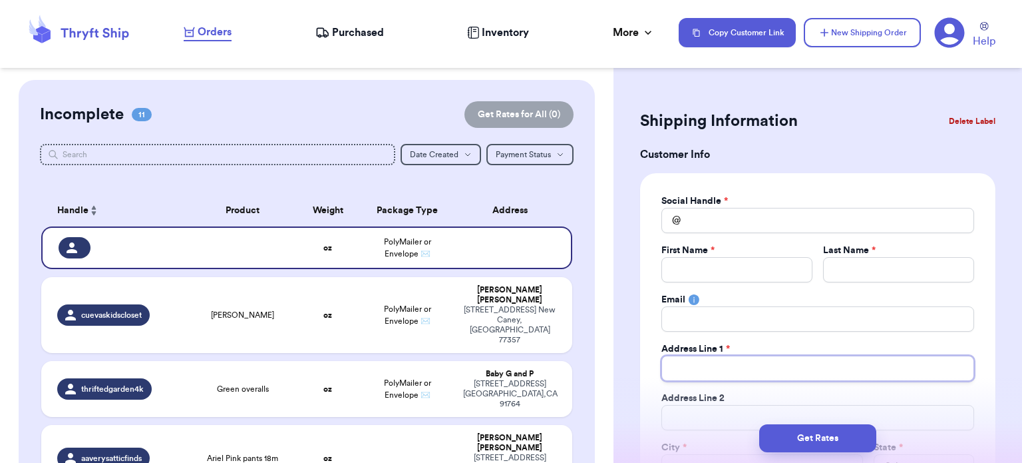
click at [710, 373] on input "Total Amount Paid" at bounding box center [818, 367] width 313 height 25
paste input "[STREET_ADDRESS]"
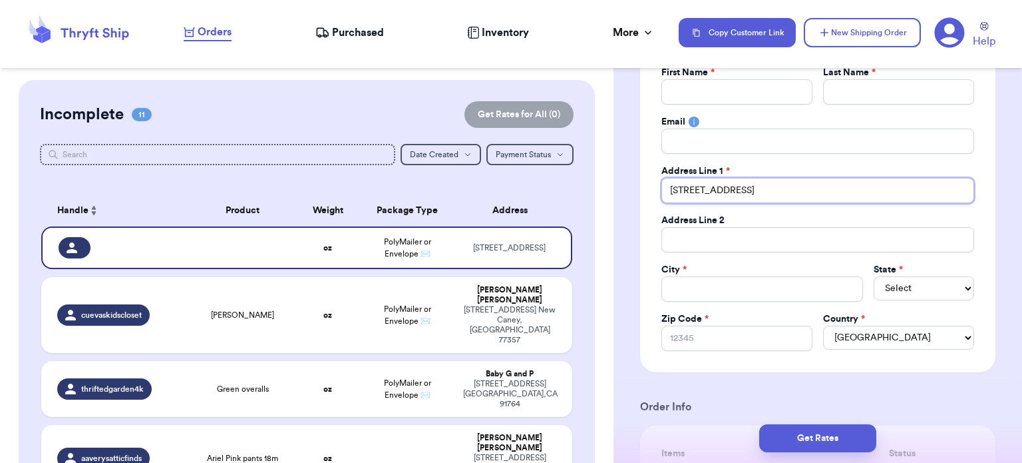
scroll to position [180, 0]
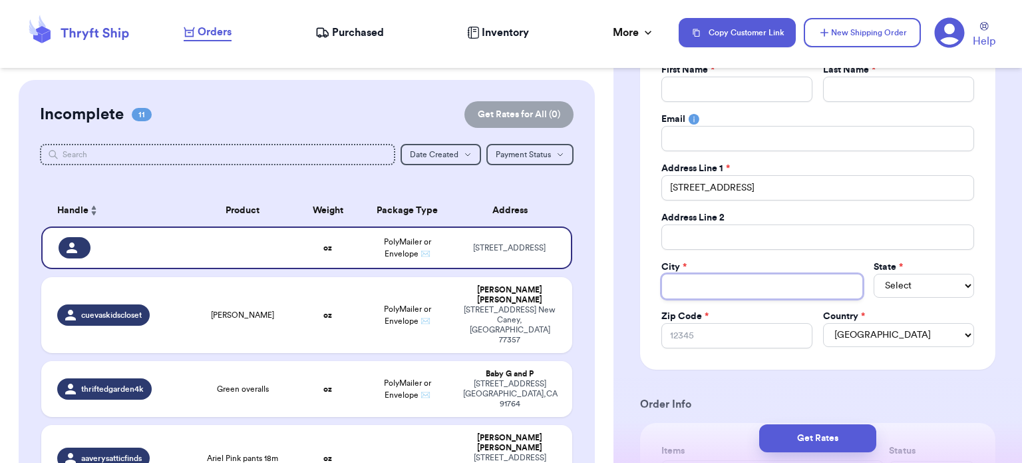
click at [695, 286] on input "Total Amount Paid" at bounding box center [763, 286] width 202 height 25
paste input "Corinth"
click at [743, 334] on input "Zip Code *" at bounding box center [737, 335] width 151 height 25
paste input "12822"
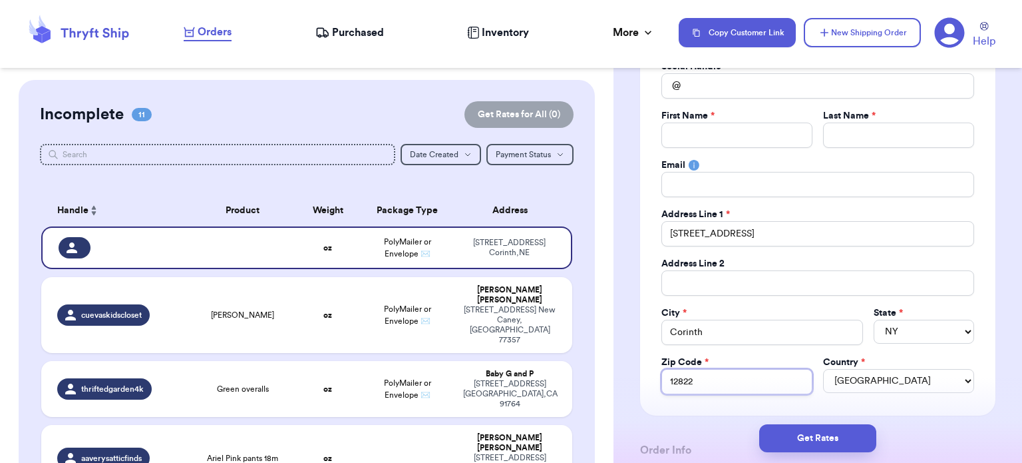
scroll to position [133, 0]
click at [815, 190] on input "Total Amount Paid" at bounding box center [818, 185] width 313 height 25
paste input "[EMAIL_ADDRESS][DOMAIN_NAME]"
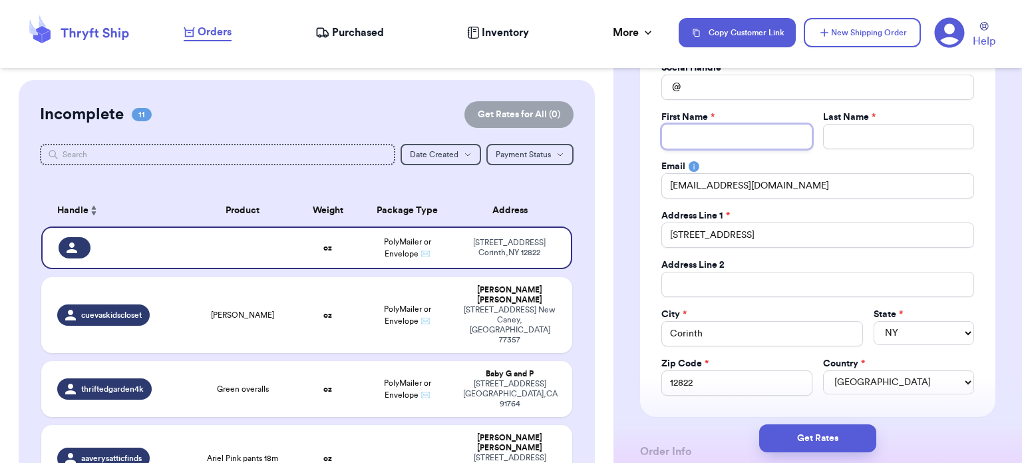
click at [685, 139] on input "Total Amount Paid" at bounding box center [737, 136] width 151 height 25
paste input "[PERSON_NAME]"
drag, startPoint x: 705, startPoint y: 134, endPoint x: 801, endPoint y: 133, distance: 96.5
click at [801, 133] on input "[PERSON_NAME]" at bounding box center [737, 136] width 151 height 25
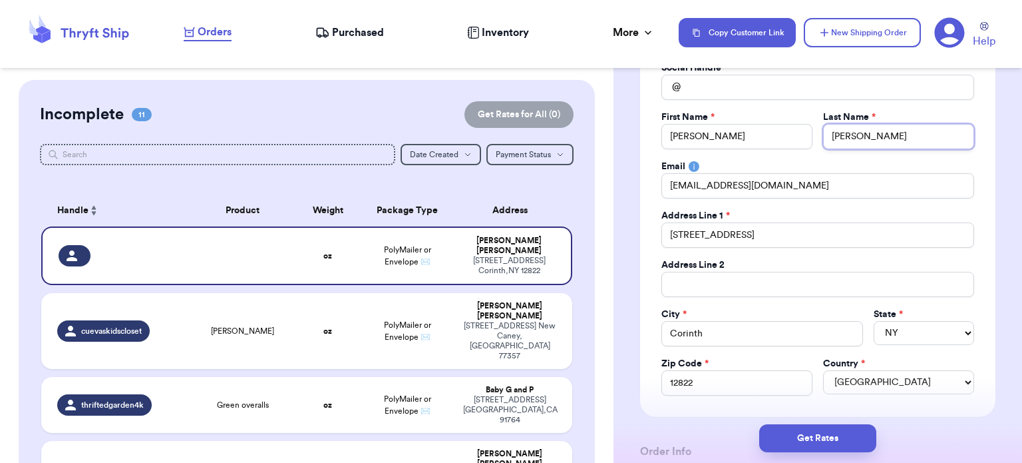
scroll to position [53, 0]
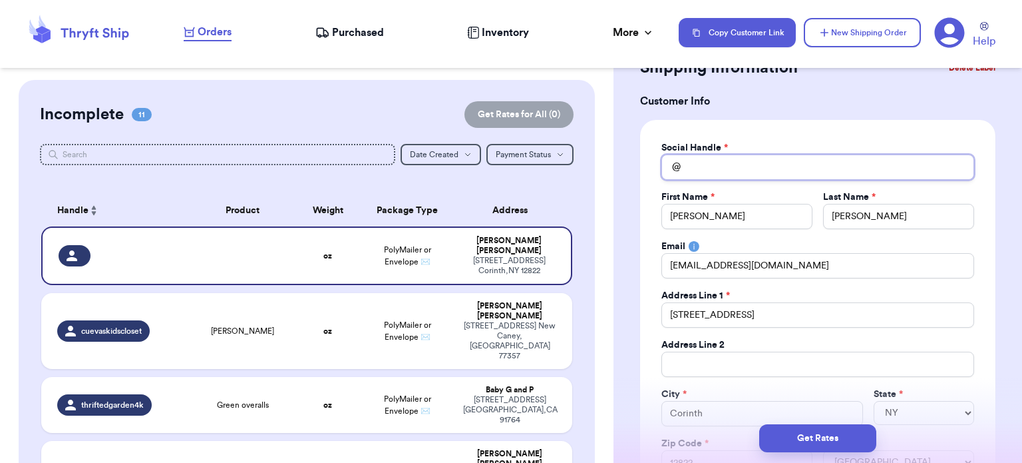
click at [693, 174] on input "Total Amount Paid" at bounding box center [818, 166] width 313 height 25
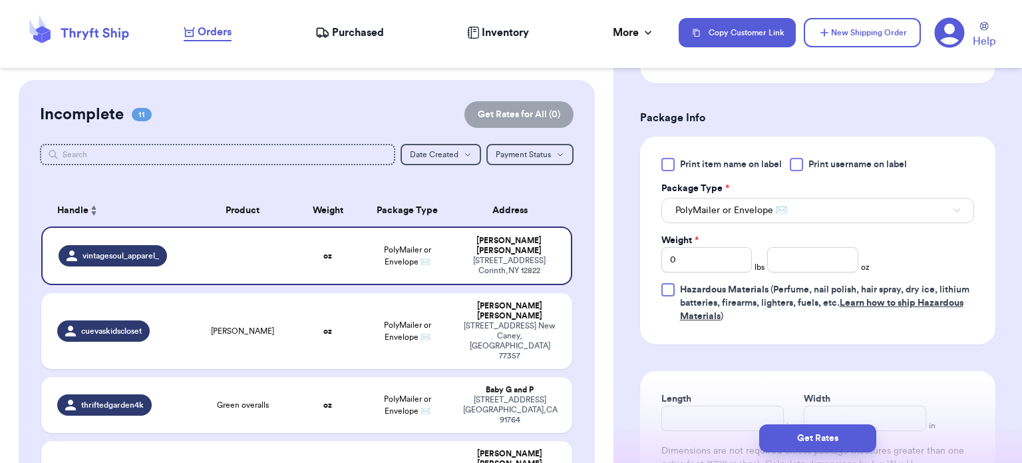
scroll to position [791, 0]
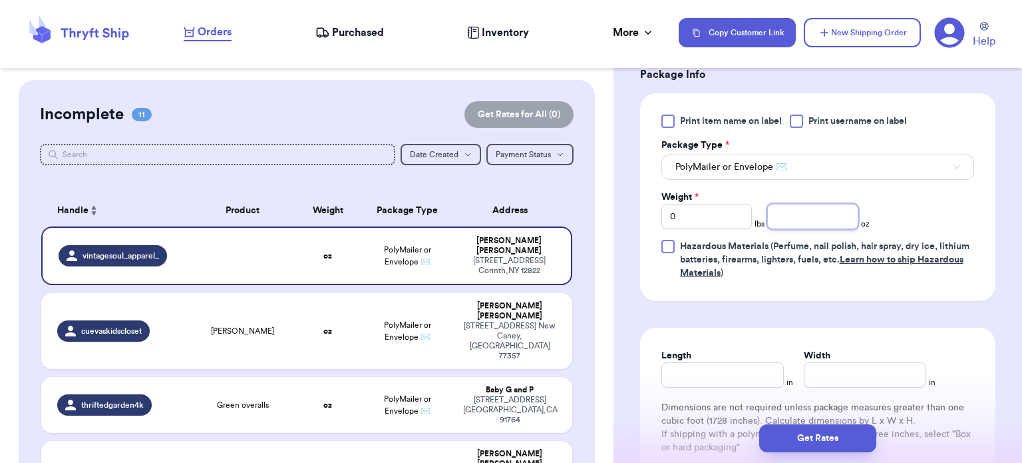
click at [828, 218] on input "number" at bounding box center [812, 216] width 91 height 25
click at [789, 437] on button "Get Rates" at bounding box center [817, 438] width 117 height 28
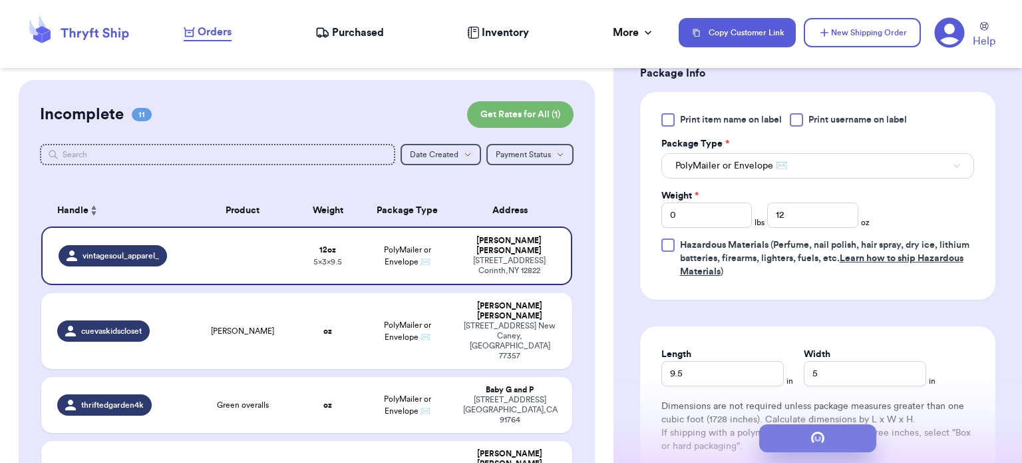
scroll to position [0, 0]
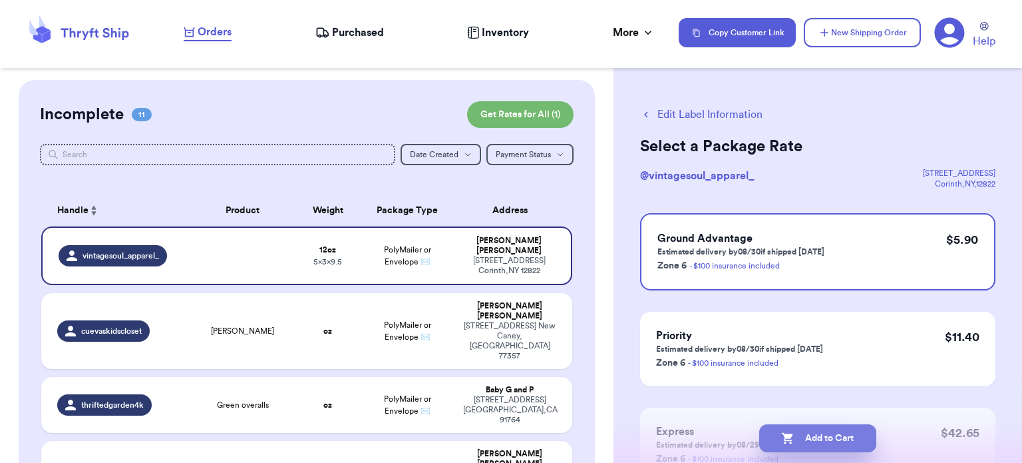
click at [789, 437] on icon "button" at bounding box center [787, 438] width 11 height 11
